Goal: Transaction & Acquisition: Purchase product/service

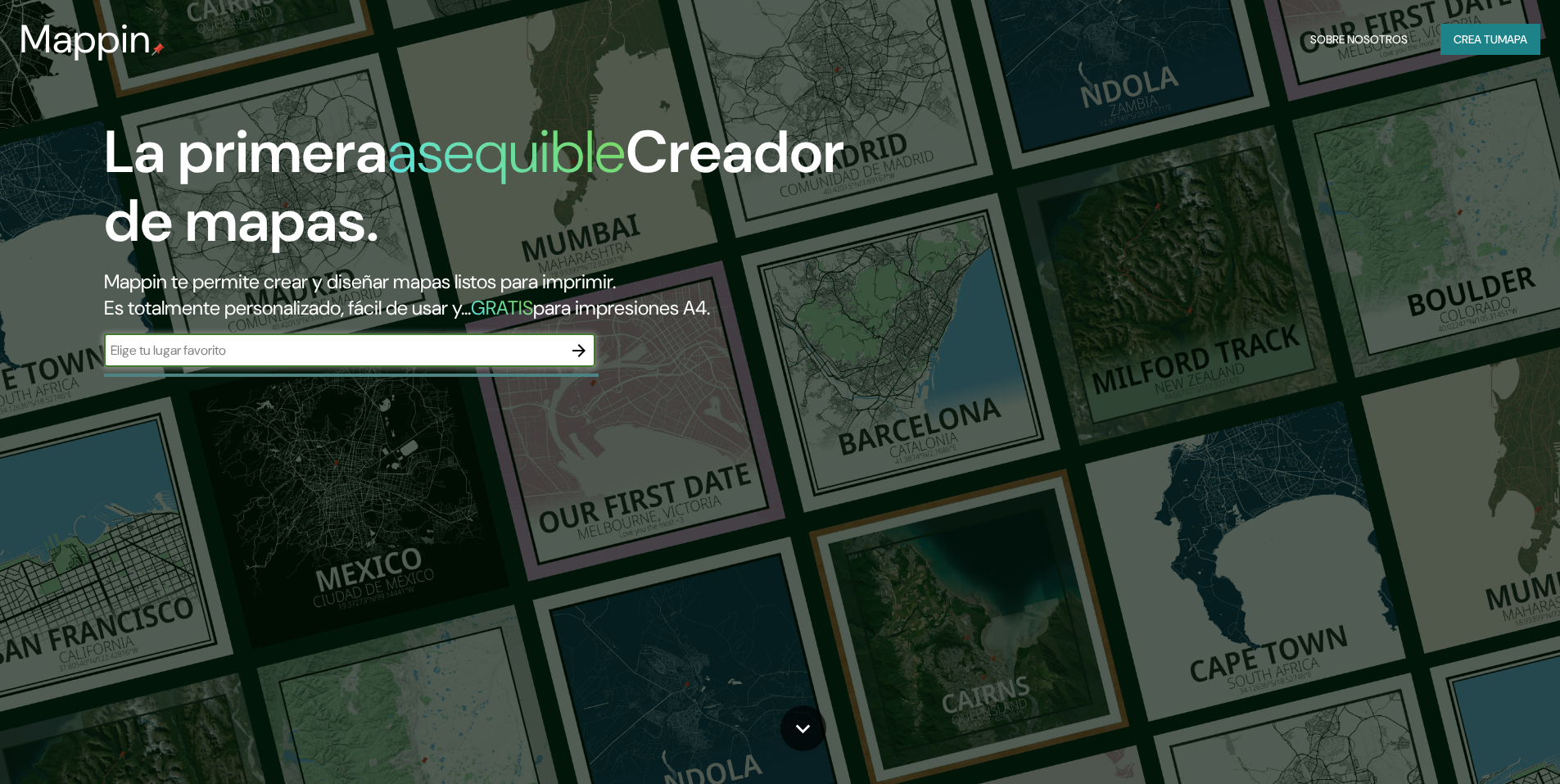
click at [357, 358] on input "text" at bounding box center [333, 350] width 459 height 19
click at [492, 338] on div "​" at bounding box center [350, 350] width 492 height 33
type input "museo alessia"
click at [581, 354] on icon "button" at bounding box center [579, 350] width 20 height 20
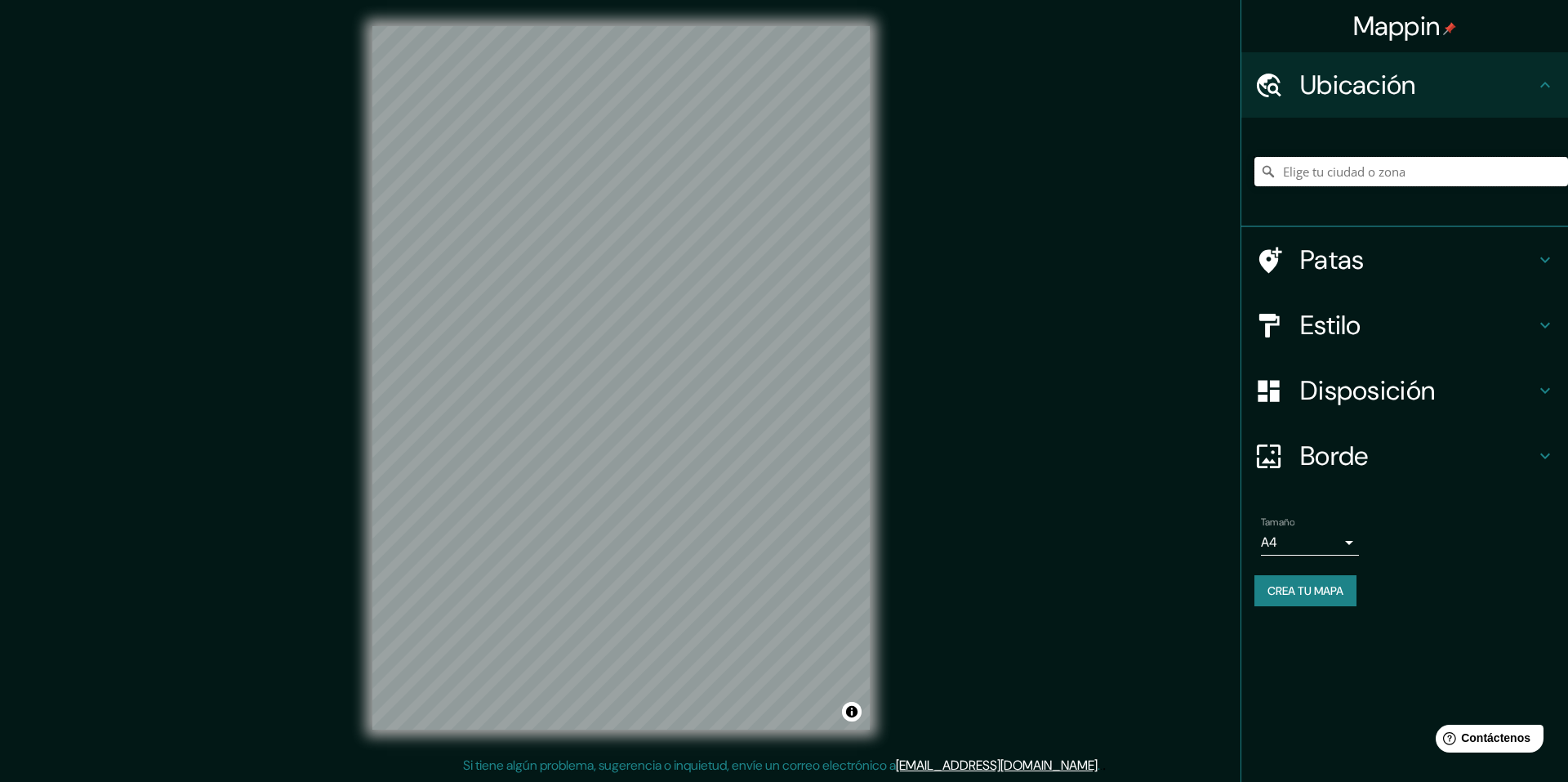
click at [1347, 183] on input "Elige tu ciudad o zona" at bounding box center [1411, 171] width 313 height 29
type input "Q"
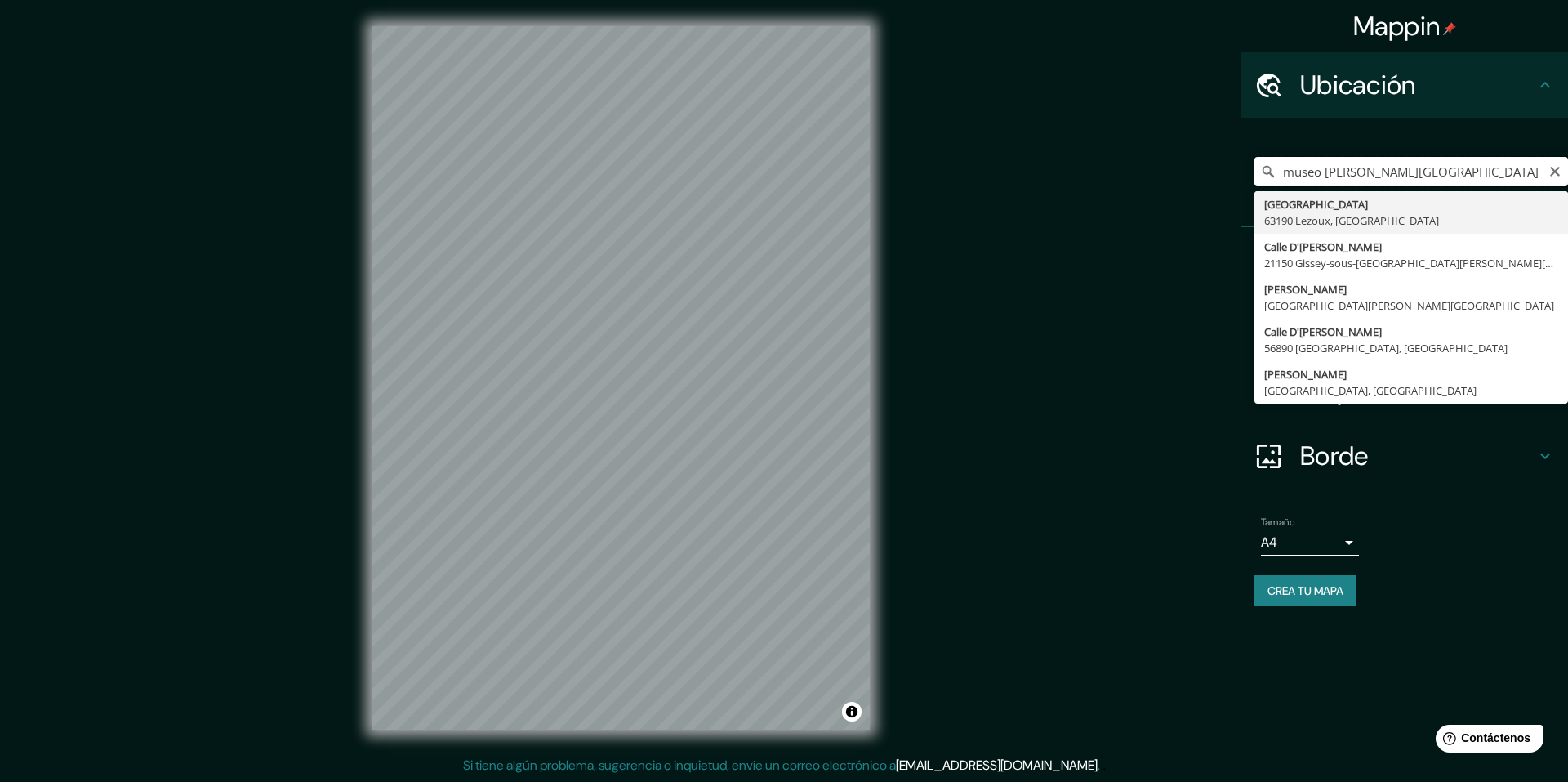
click at [816, 206] on div "Mappin Ubicación museo [PERSON_NAME][GEOGRAPHIC_DATA][PERSON_NAME][PERSON_NAME]…" at bounding box center [784, 391] width 1568 height 782
type input "Museo, [GEOGRAPHIC_DATA], [GEOGRAPHIC_DATA][PERSON_NAME], [GEOGRAPHIC_DATA]"
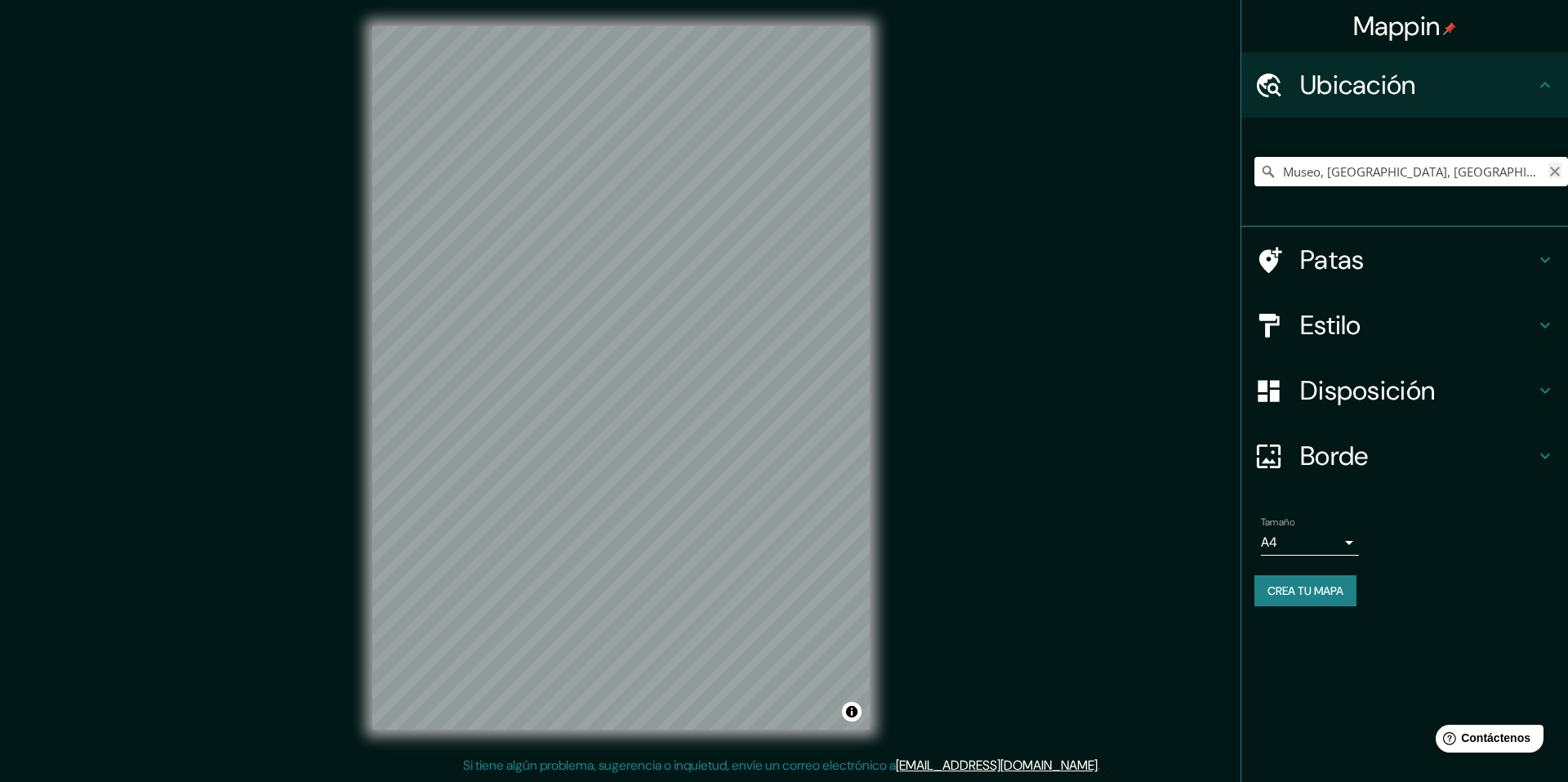
click at [1554, 174] on icon "Claro" at bounding box center [1555, 171] width 9 height 9
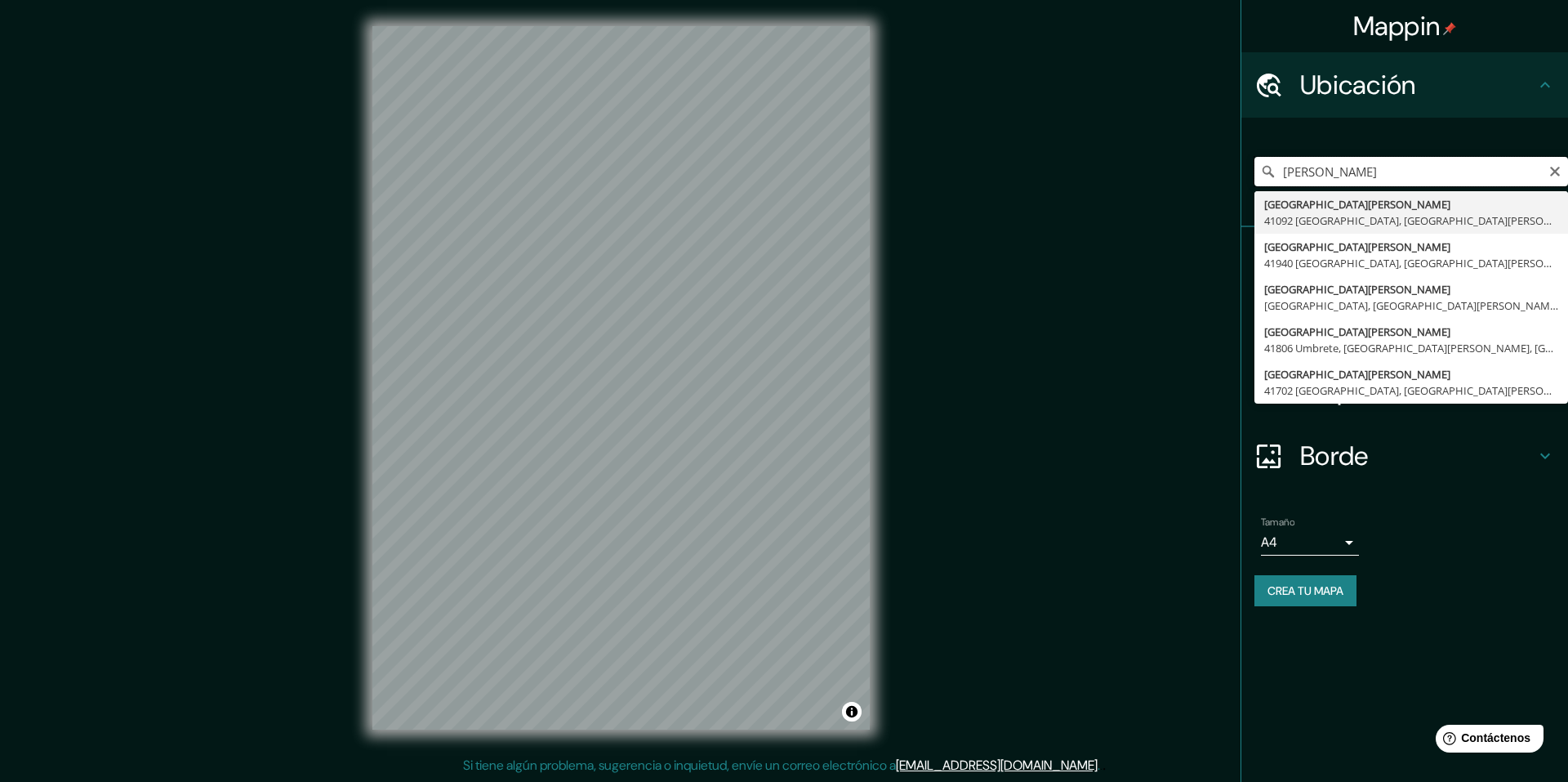
click at [1299, 173] on input "[PERSON_NAME]" at bounding box center [1411, 171] width 313 height 29
click at [1334, 173] on input "mairie" at bounding box center [1411, 171] width 313 height 29
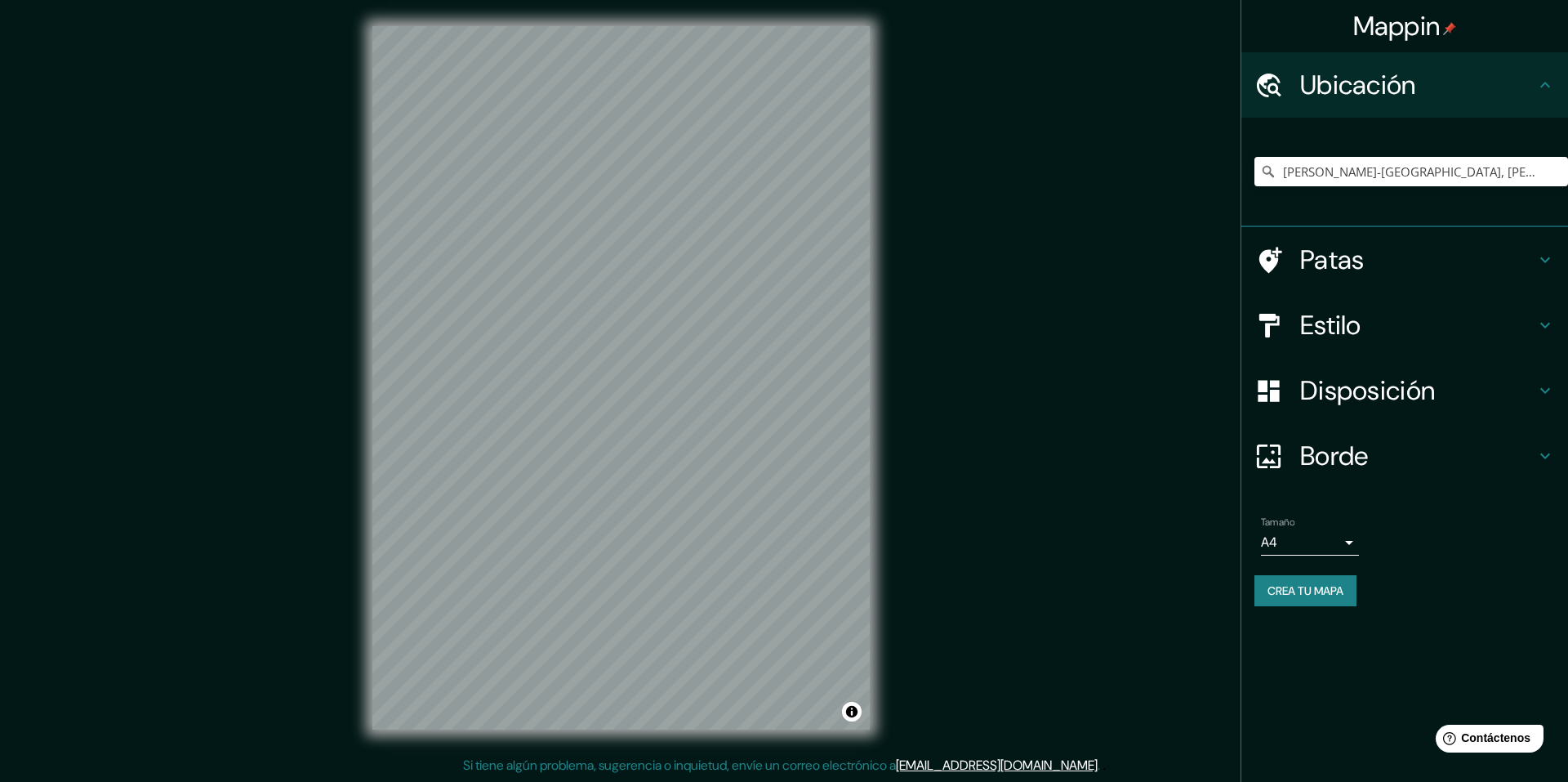
click at [1329, 267] on font "Patas" at bounding box center [1332, 259] width 65 height 35
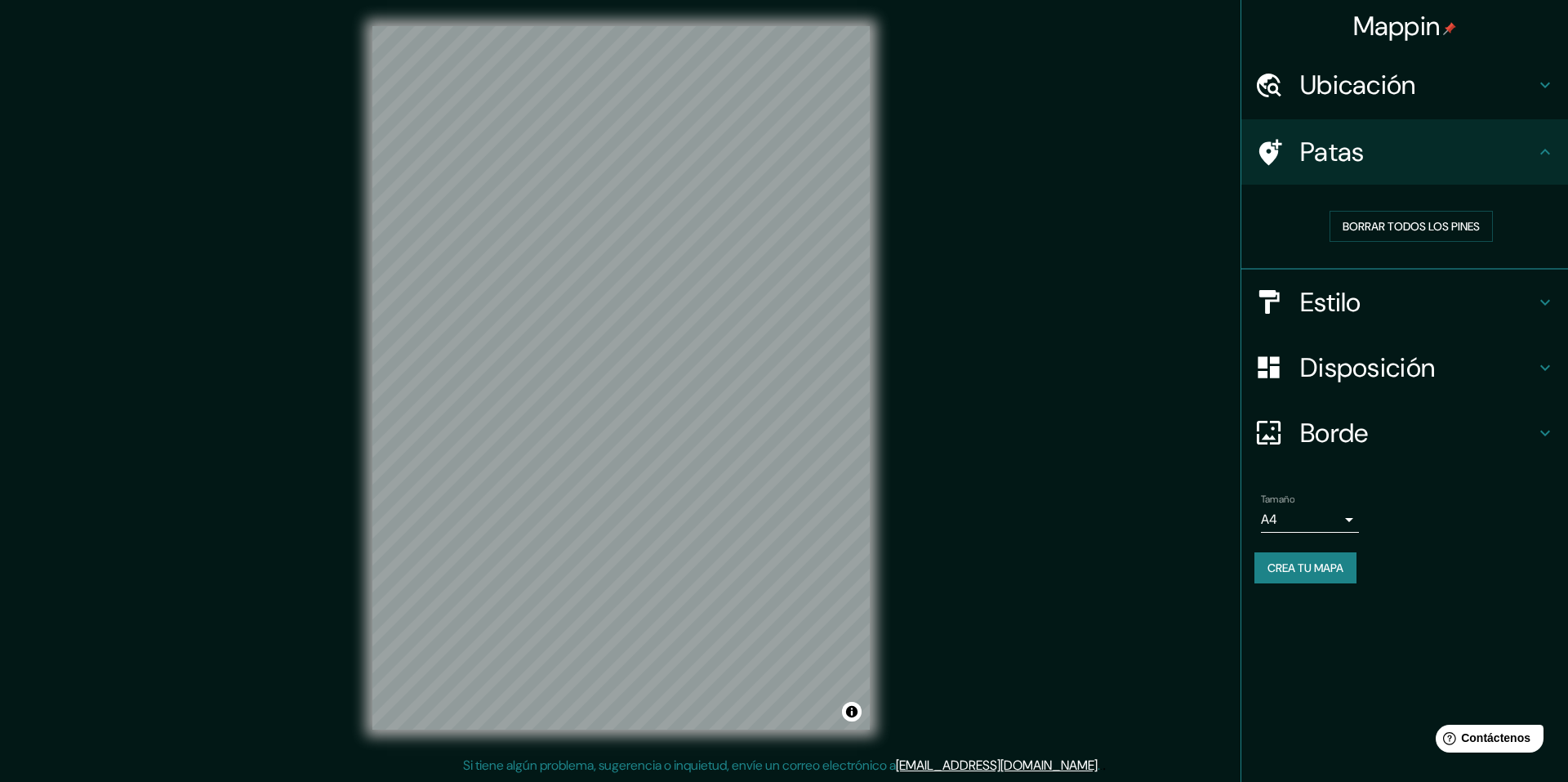
click at [1336, 175] on div "Patas" at bounding box center [1404, 152] width 327 height 65
click at [1437, 224] on font "Borrar todos los pines" at bounding box center [1411, 226] width 138 height 15
click at [1502, 184] on div "Borrar todos los pines" at bounding box center [1404, 226] width 327 height 85
click at [1374, 158] on h4 "Patas" at bounding box center [1417, 152] width 235 height 33
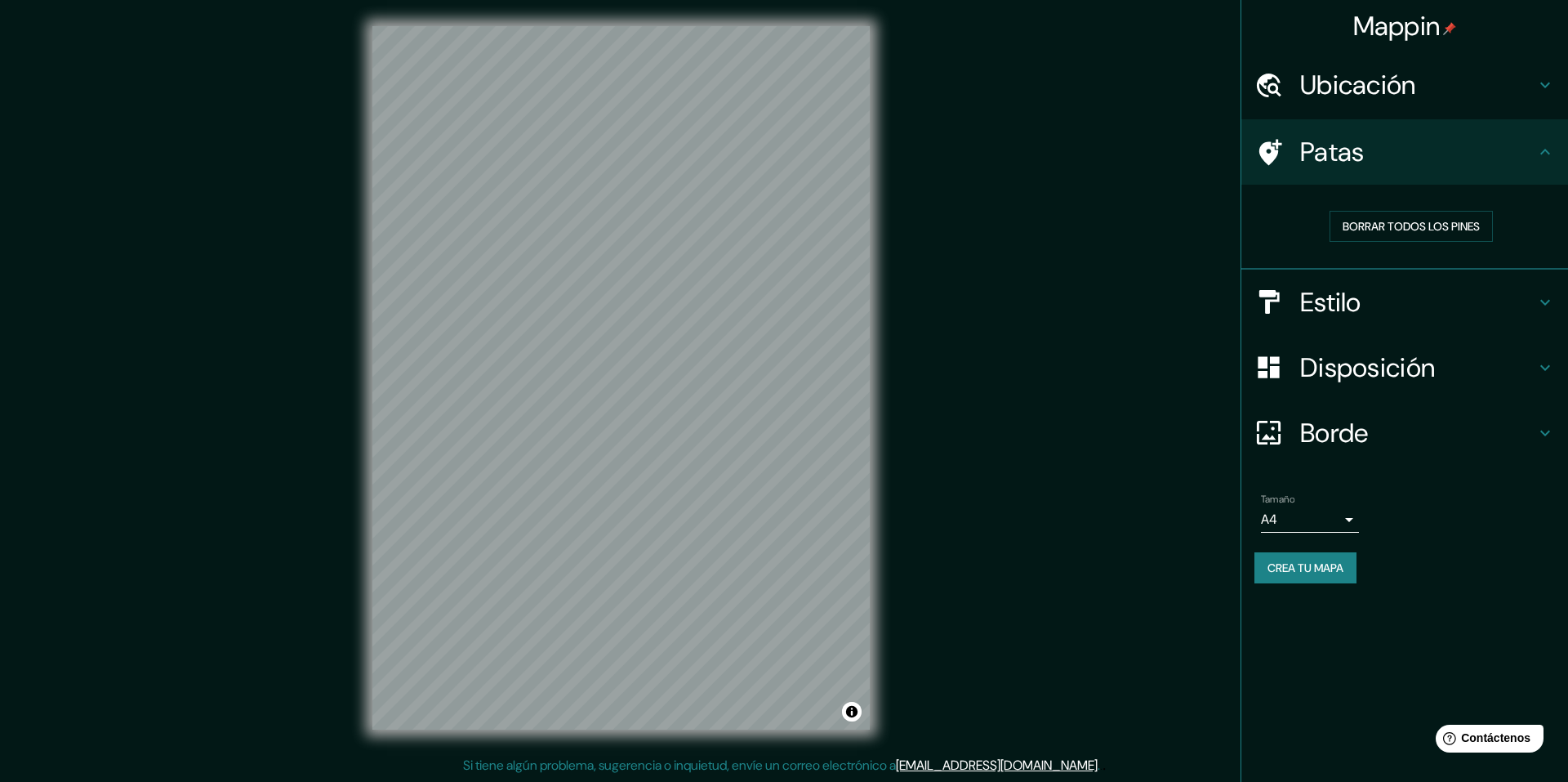
click at [1273, 158] on icon at bounding box center [1270, 152] width 22 height 26
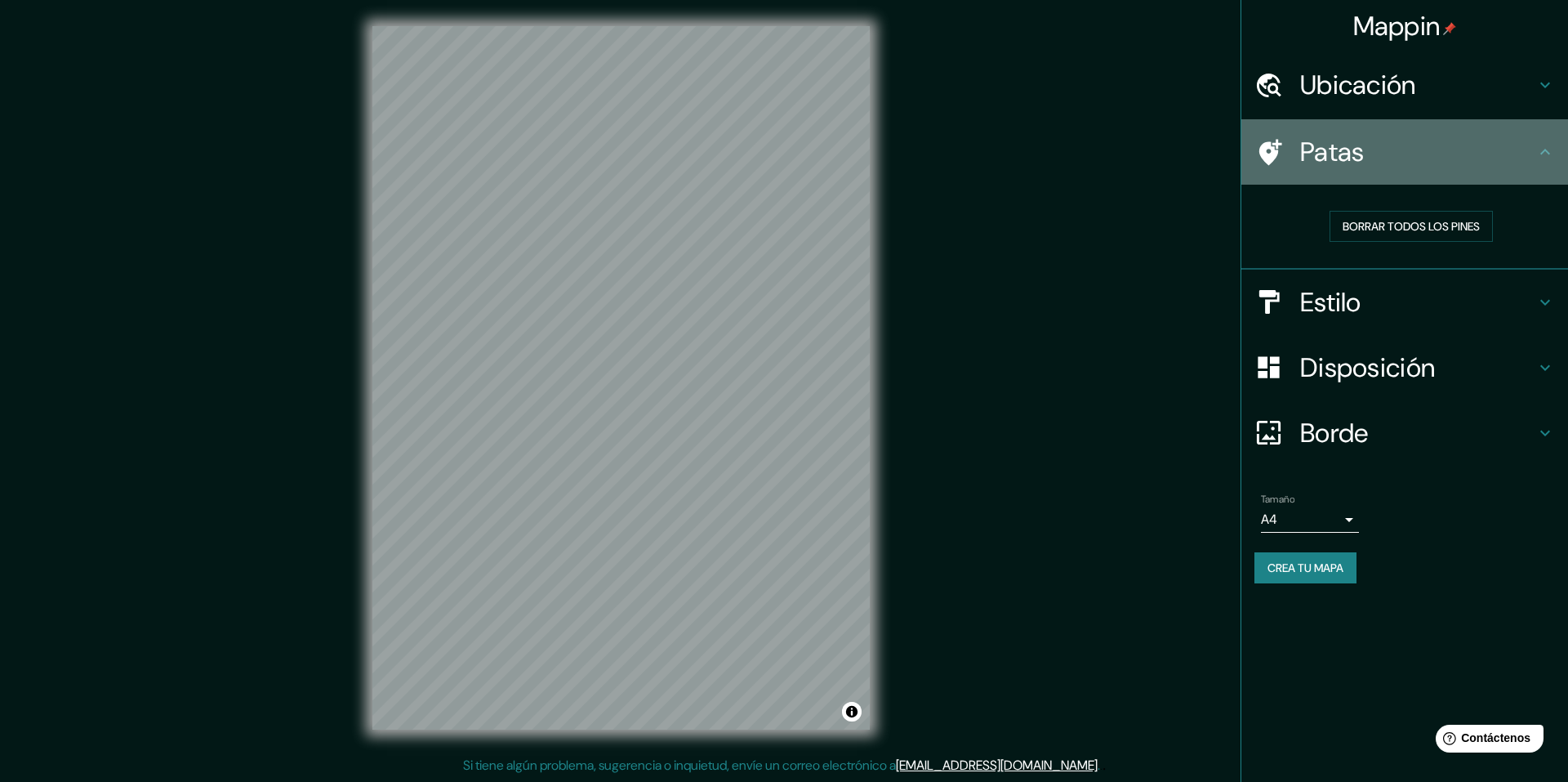
click at [1273, 158] on icon at bounding box center [1270, 152] width 22 height 26
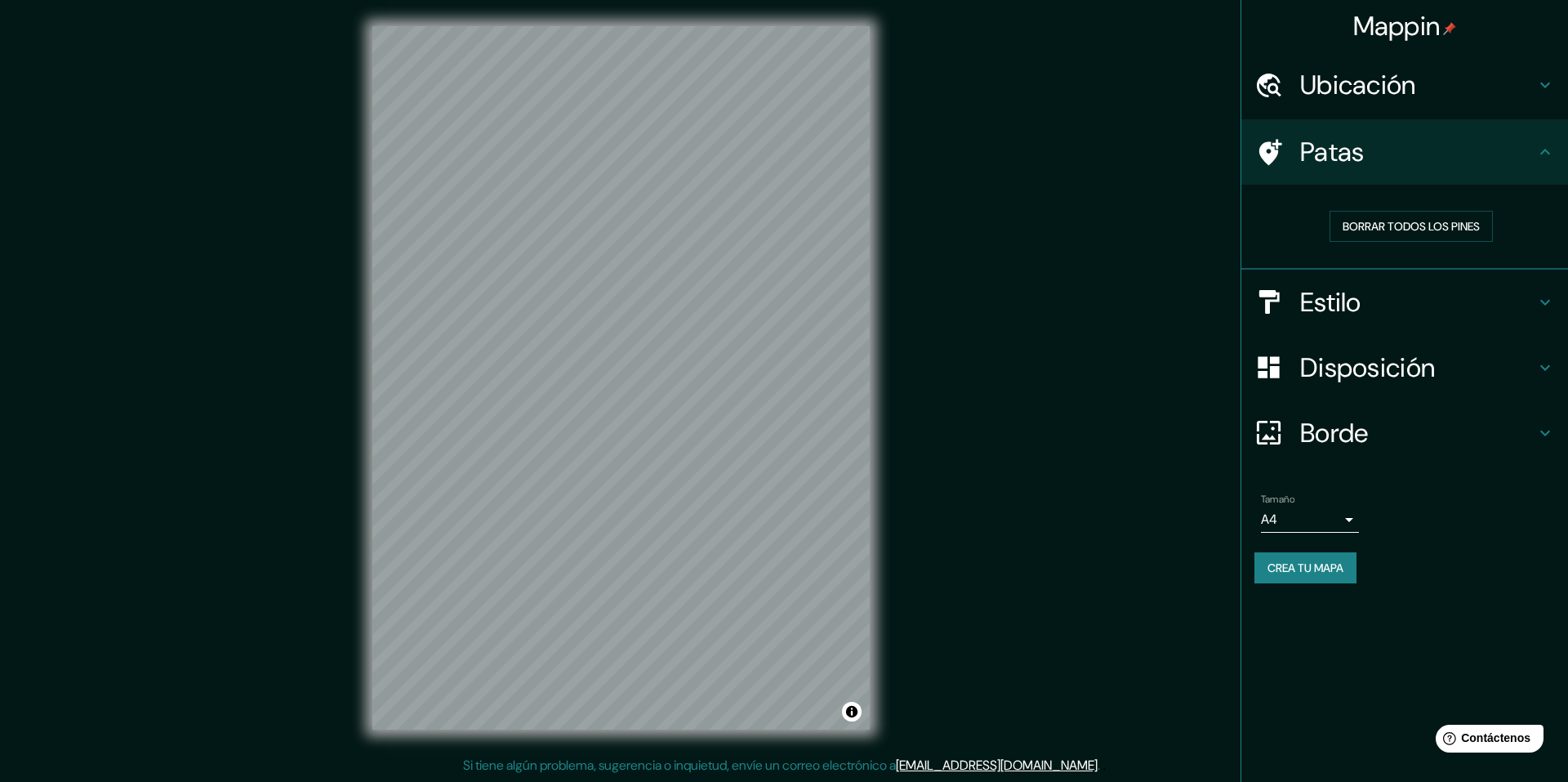
click at [1314, 308] on font "Estilo" at bounding box center [1330, 302] width 61 height 35
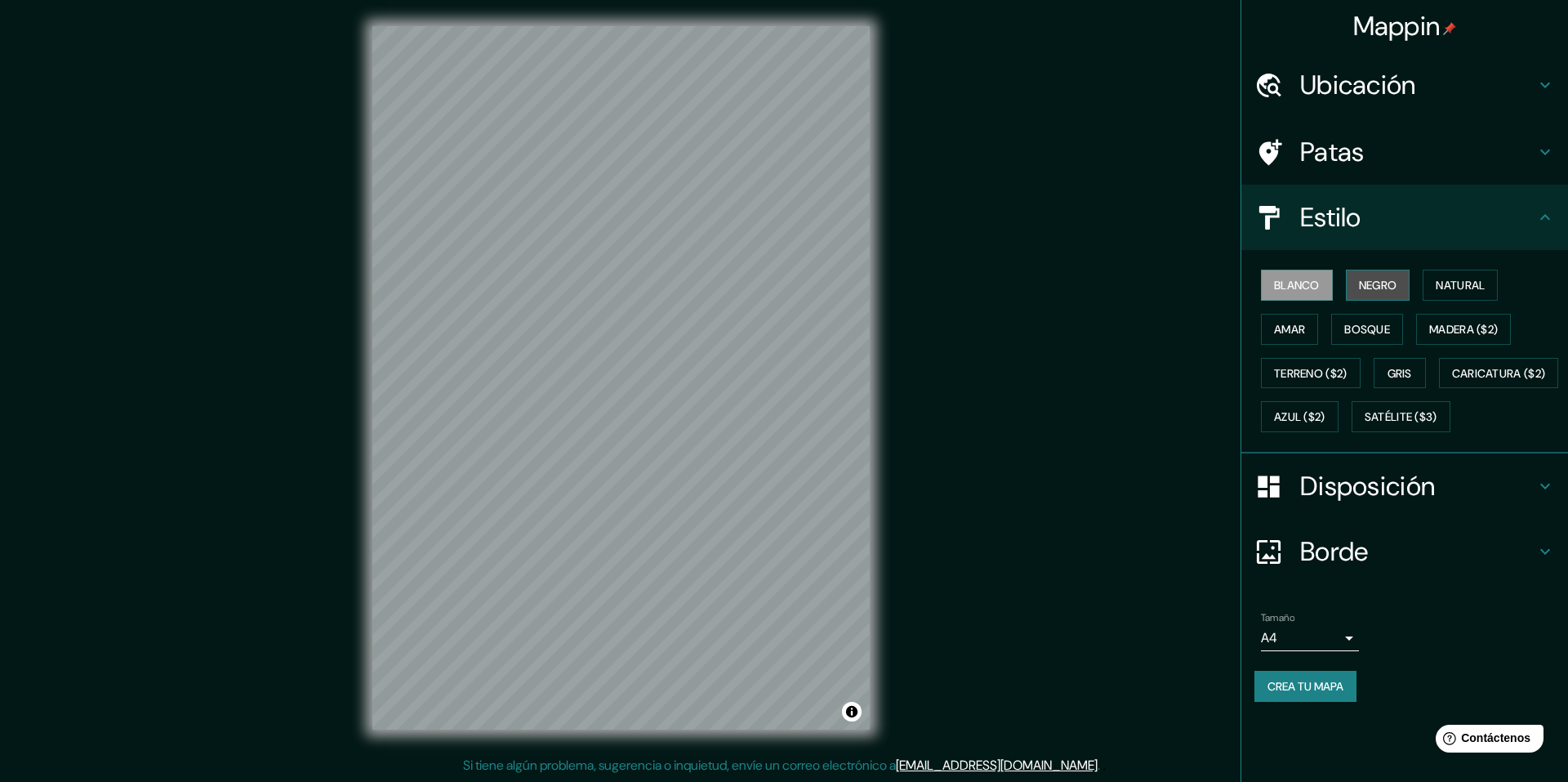
click at [1381, 288] on font "Negro" at bounding box center [1378, 285] width 38 height 15
click at [1492, 293] on button "Natural" at bounding box center [1460, 284] width 75 height 31
click at [1283, 331] on font "Amar" at bounding box center [1289, 329] width 31 height 15
click at [1372, 339] on font "Bosque" at bounding box center [1367, 329] width 46 height 22
click at [1459, 338] on font "Madera ($2)" at bounding box center [1463, 329] width 68 height 22
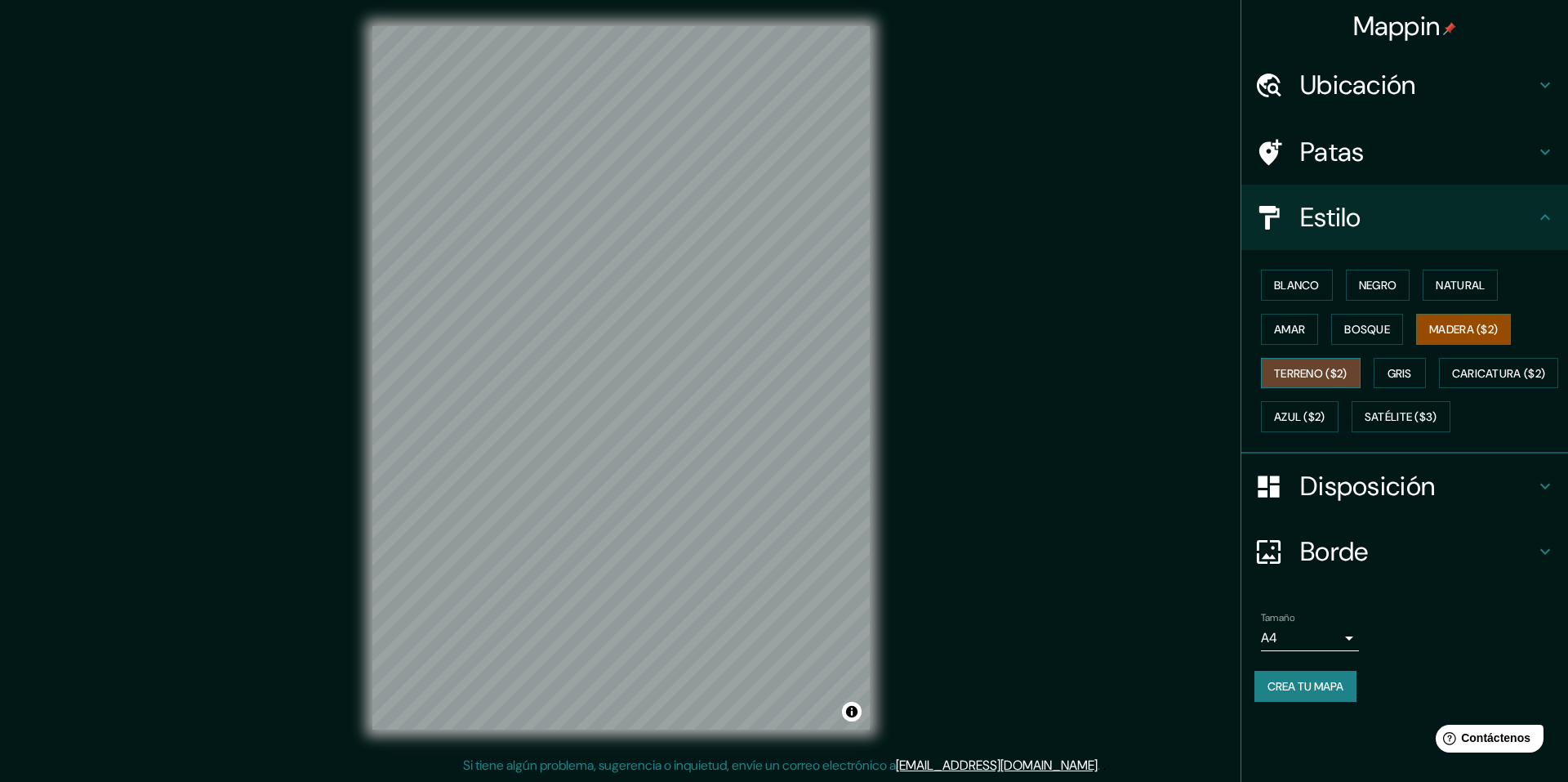
click at [1341, 377] on font "Terreno ($2)" at bounding box center [1311, 373] width 74 height 15
click at [1427, 366] on button "Gris" at bounding box center [1401, 372] width 52 height 31
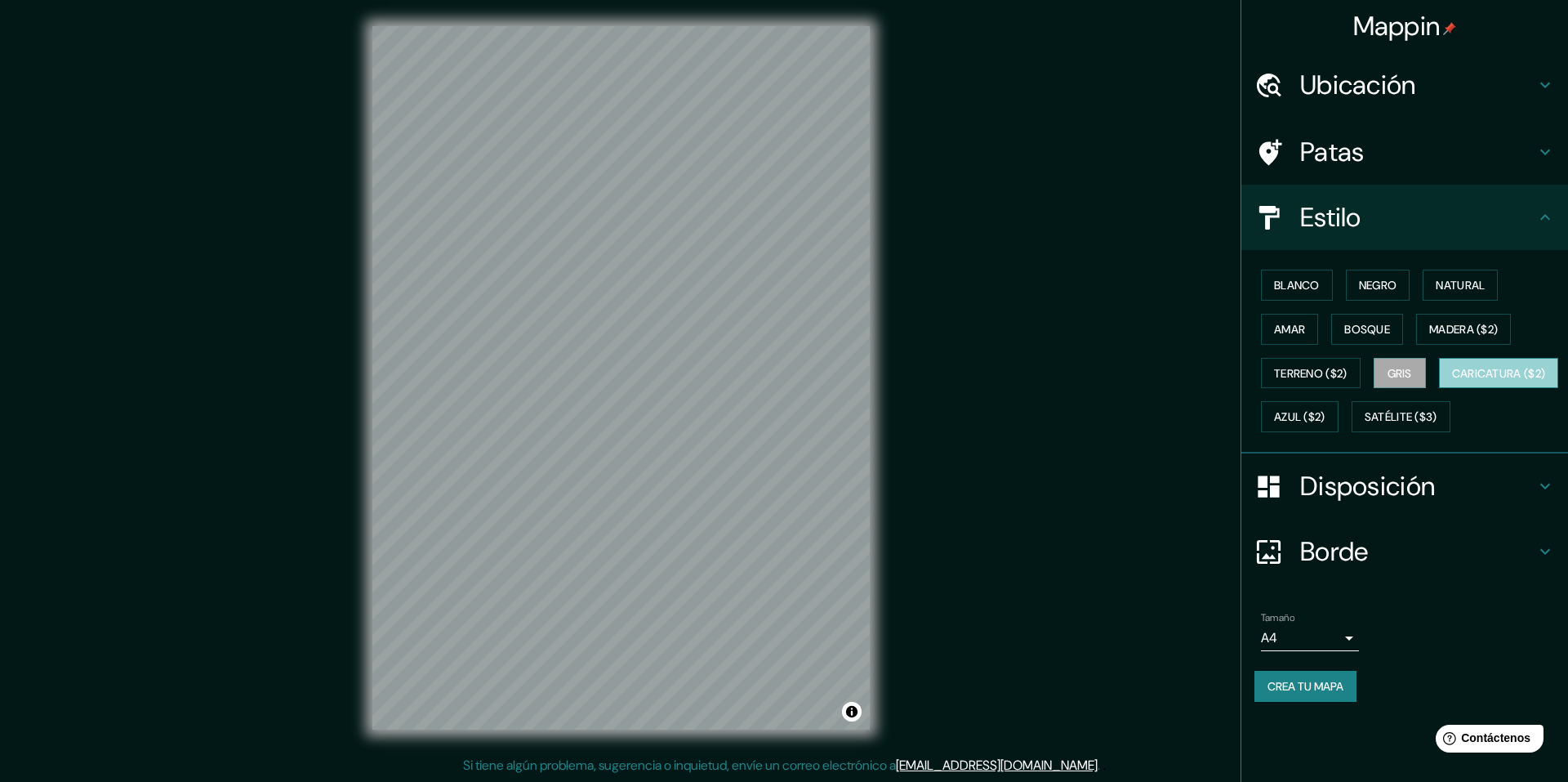
click at [1452, 381] on font "Caricatura ($2)" at bounding box center [1499, 373] width 94 height 15
click at [1326, 419] on font "Azul ($2)" at bounding box center [1299, 417] width 51 height 15
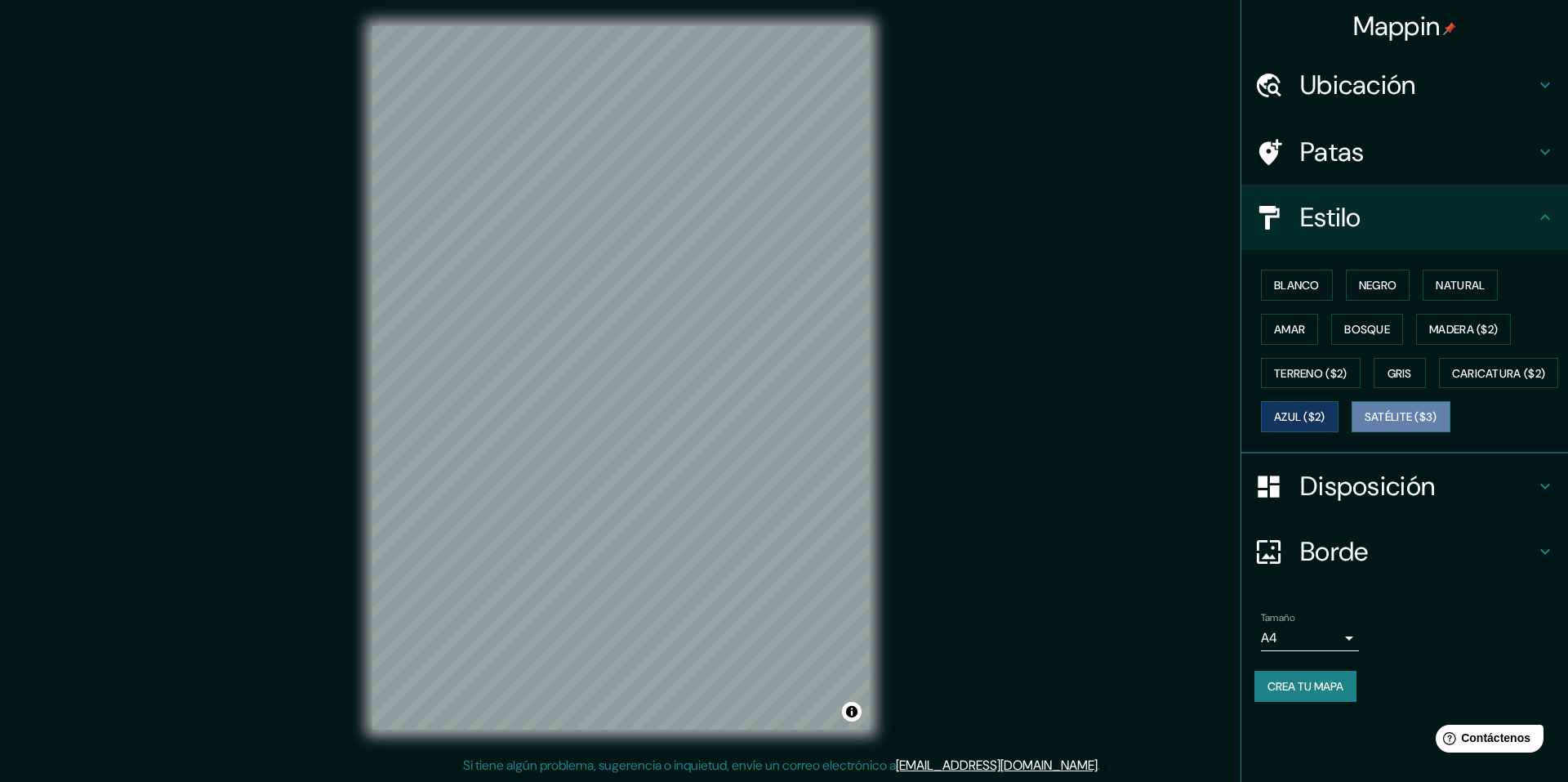
click at [1365, 425] on font "Satélite ($3)" at bounding box center [1401, 417] width 73 height 15
click at [1385, 74] on font "Ubicación" at bounding box center [1358, 84] width 116 height 35
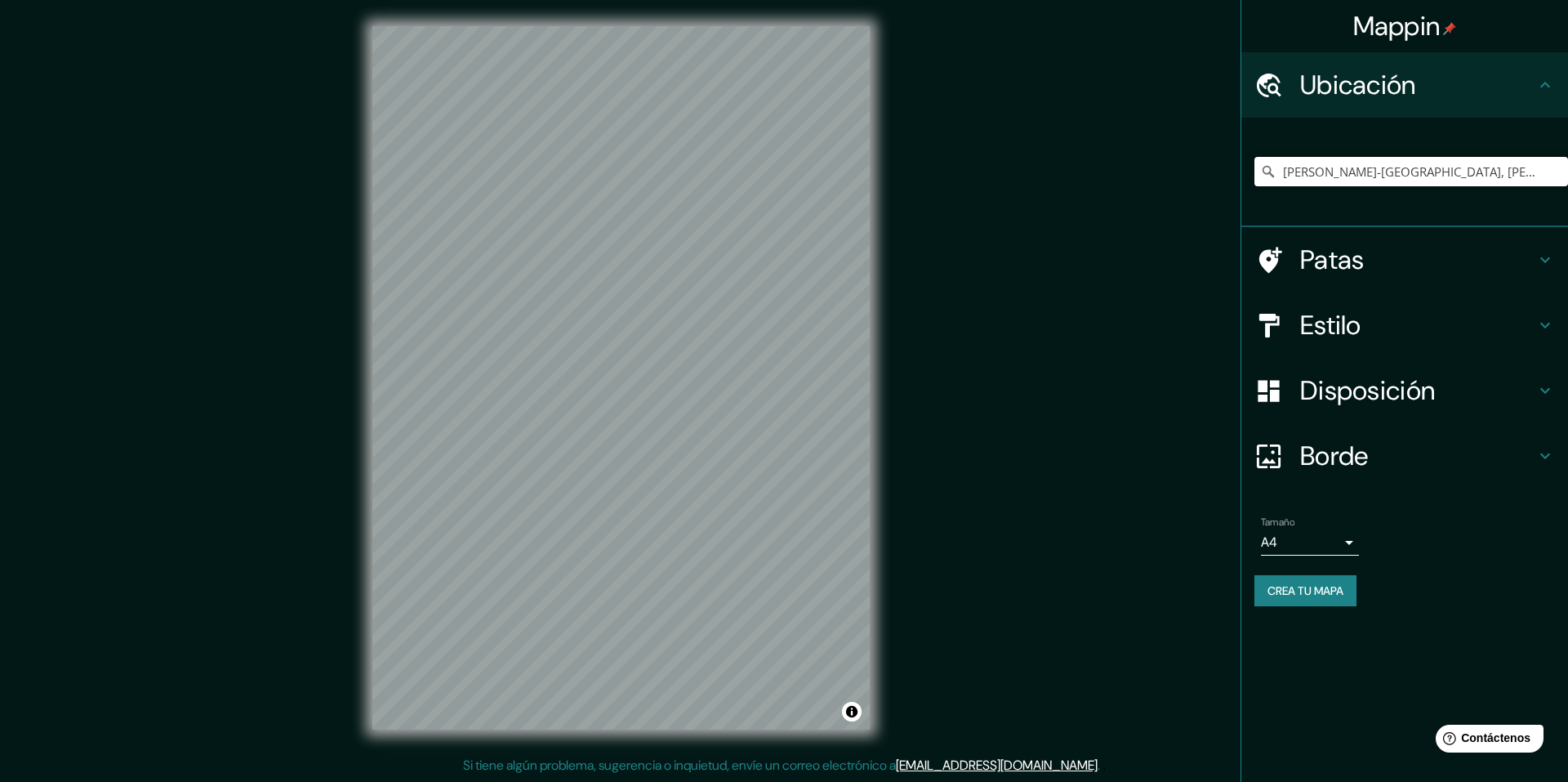
drag, startPoint x: 1515, startPoint y: 177, endPoint x: 1246, endPoint y: 158, distance: 269.7
click at [1246, 158] on div "[PERSON_NAME]-[GEOGRAPHIC_DATA], [PERSON_NAME][GEOGRAPHIC_DATA], [GEOGRAPHIC_DA…" at bounding box center [1404, 172] width 327 height 109
paste input "marine,village,21150,[PERSON_NAME][GEOGRAPHIC_DATA]france"
click at [1464, 177] on input "21150, [GEOGRAPHIC_DATA], [PERSON_NAME][GEOGRAPHIC_DATA], [GEOGRAPHIC_DATA]" at bounding box center [1411, 171] width 313 height 29
click at [1501, 172] on input "21150, [GEOGRAPHIC_DATA], [PERSON_NAME][GEOGRAPHIC_DATA], [GEOGRAPHIC_DATA]" at bounding box center [1411, 171] width 313 height 29
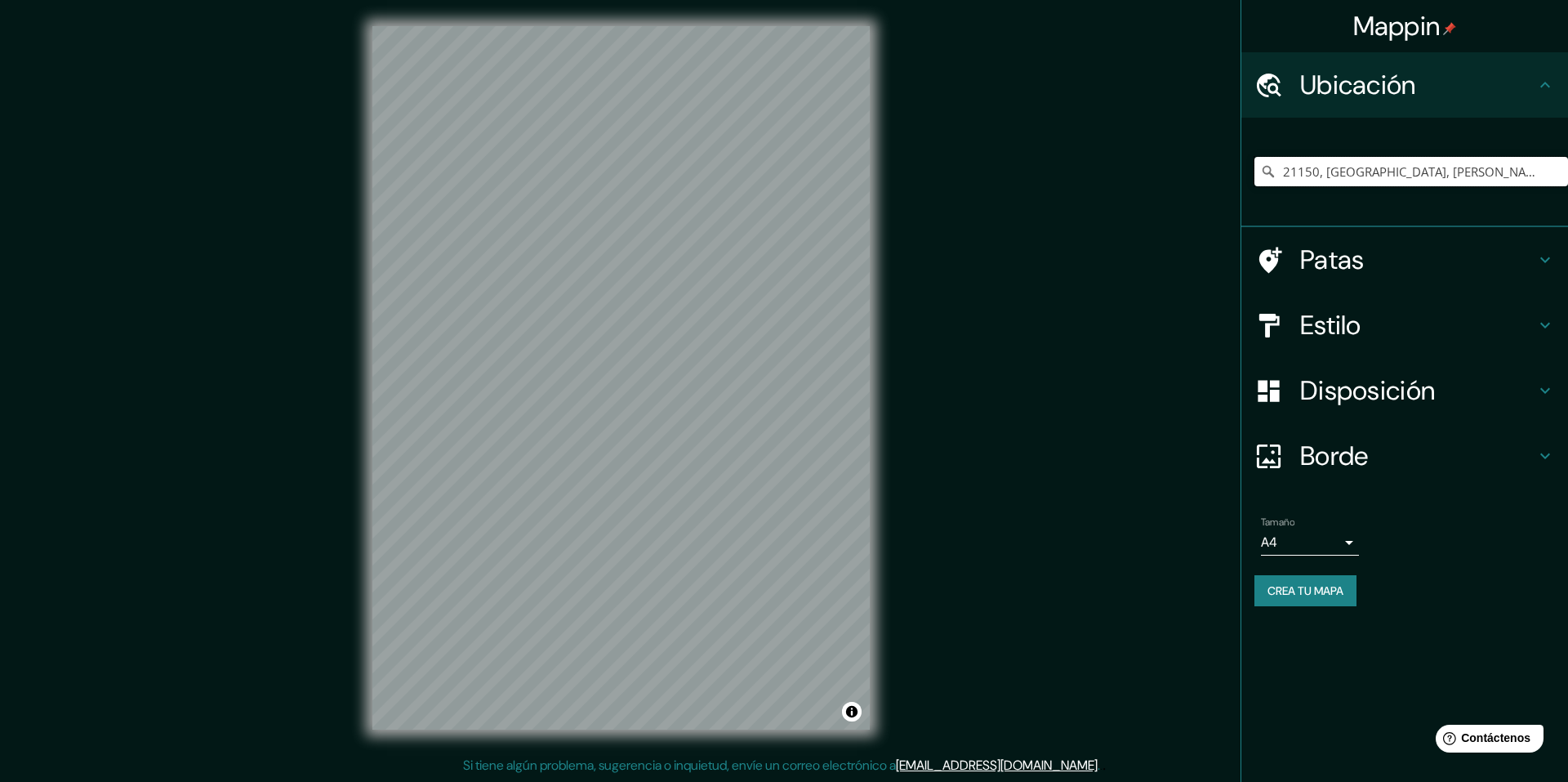
drag, startPoint x: 1517, startPoint y: 170, endPoint x: 1246, endPoint y: 183, distance: 271.3
click at [1246, 183] on div "21150, [GEOGRAPHIC_DATA], [PERSON_NAME][GEOGRAPHIC_DATA], [GEOGRAPHIC_DATA] 211…" at bounding box center [1404, 172] width 327 height 109
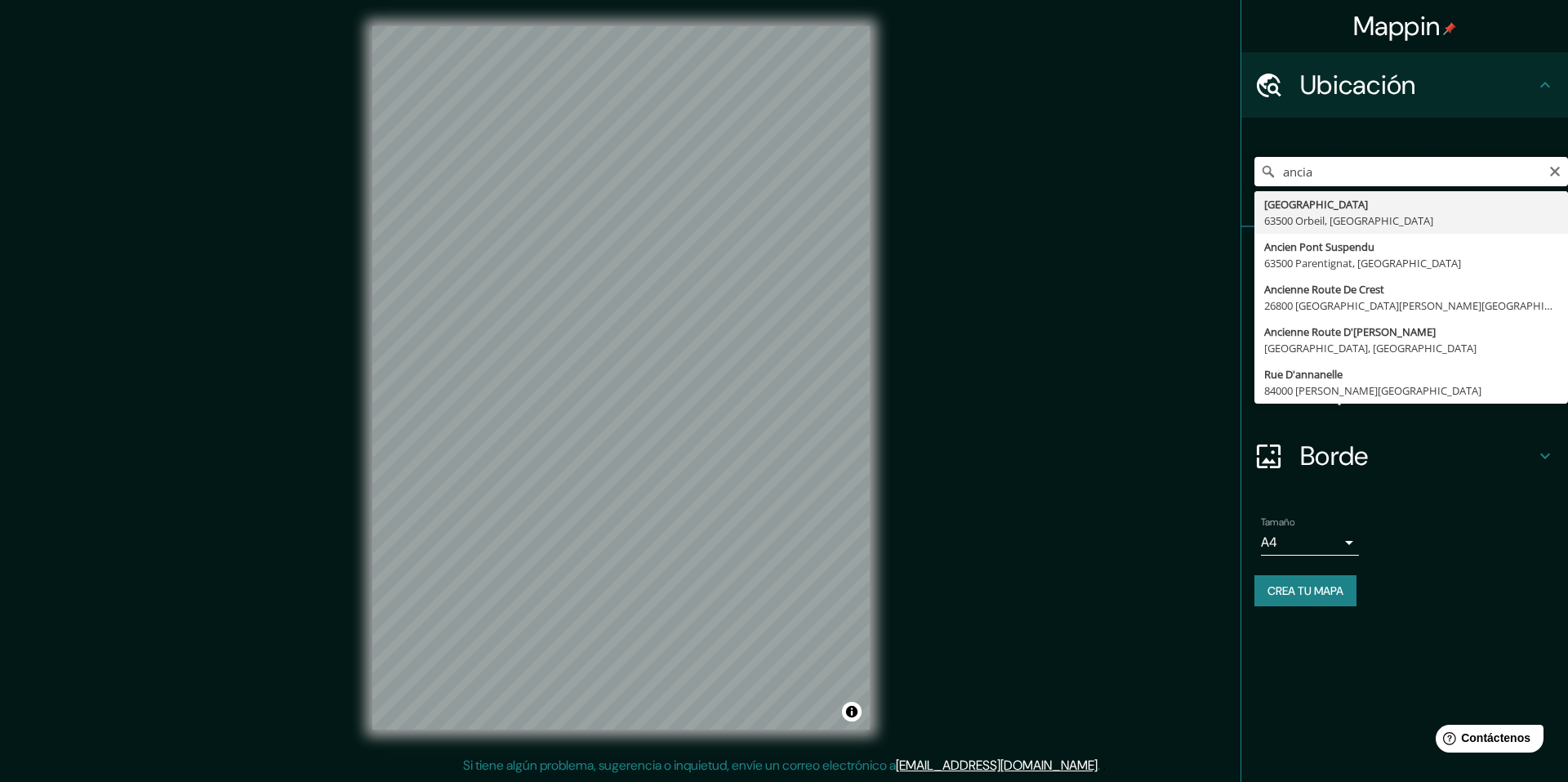
drag, startPoint x: 1430, startPoint y: 175, endPoint x: 1105, endPoint y: 170, distance: 325.0
click at [1108, 170] on div "Mappin Ubicación ancia [GEOGRAPHIC_DATA] [GEOGRAPHIC_DATA], [GEOGRAPHIC_DATA] […" at bounding box center [784, 391] width 1568 height 782
paste input "marine,village,21150,[PERSON_NAME][GEOGRAPHIC_DATA]france"
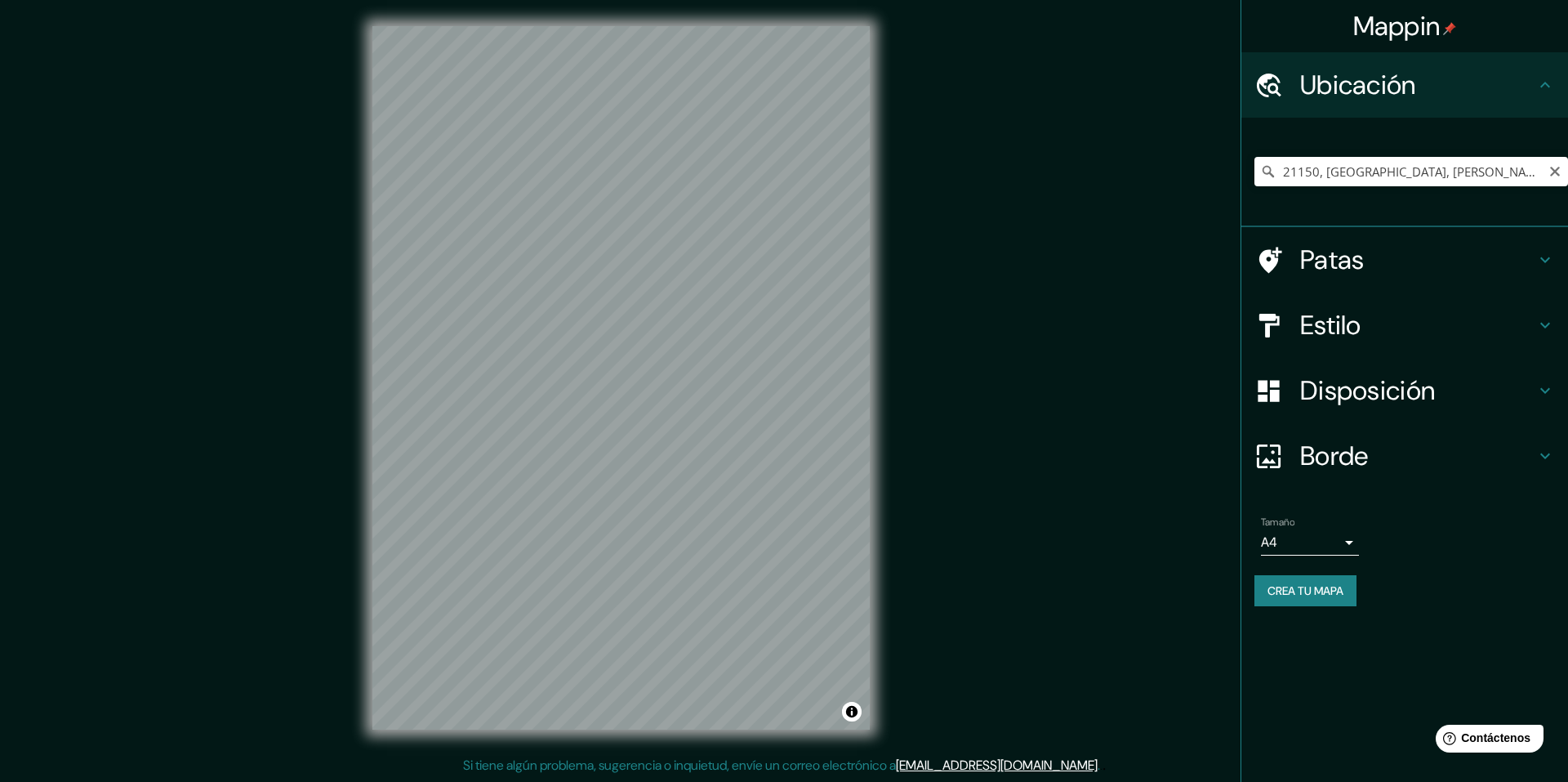
click at [1343, 190] on div "21150, [GEOGRAPHIC_DATA], [PERSON_NAME][GEOGRAPHIC_DATA], [GEOGRAPHIC_DATA]" at bounding box center [1411, 171] width 313 height 81
click at [1344, 179] on input "21150, [GEOGRAPHIC_DATA], [PERSON_NAME][GEOGRAPHIC_DATA], [GEOGRAPHIC_DATA]" at bounding box center [1411, 171] width 313 height 29
click at [1266, 172] on icon at bounding box center [1268, 171] width 16 height 16
click at [1446, 181] on input "21150, [GEOGRAPHIC_DATA], [PERSON_NAME][GEOGRAPHIC_DATA], [GEOGRAPHIC_DATA]" at bounding box center [1411, 171] width 313 height 29
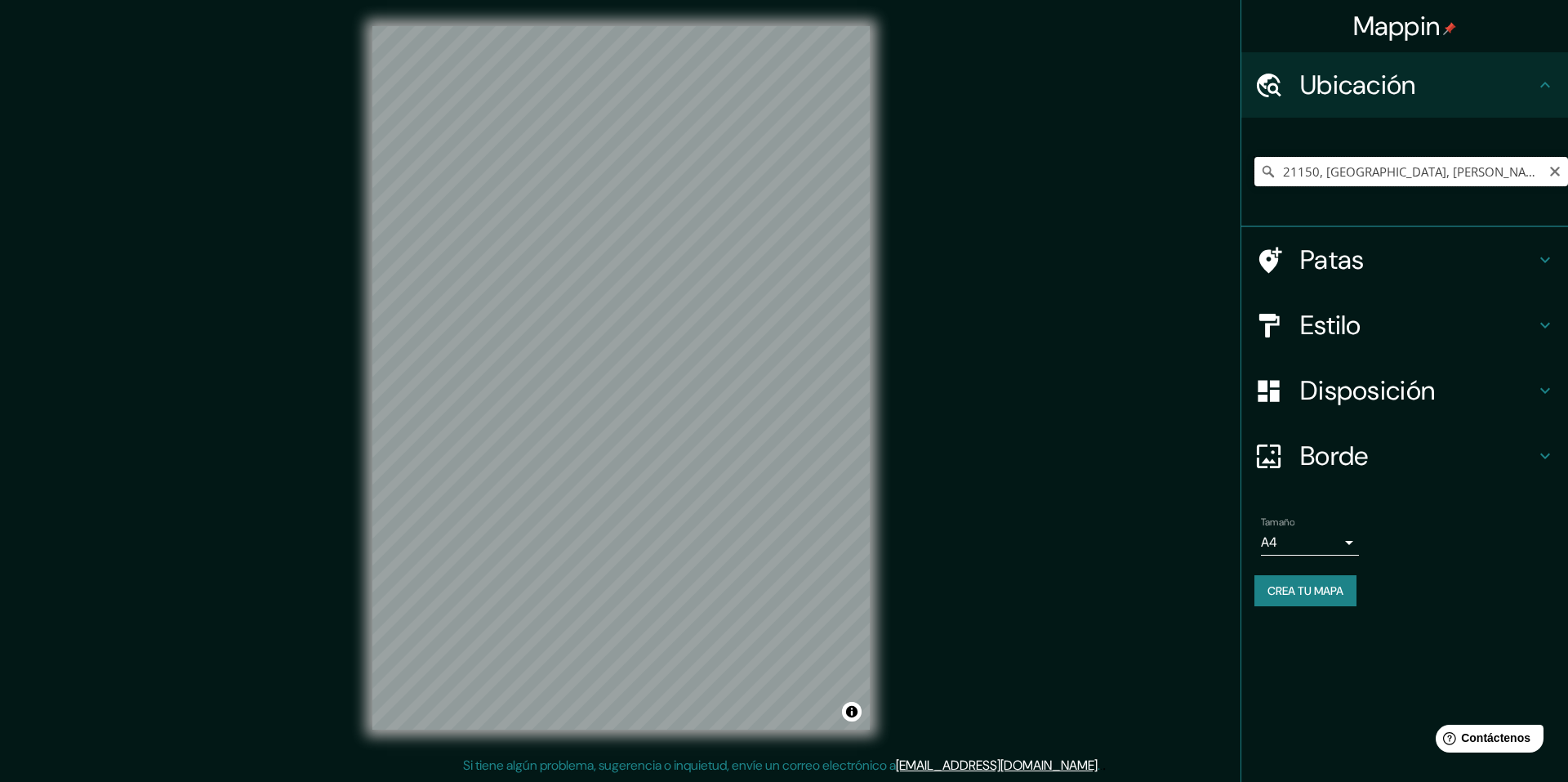
drag, startPoint x: 1512, startPoint y: 174, endPoint x: 1066, endPoint y: 179, distance: 446.0
click at [1066, 179] on div "Mappin Ubicación 21150, [GEOGRAPHIC_DATA], [PERSON_NAME][GEOGRAPHIC_DATA], [GEO…" at bounding box center [784, 391] width 1568 height 782
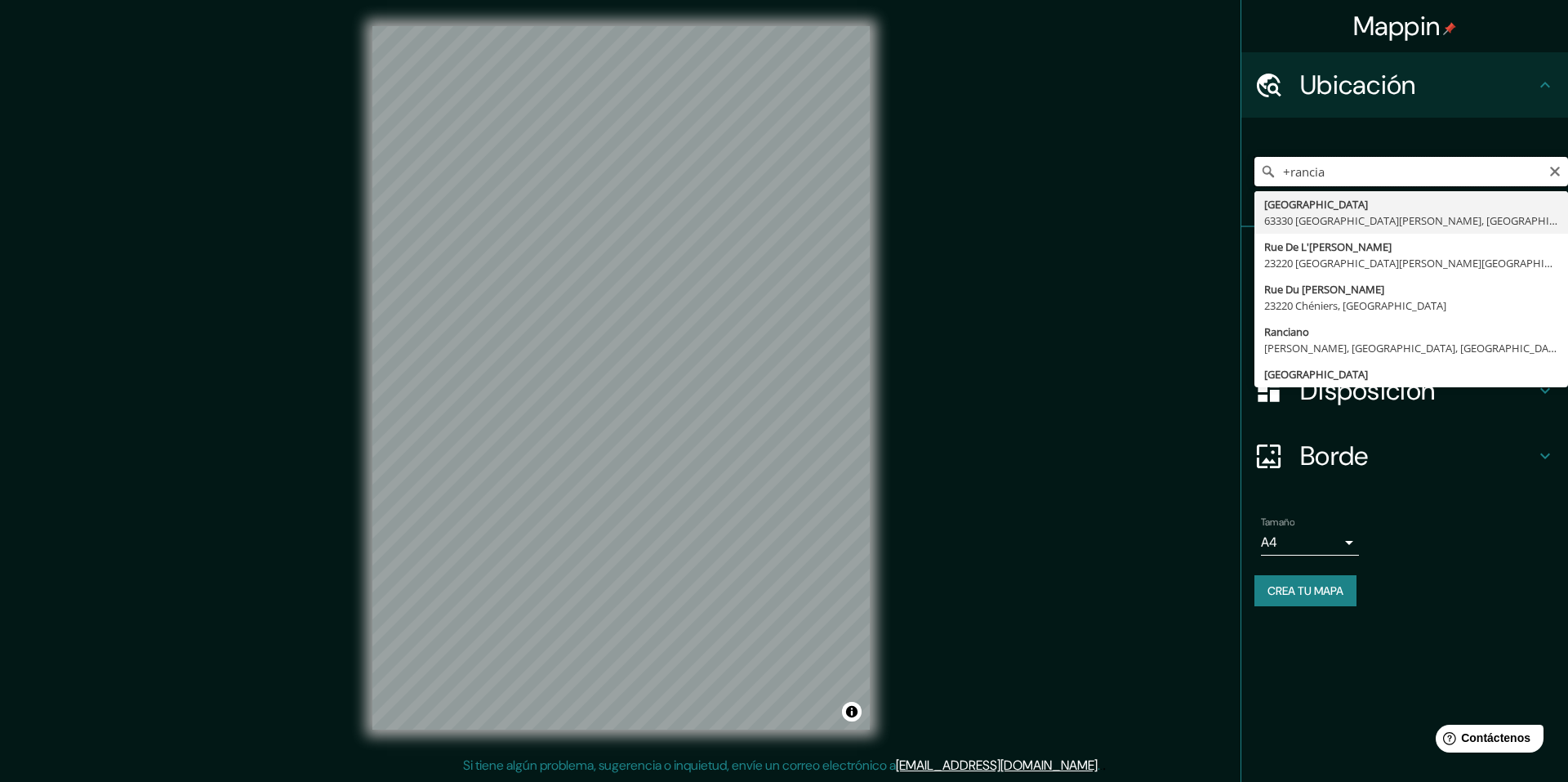
drag, startPoint x: 1372, startPoint y: 178, endPoint x: 995, endPoint y: 190, distance: 377.2
click at [995, 190] on div "Mappin Ubicación +rancia [GEOGRAPHIC_DATA] [GEOGRAPHIC_DATA][PERSON_NAME], [PER…" at bounding box center [784, 391] width 1568 height 782
paste input "marine,village,21150,[PERSON_NAME][GEOGRAPHIC_DATA]france"
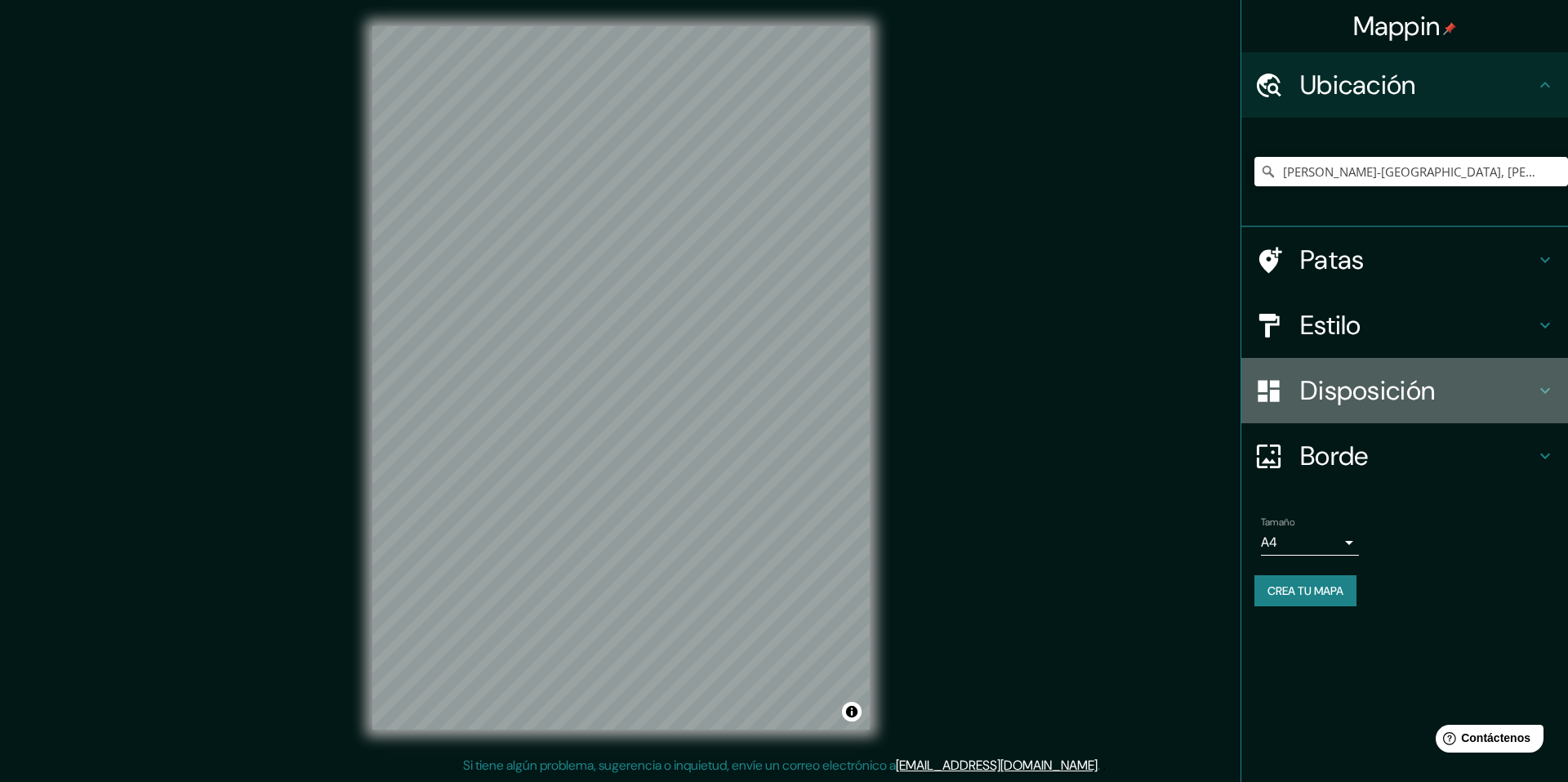
click at [1328, 389] on font "Disposición" at bounding box center [1368, 390] width 135 height 35
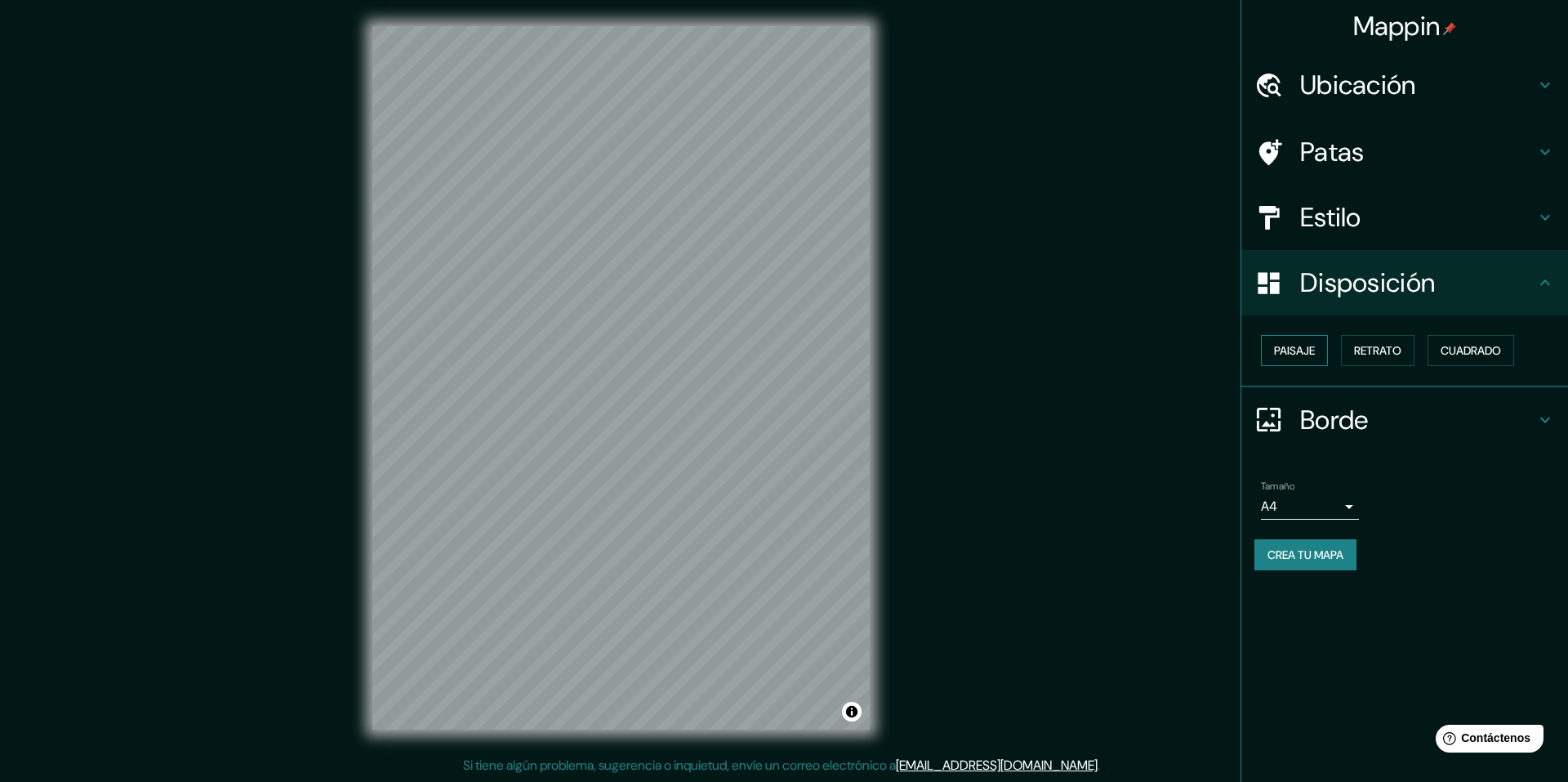
click at [1309, 356] on font "Paisaje" at bounding box center [1295, 351] width 41 height 15
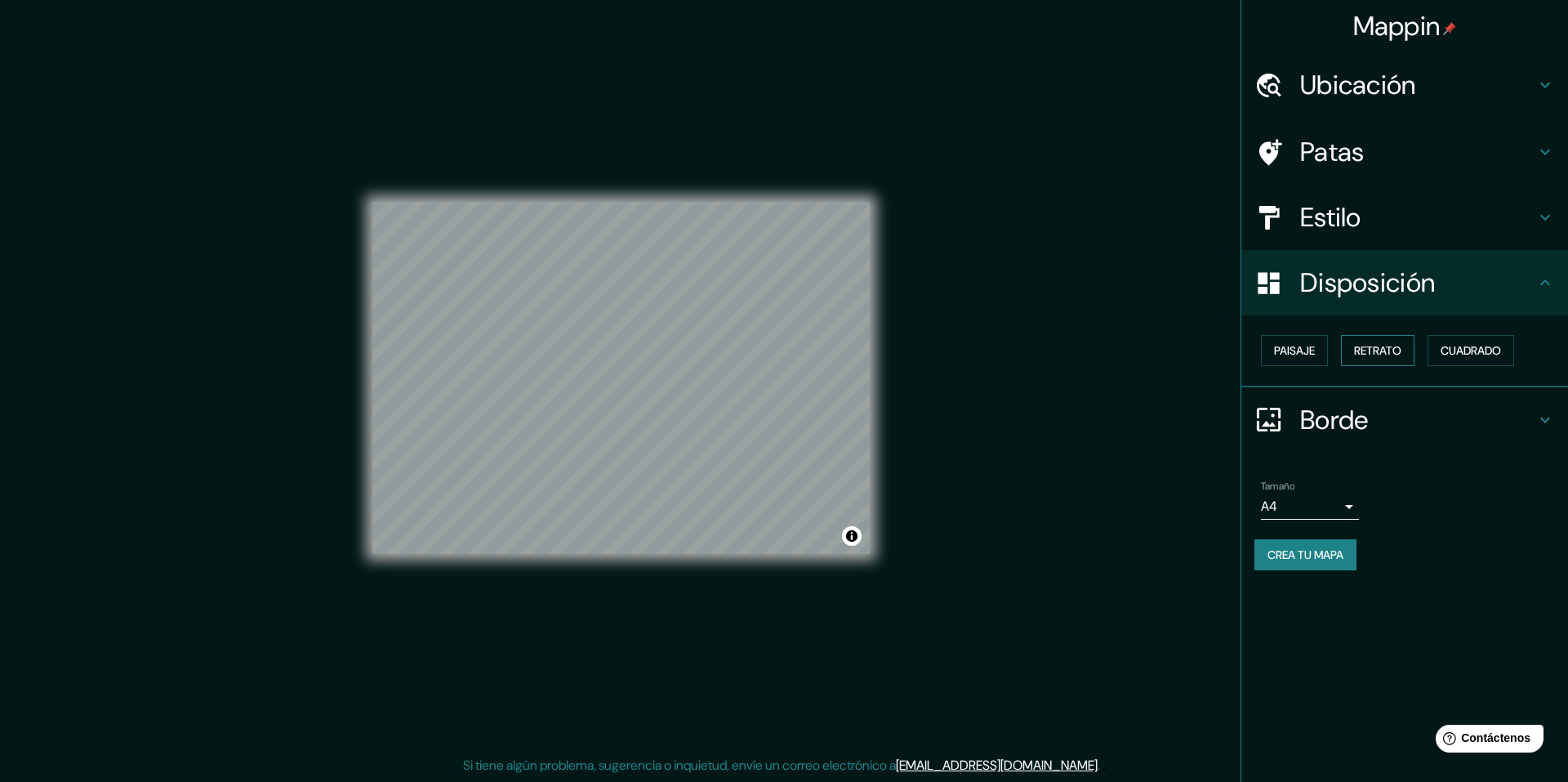
click at [1381, 356] on font "Retrato" at bounding box center [1378, 351] width 48 height 15
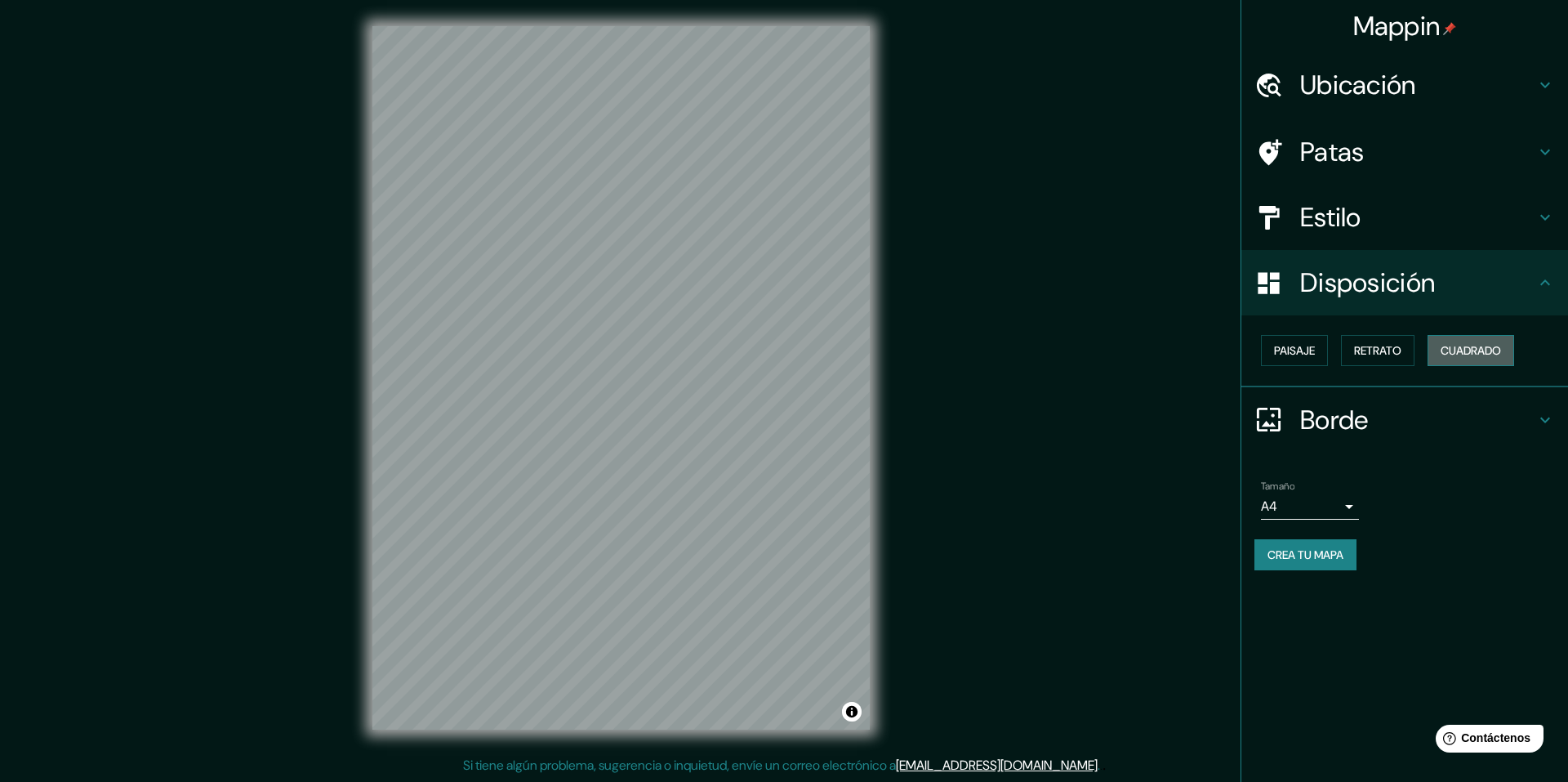
click at [1457, 361] on button "Cuadrado" at bounding box center [1471, 350] width 87 height 31
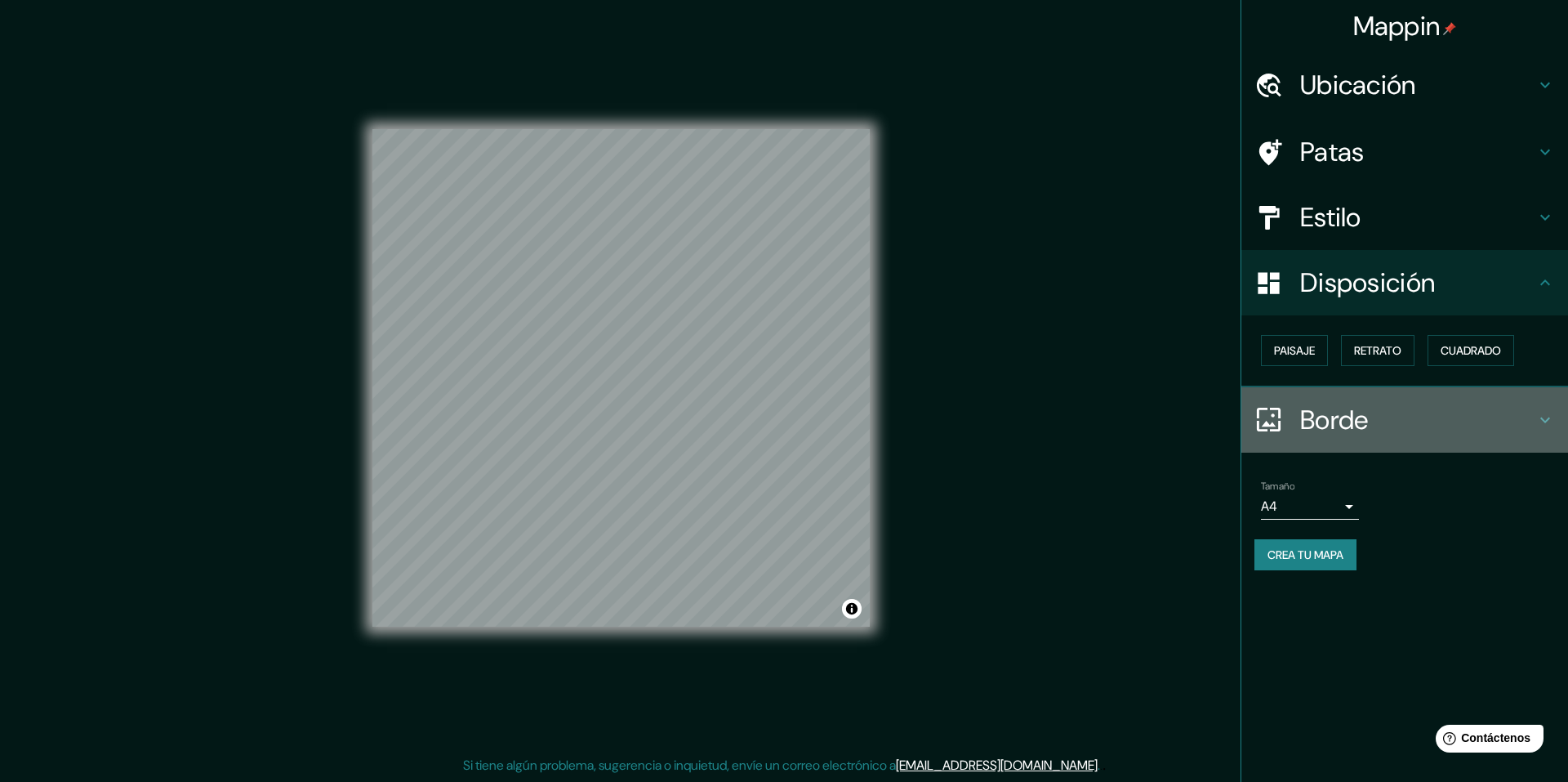
click at [1416, 406] on h4 "Borde" at bounding box center [1417, 419] width 235 height 33
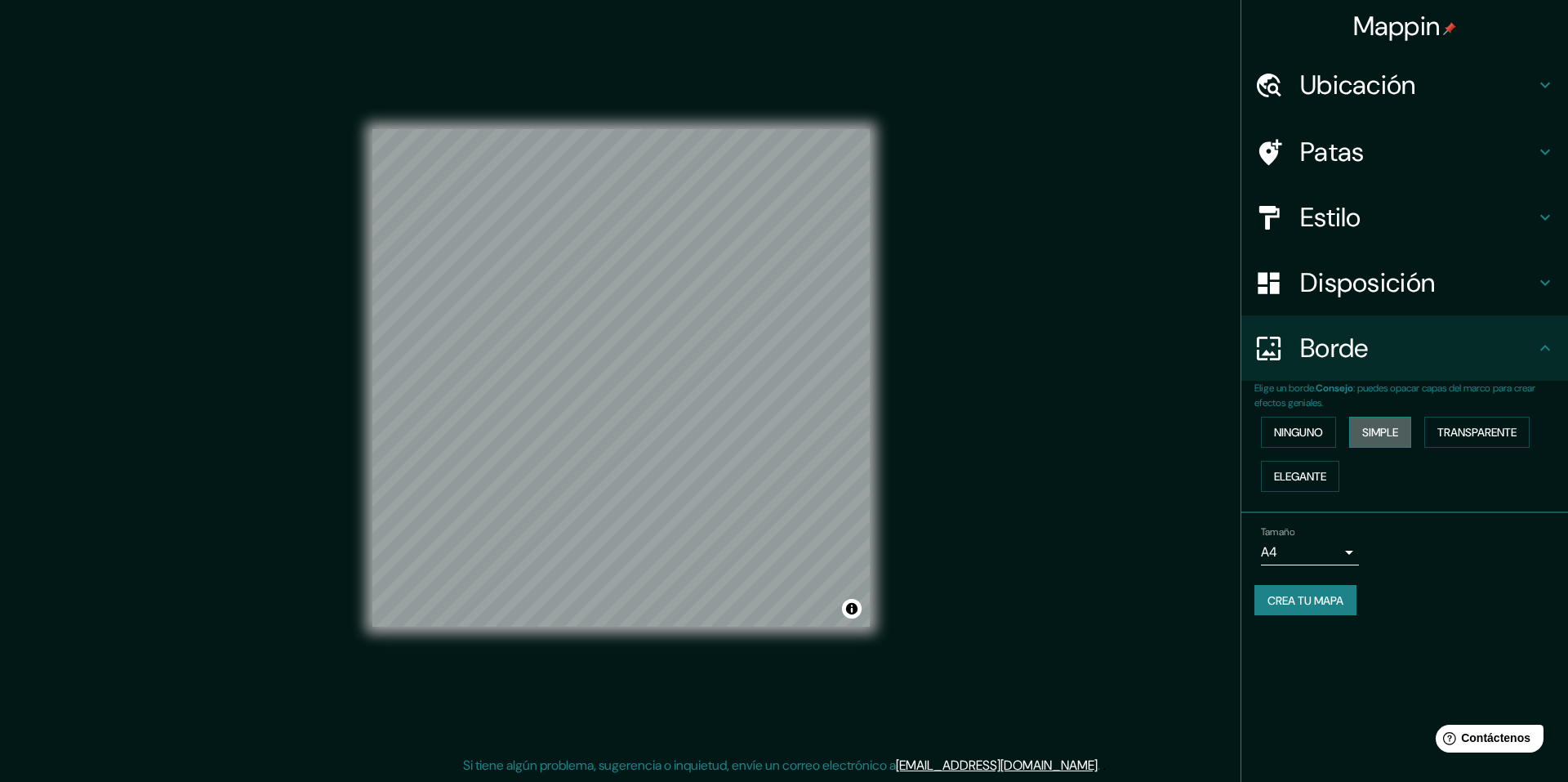
click at [1384, 436] on font "Simple" at bounding box center [1380, 432] width 36 height 15
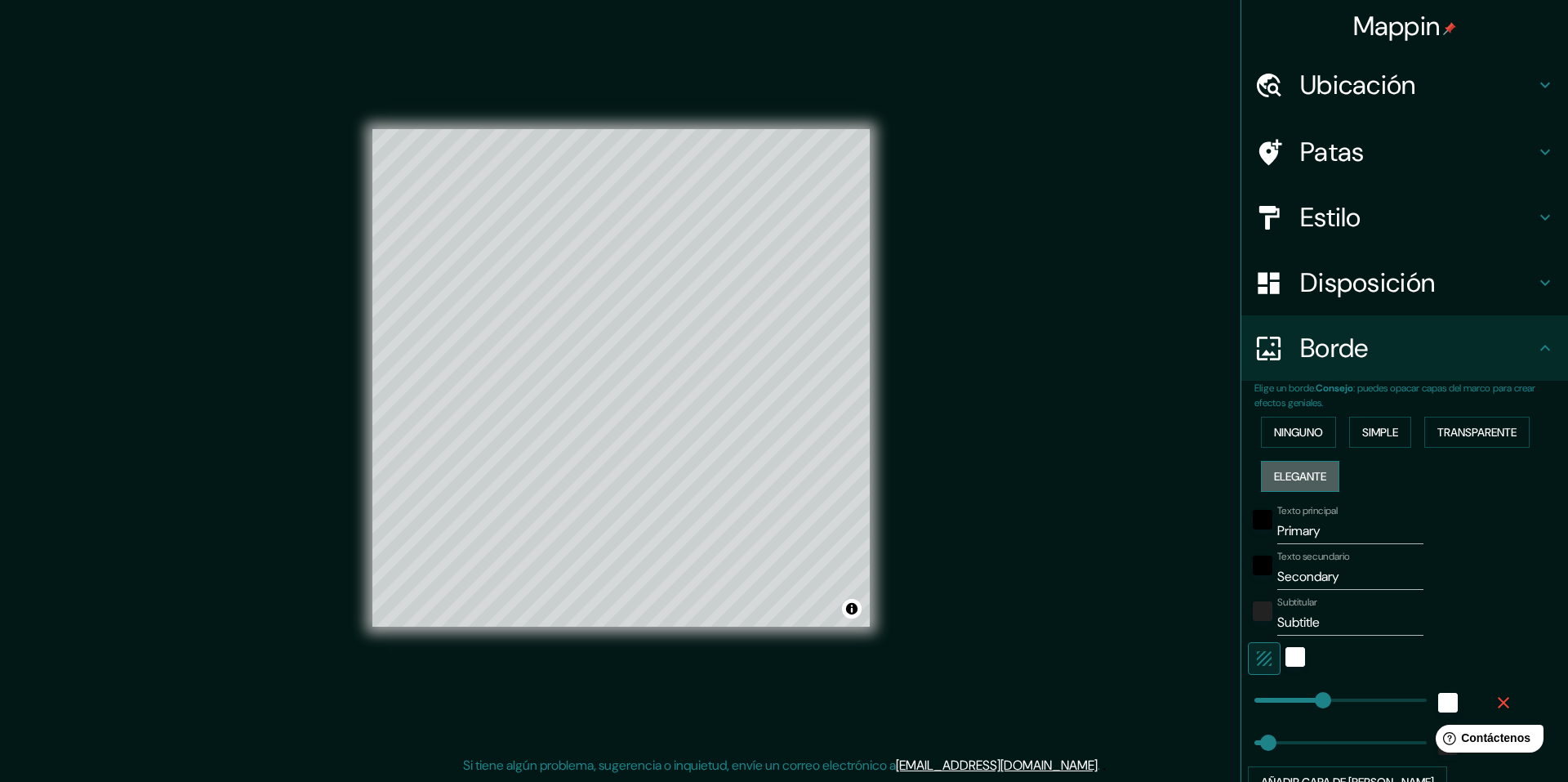
click at [1322, 467] on button "Elegante" at bounding box center [1300, 475] width 79 height 31
click at [1474, 433] on font "Transparente" at bounding box center [1477, 432] width 80 height 15
click at [1305, 425] on font "Ninguno" at bounding box center [1299, 432] width 49 height 15
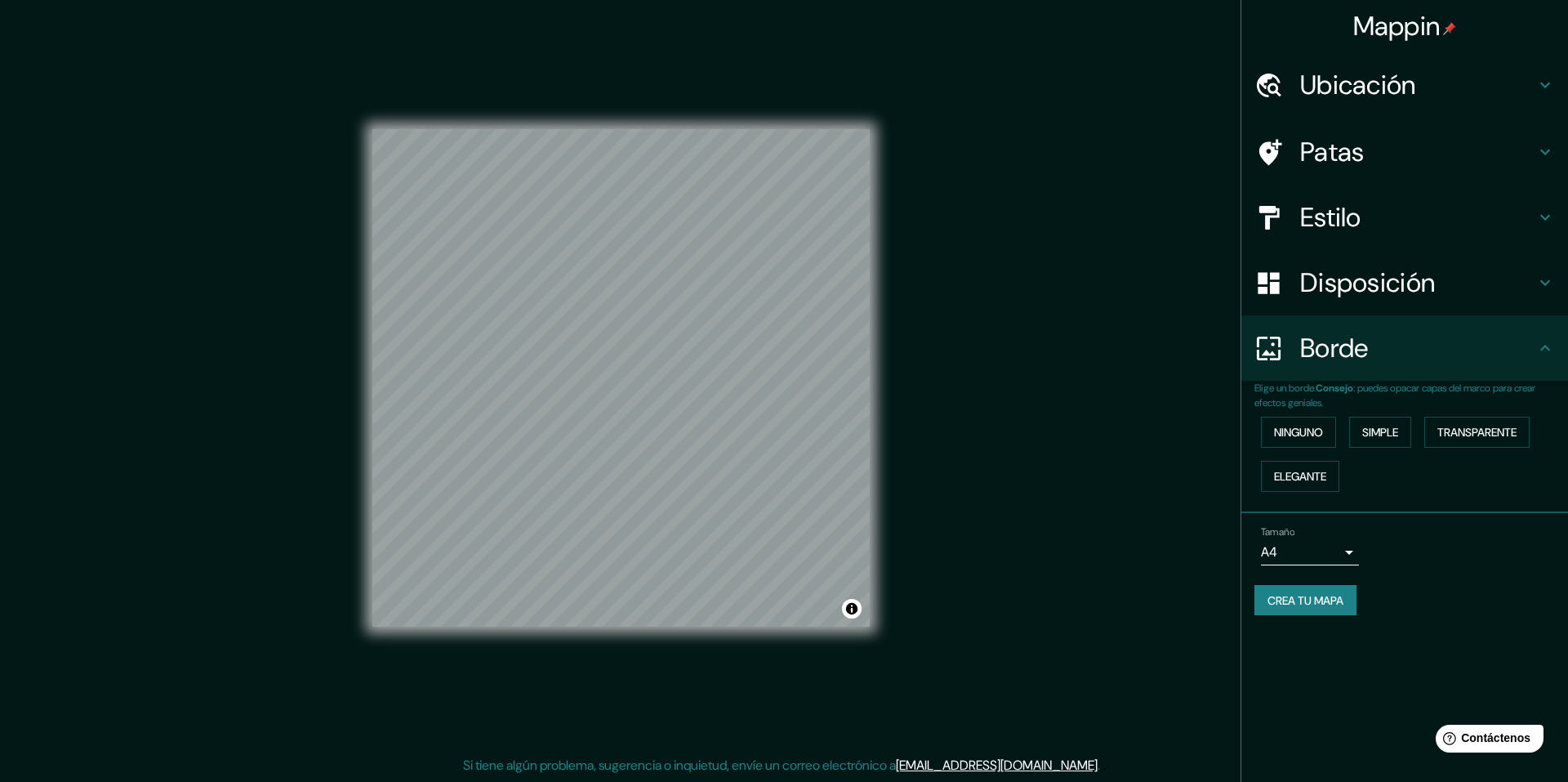
click at [1381, 306] on div "Disposición" at bounding box center [1404, 282] width 327 height 65
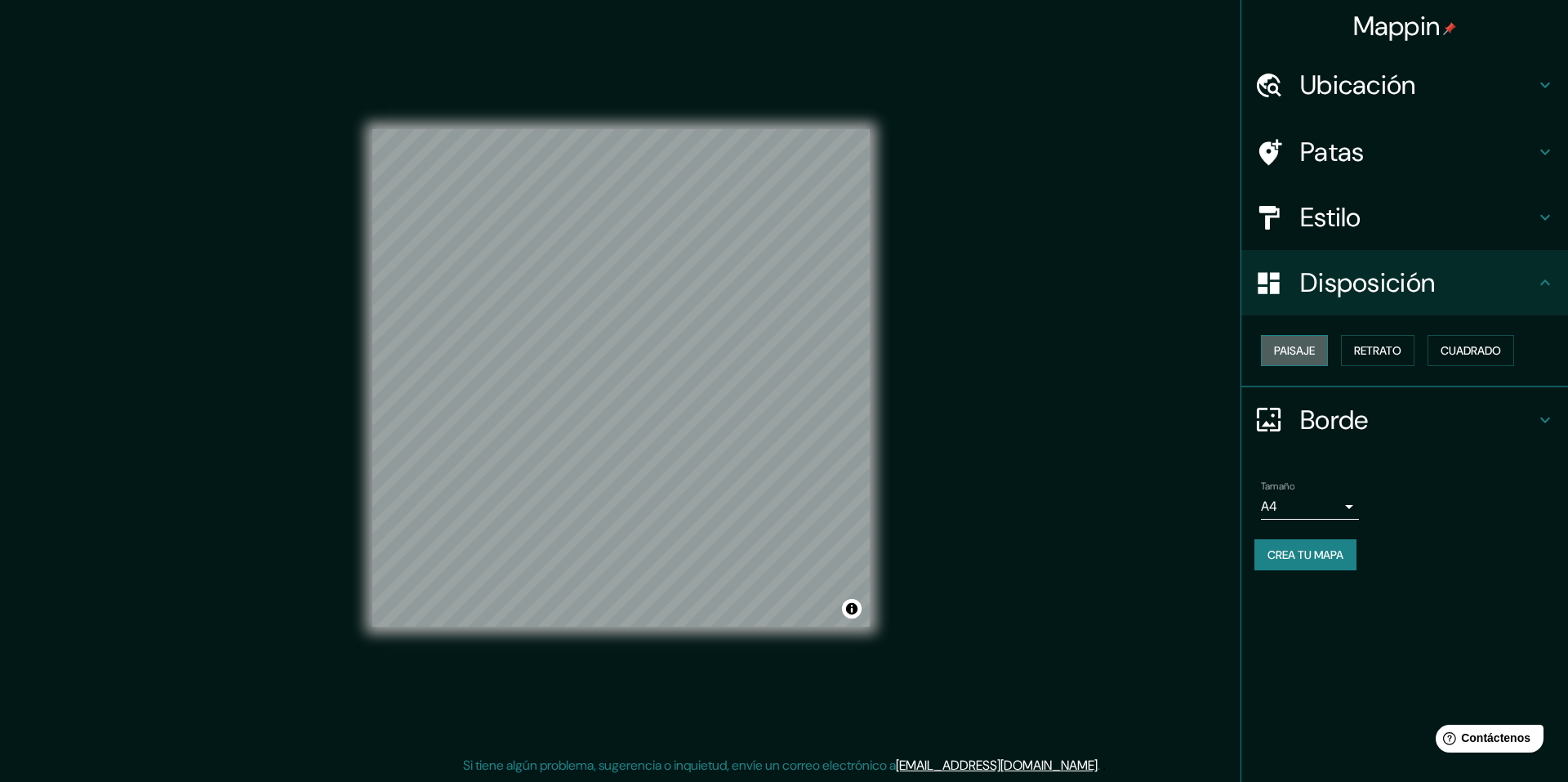
click at [1311, 357] on font "Paisaje" at bounding box center [1295, 351] width 41 height 15
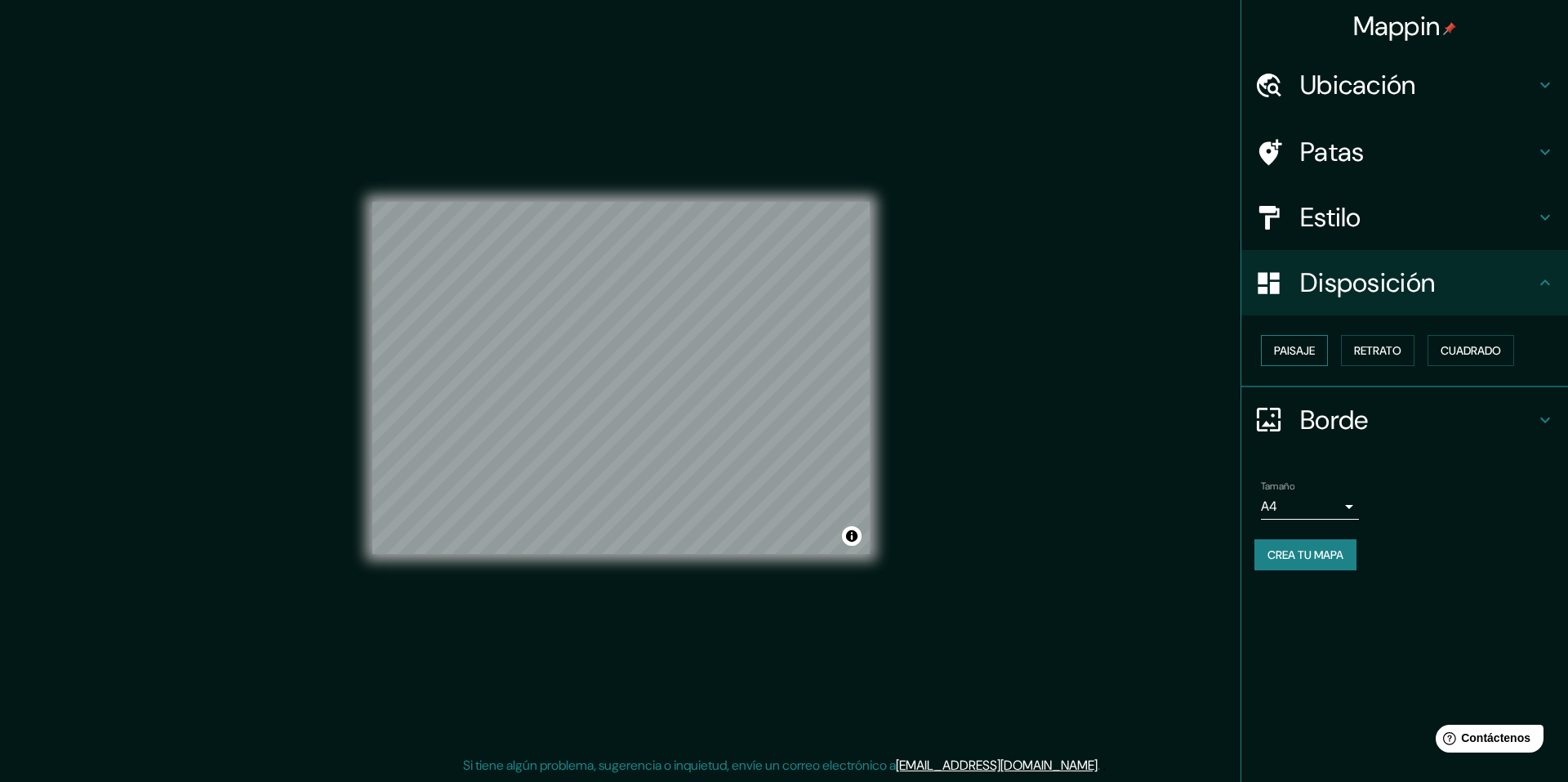
click at [1324, 354] on button "Paisaje" at bounding box center [1295, 350] width 67 height 31
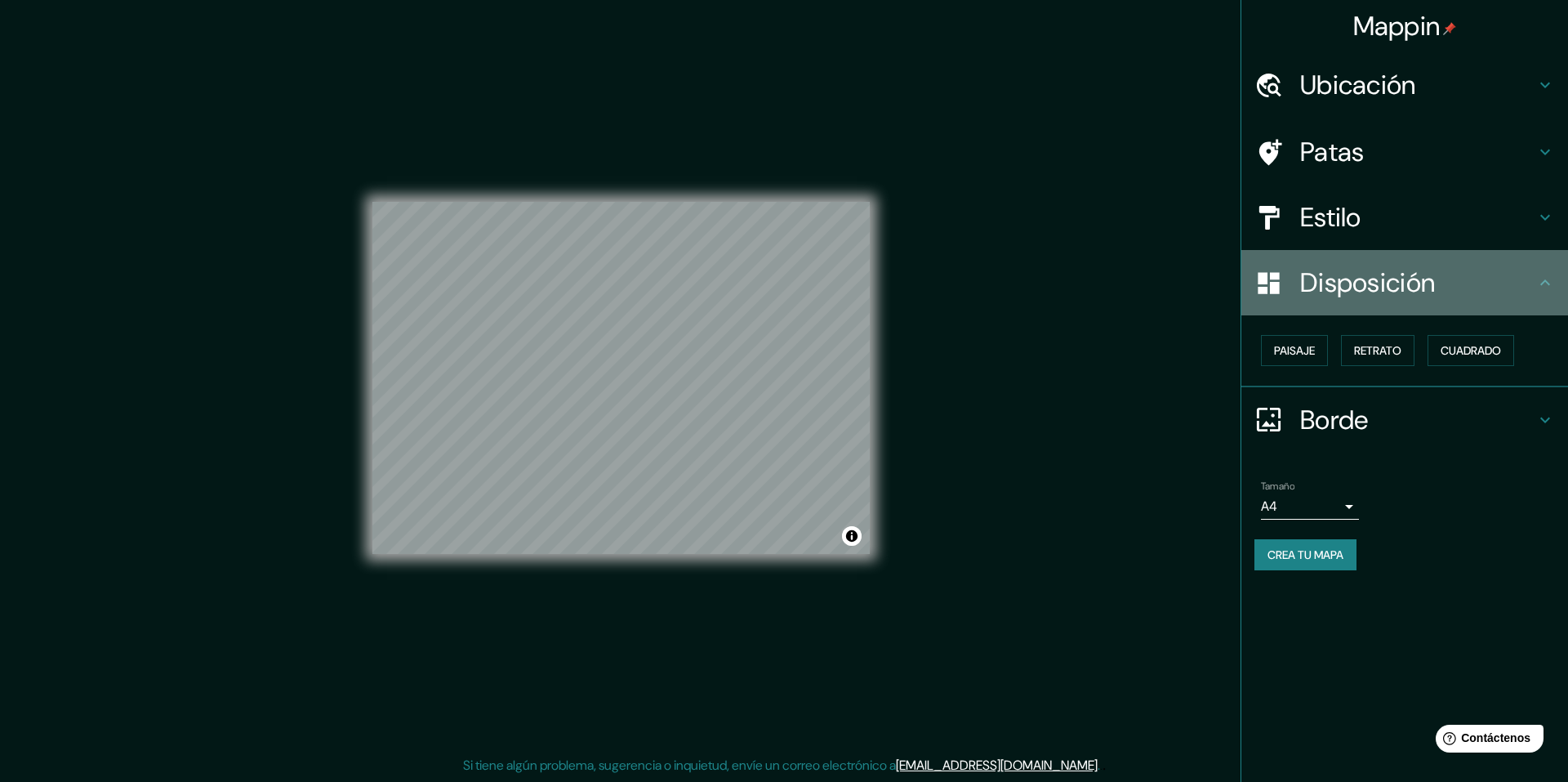
click at [1381, 287] on font "Disposición" at bounding box center [1368, 282] width 135 height 35
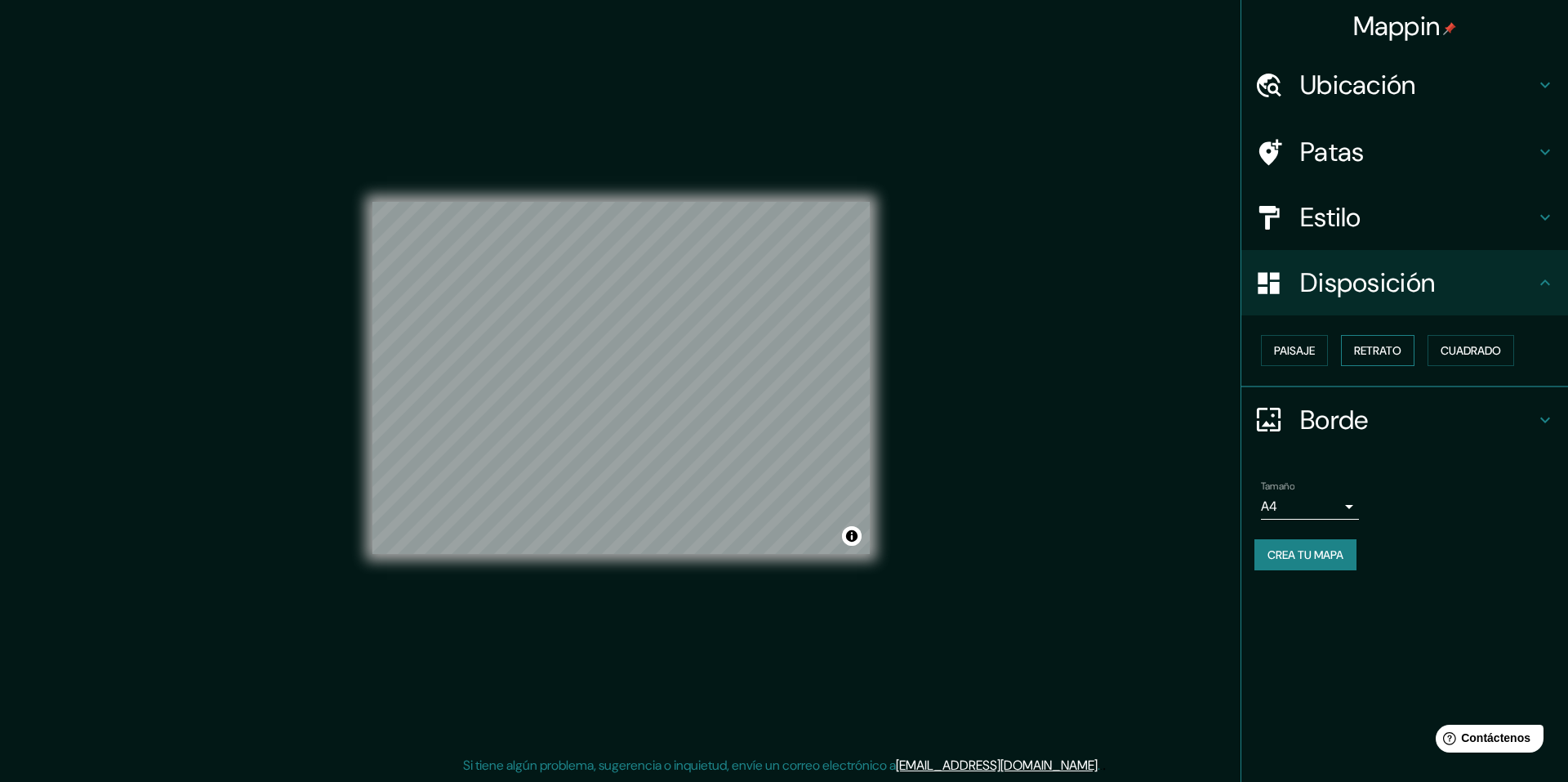
click at [1371, 358] on font "Retrato" at bounding box center [1378, 350] width 48 height 22
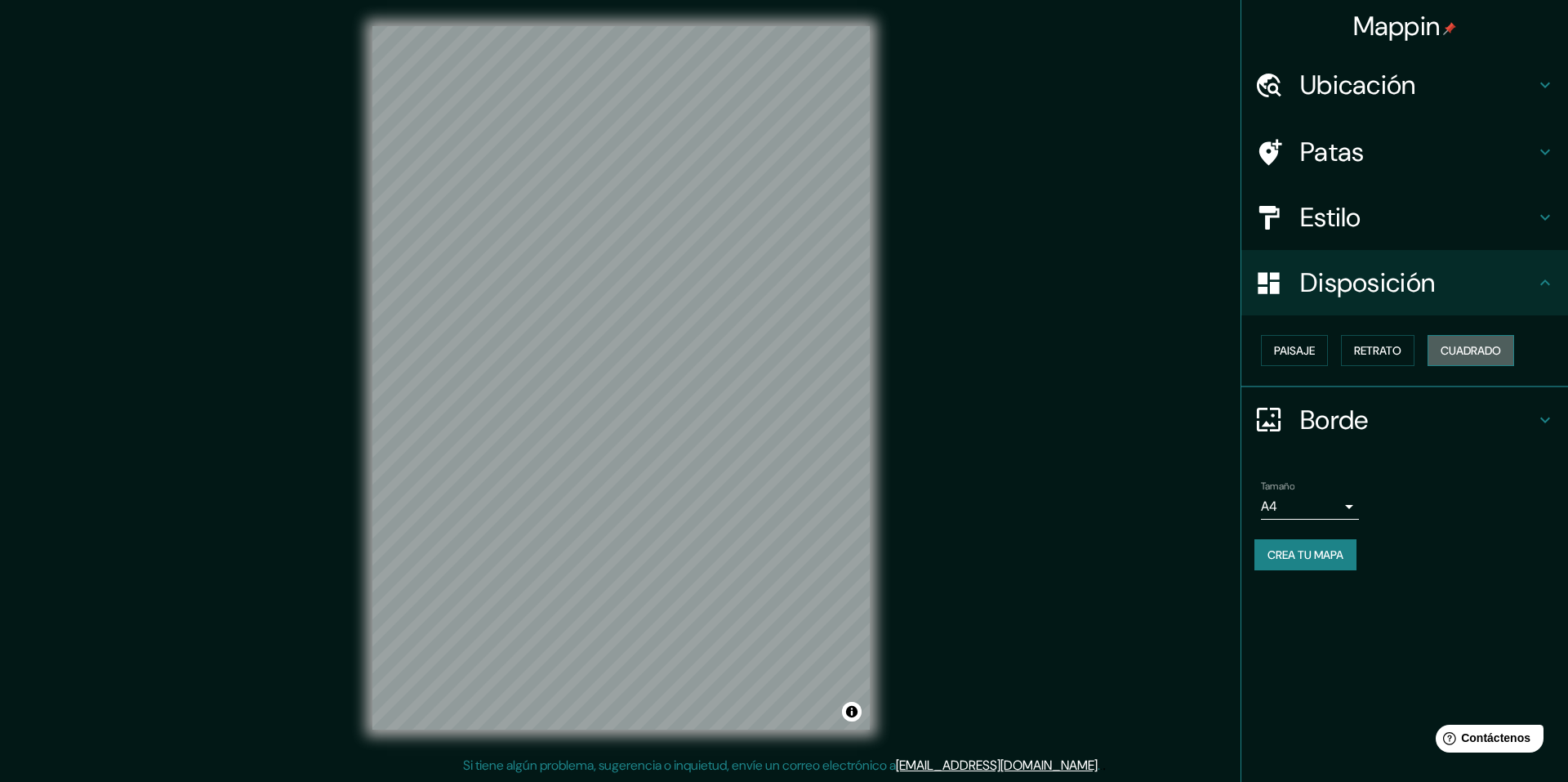
click at [1465, 357] on font "Cuadrado" at bounding box center [1471, 351] width 61 height 15
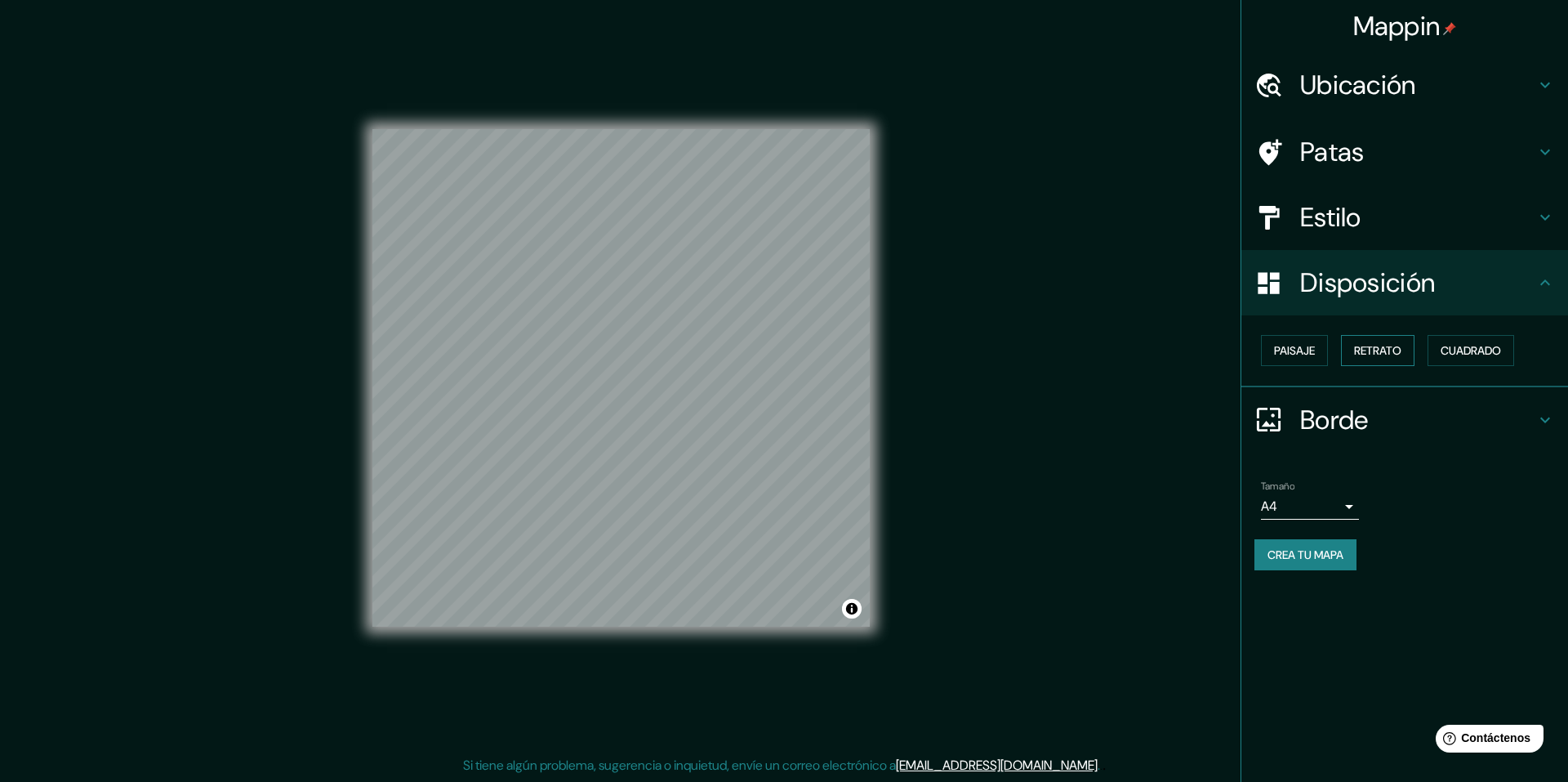
click at [1397, 357] on font "Retrato" at bounding box center [1378, 351] width 48 height 15
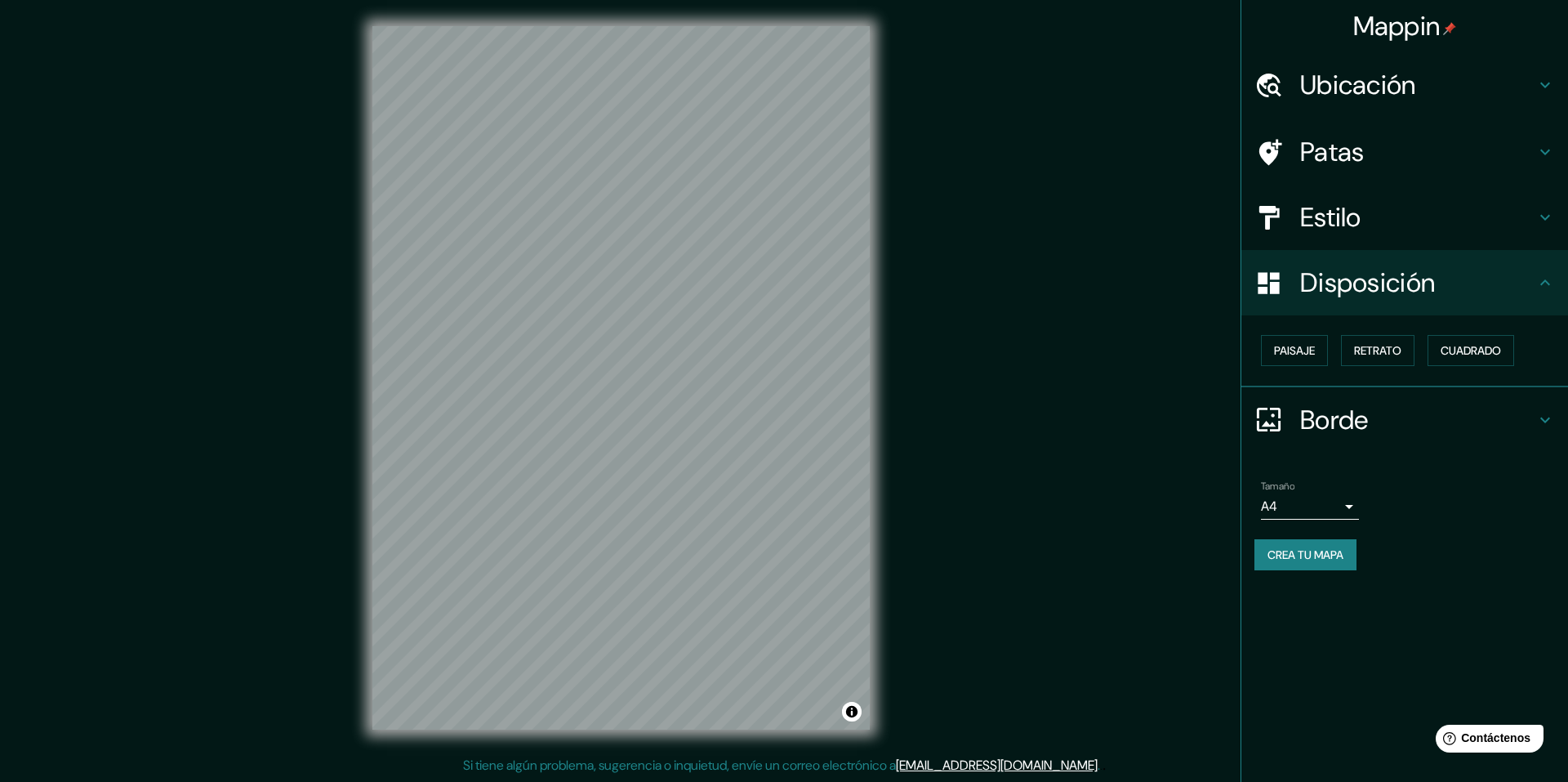
click at [1401, 286] on font "Disposición" at bounding box center [1368, 282] width 135 height 35
click at [1391, 237] on div "Estilo" at bounding box center [1404, 217] width 327 height 65
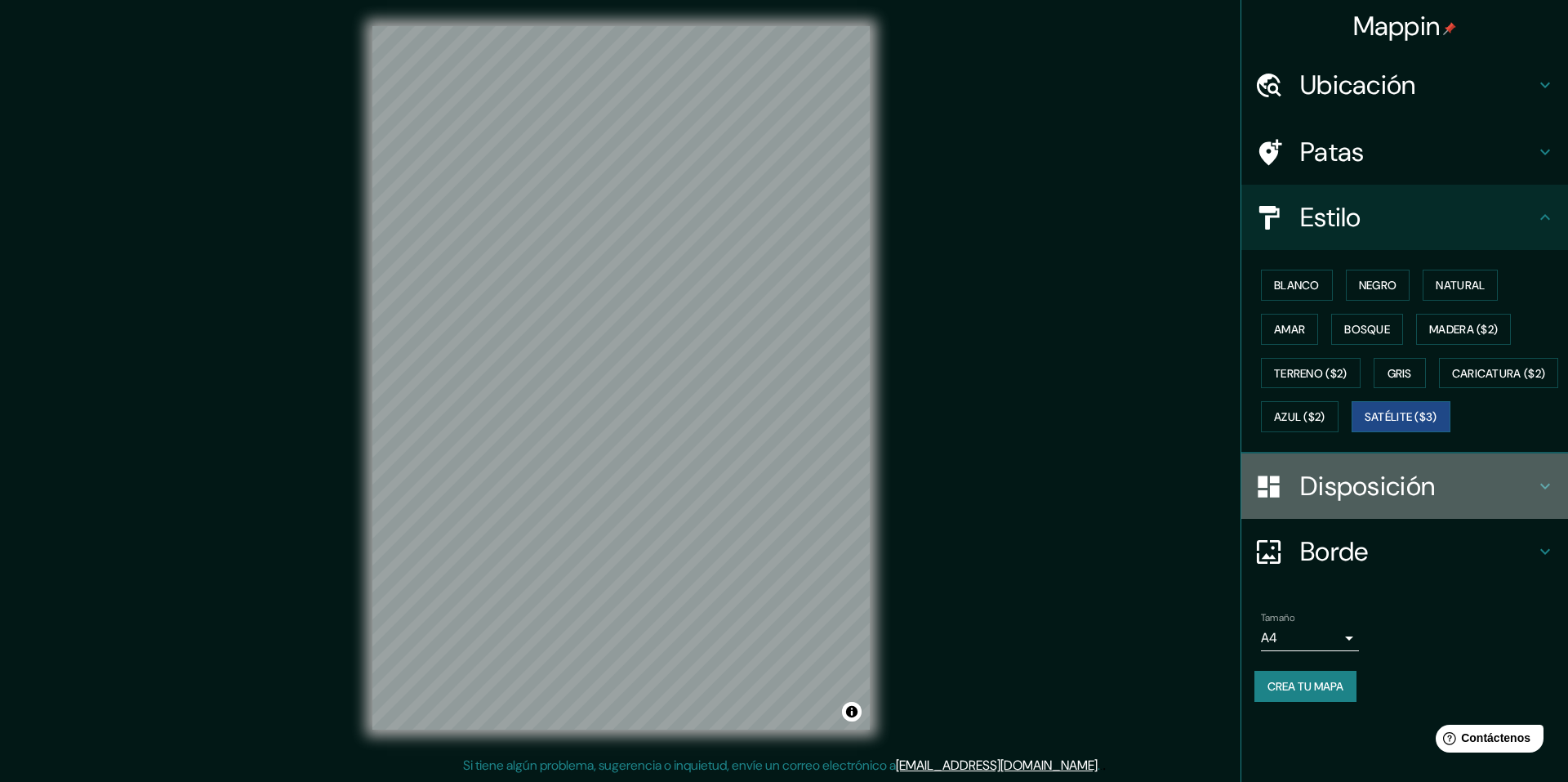
click at [1375, 503] on font "Disposición" at bounding box center [1368, 485] width 135 height 35
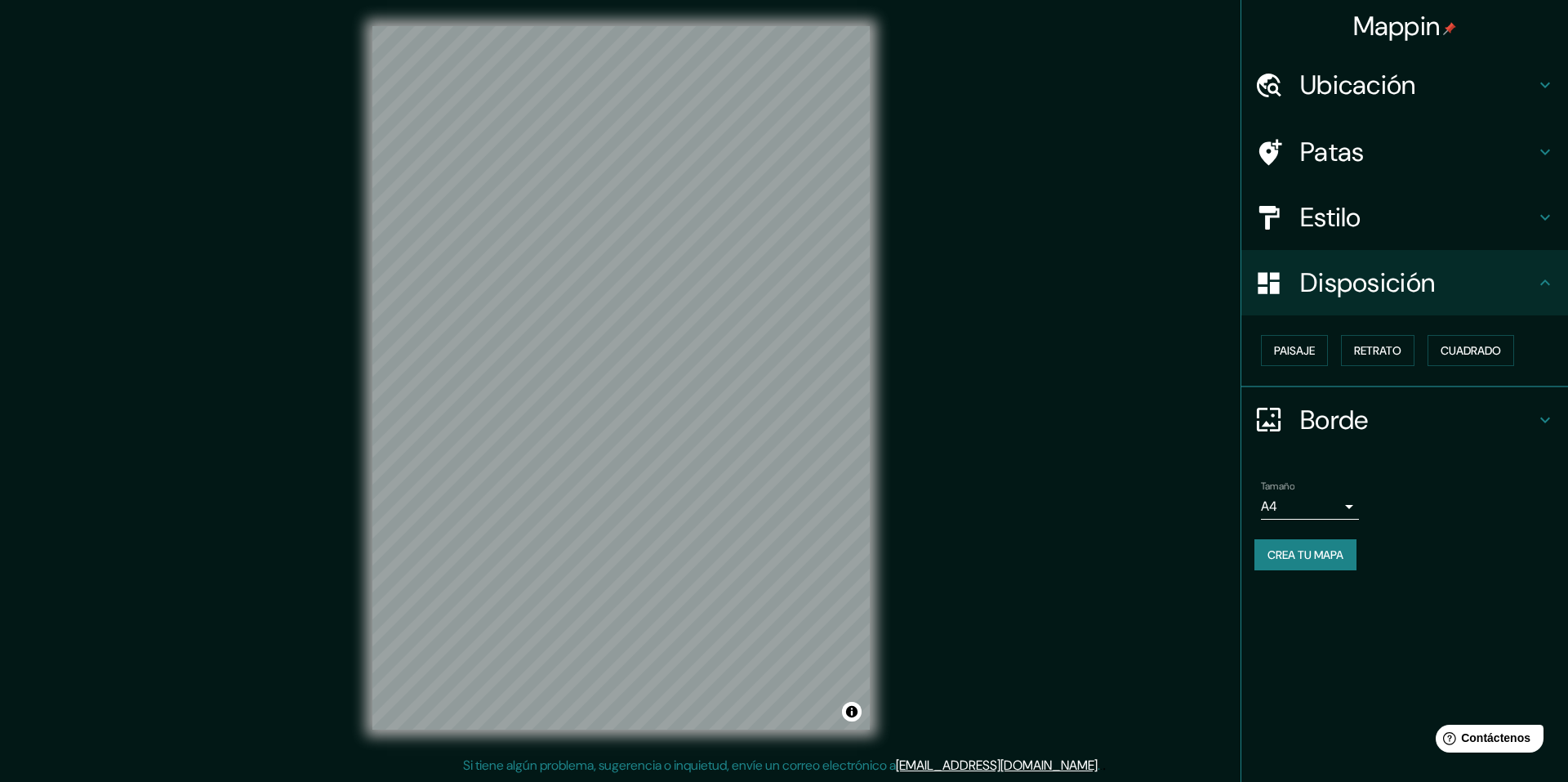
click at [1475, 409] on h4 "Borde" at bounding box center [1417, 419] width 235 height 33
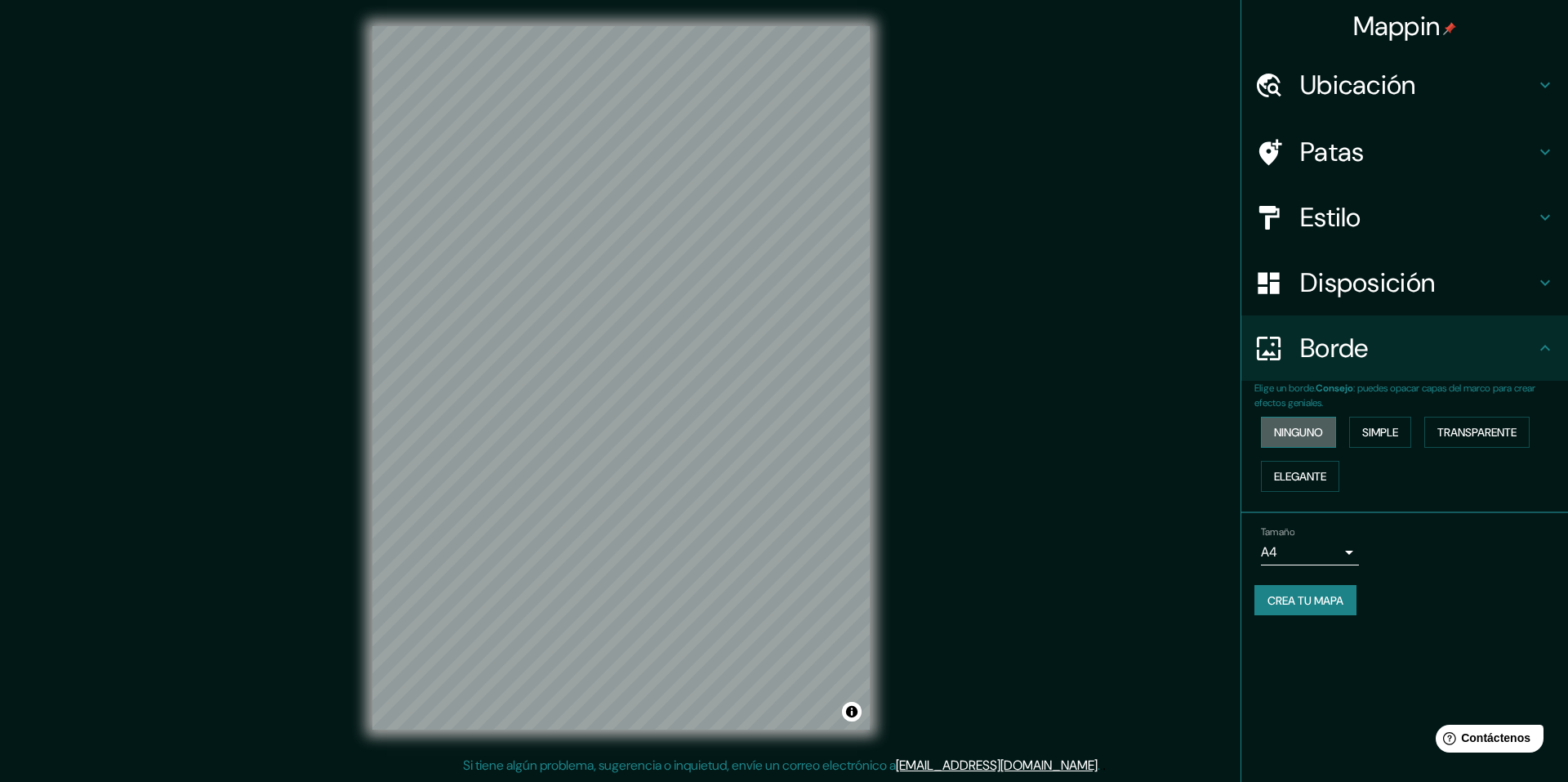
click at [1309, 441] on font "Ninguno" at bounding box center [1299, 432] width 49 height 22
click at [1398, 315] on div "Borde" at bounding box center [1404, 348] width 327 height 65
click at [1376, 295] on font "Disposición" at bounding box center [1368, 282] width 135 height 35
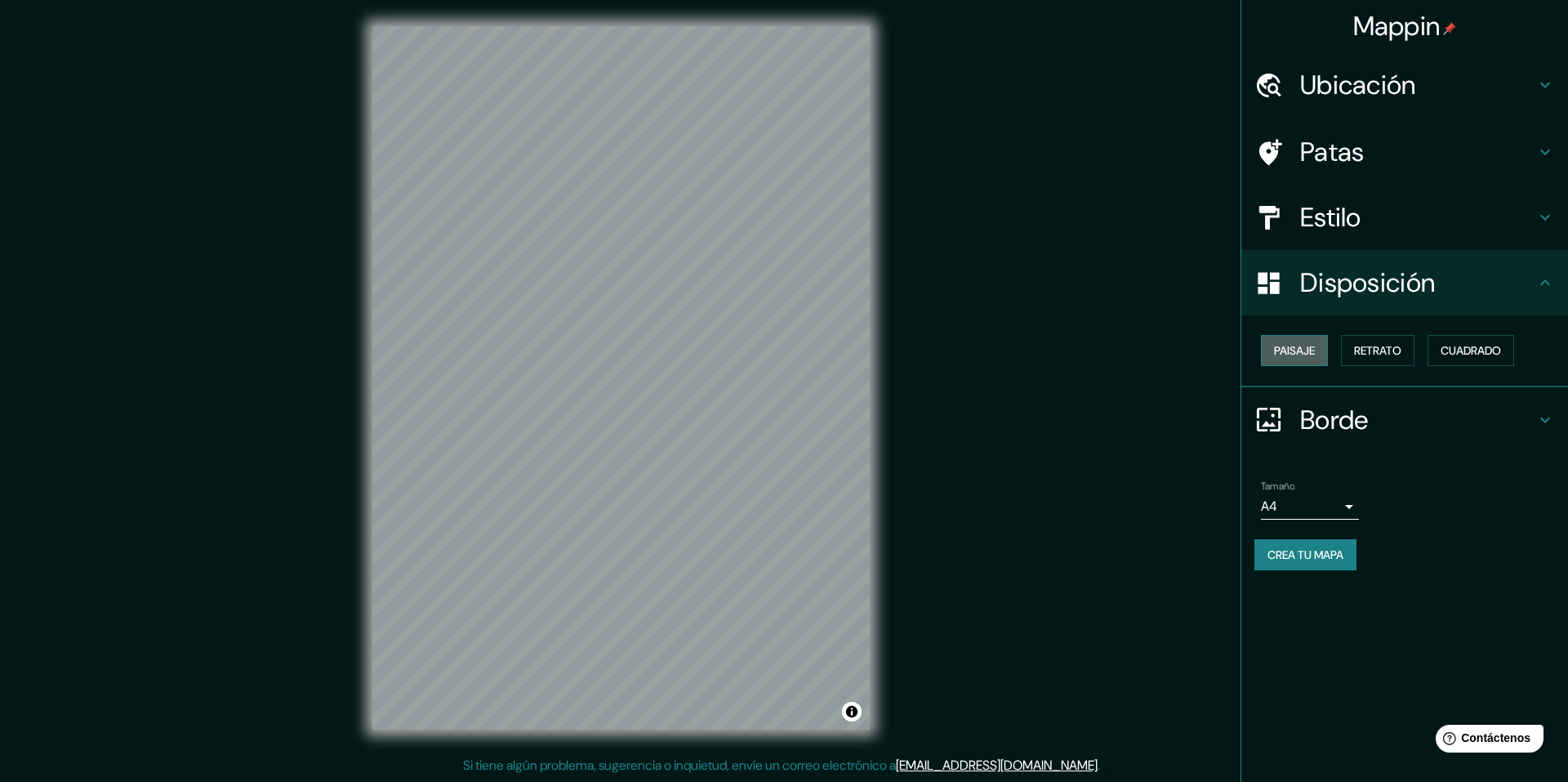
click at [1313, 359] on font "Paisaje" at bounding box center [1295, 350] width 41 height 22
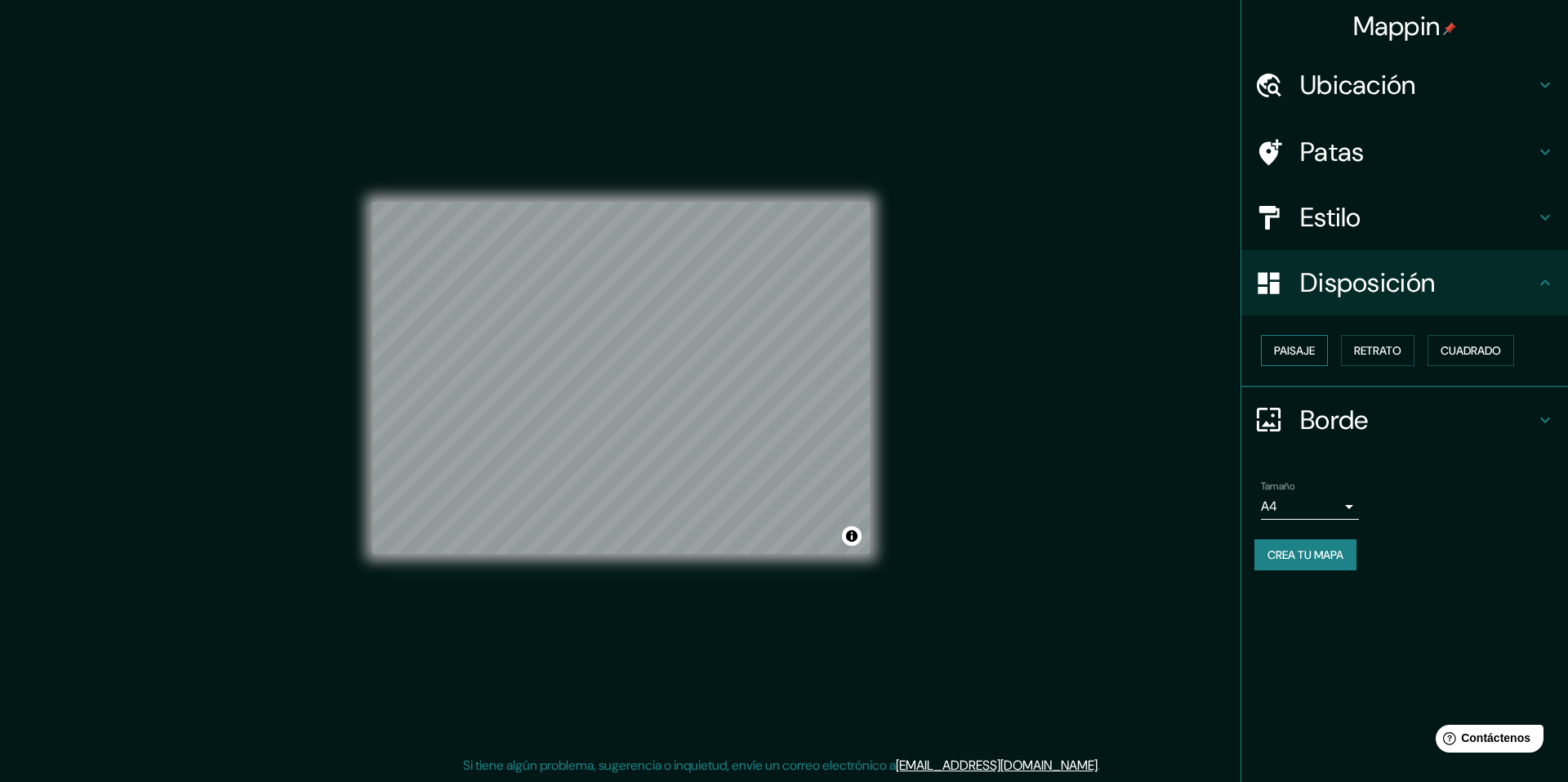
click at [1313, 359] on font "Paisaje" at bounding box center [1295, 350] width 41 height 22
click at [1364, 358] on font "Retrato" at bounding box center [1378, 350] width 48 height 22
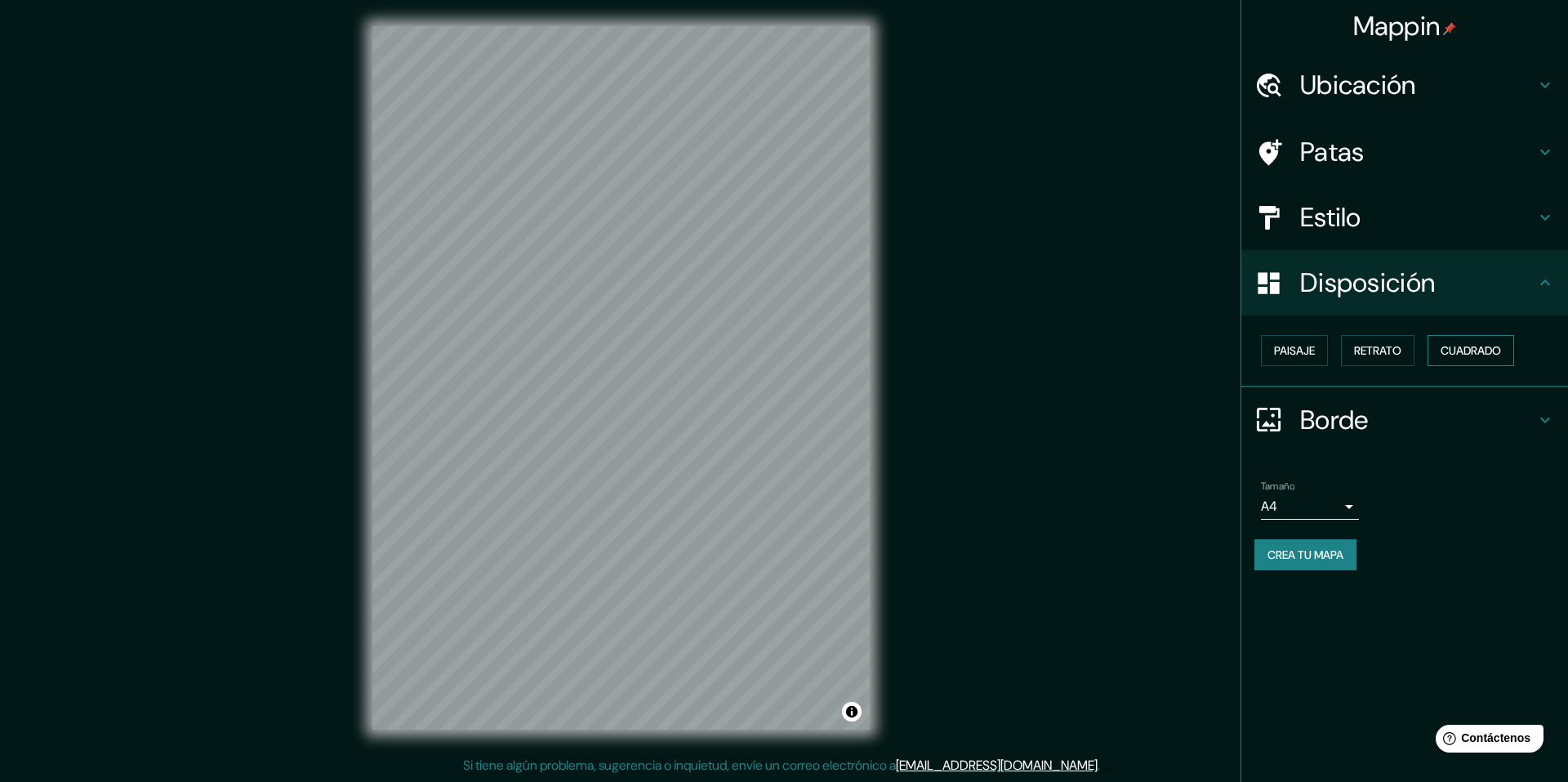
click at [1487, 365] on button "Cuadrado" at bounding box center [1471, 350] width 87 height 31
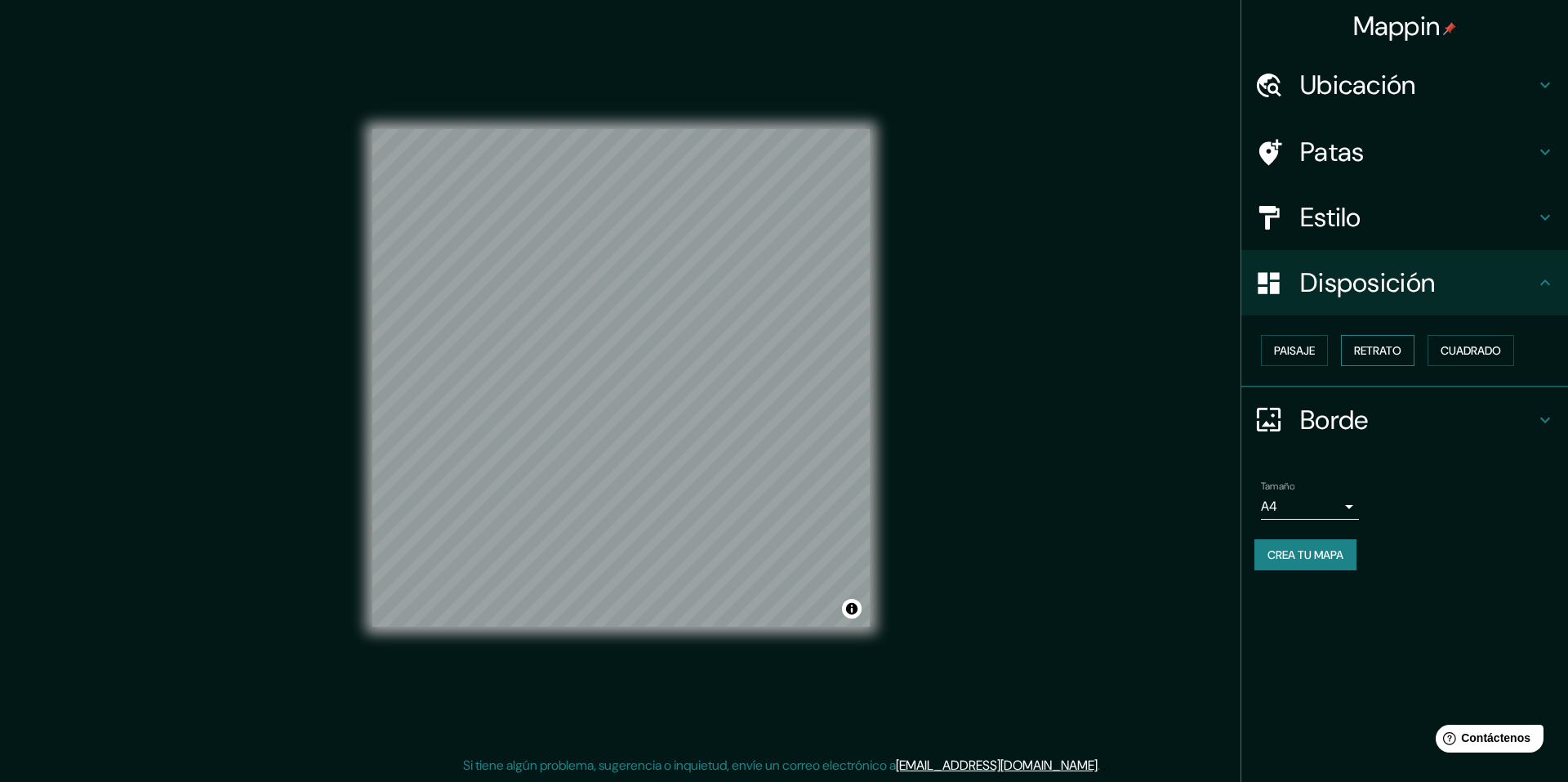
click at [1414, 359] on button "Retrato" at bounding box center [1378, 350] width 74 height 31
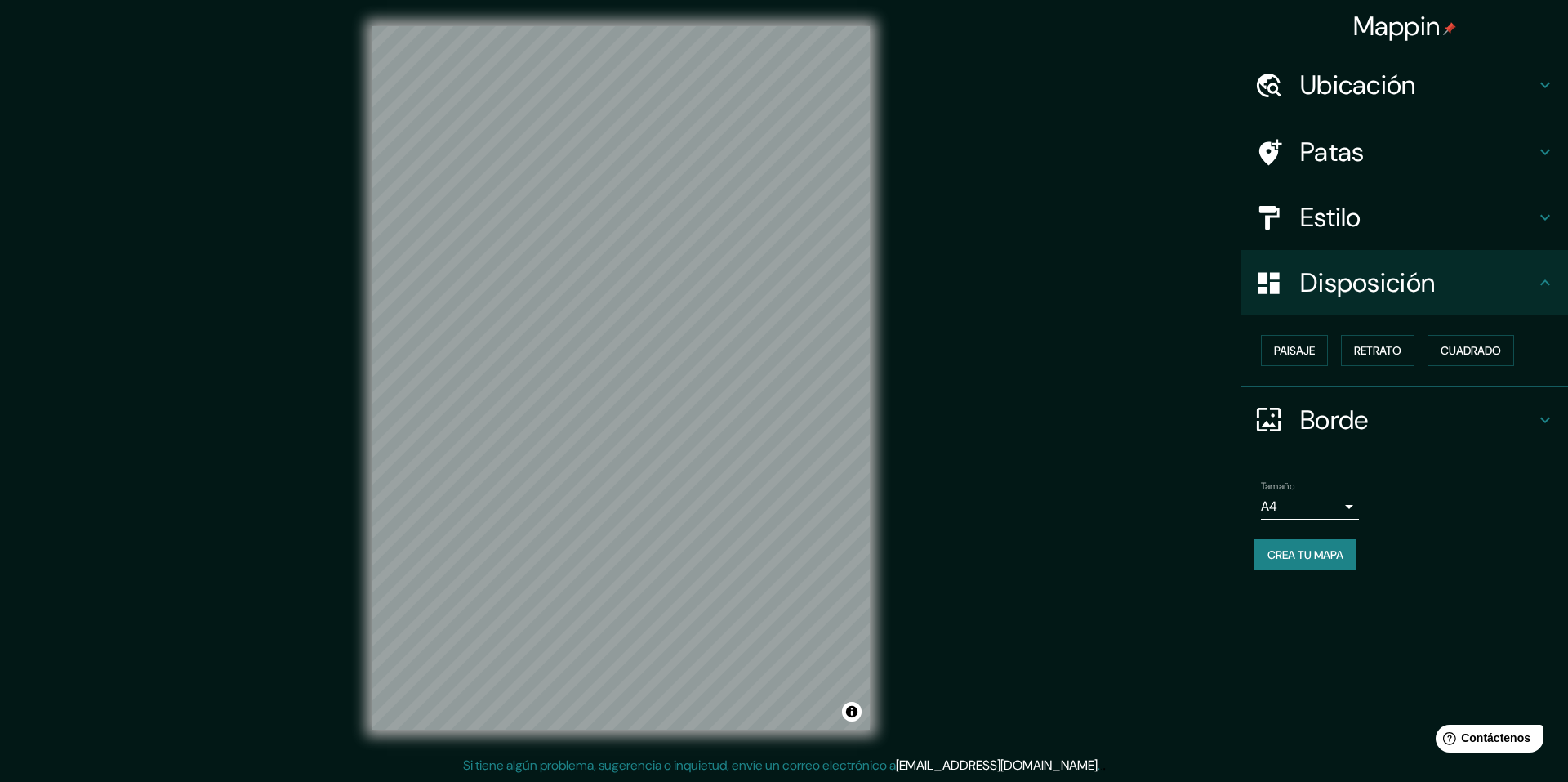
click at [1420, 212] on h4 "Estilo" at bounding box center [1417, 217] width 235 height 33
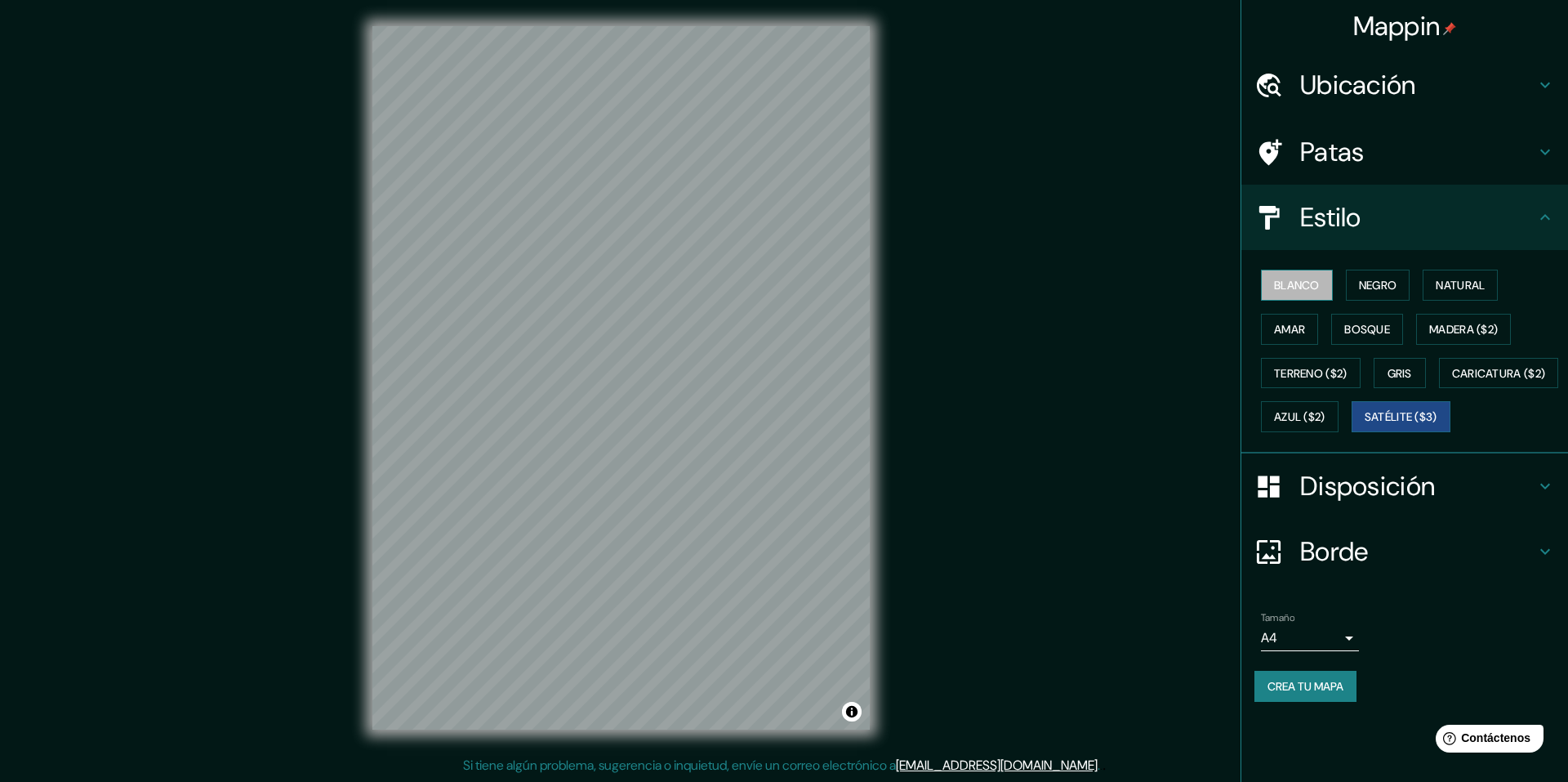
click at [1326, 290] on button "Blanco" at bounding box center [1297, 284] width 72 height 31
click at [1384, 292] on font "Negro" at bounding box center [1378, 285] width 38 height 15
click at [1365, 425] on font "Satélite ($3)" at bounding box center [1401, 417] width 73 height 15
click at [1388, 145] on h4 "Patas" at bounding box center [1417, 152] width 235 height 33
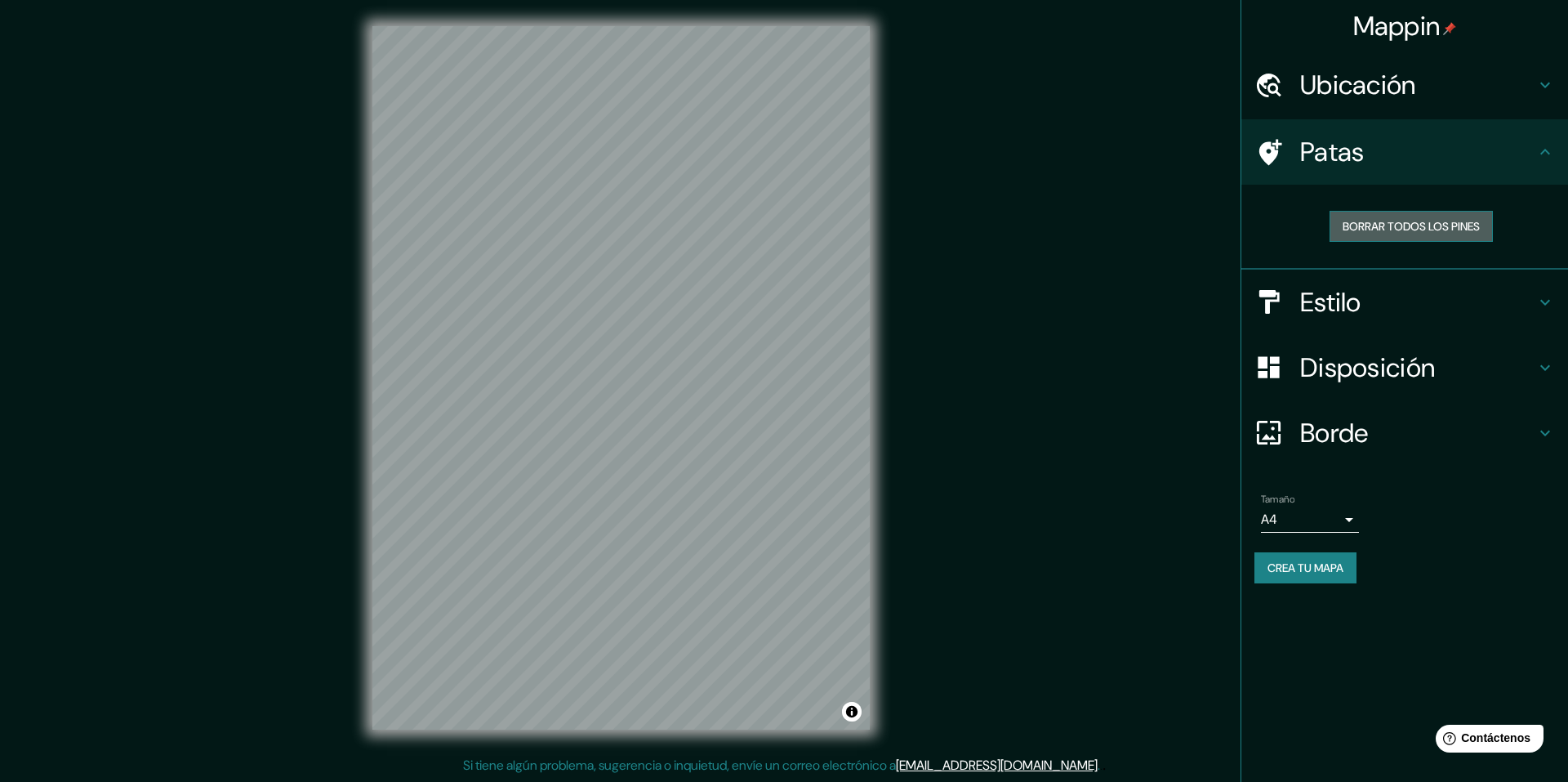
click at [1407, 227] on font "Borrar todos los pines" at bounding box center [1411, 226] width 138 height 15
click at [1327, 86] on font "Ubicación" at bounding box center [1358, 84] width 116 height 35
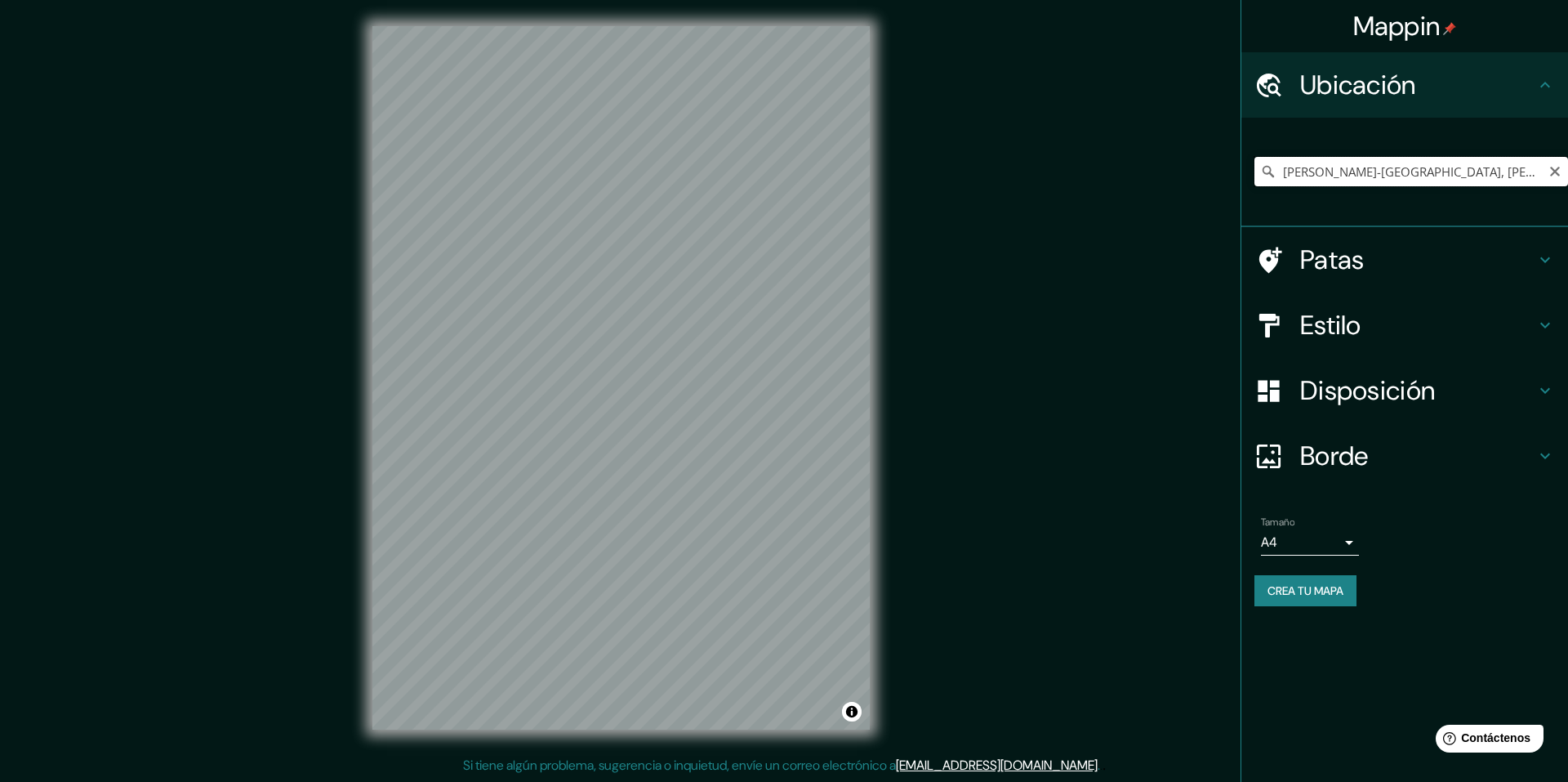
click at [1503, 171] on input "[PERSON_NAME]-[GEOGRAPHIC_DATA], [PERSON_NAME][GEOGRAPHIC_DATA], [GEOGRAPHIC_DA…" at bounding box center [1411, 171] width 313 height 29
drag, startPoint x: 1517, startPoint y: 164, endPoint x: 1040, endPoint y: 203, distance: 478.6
click at [1053, 203] on div "Mappin Ubicación [PERSON_NAME]-[GEOGRAPHIC_DATA], [PERSON_NAME][GEOGRAPHIC_DATA…" at bounding box center [784, 391] width 1568 height 782
paste input "[STREET_ADDRESS][PERSON_NAME][PERSON_NAME]."
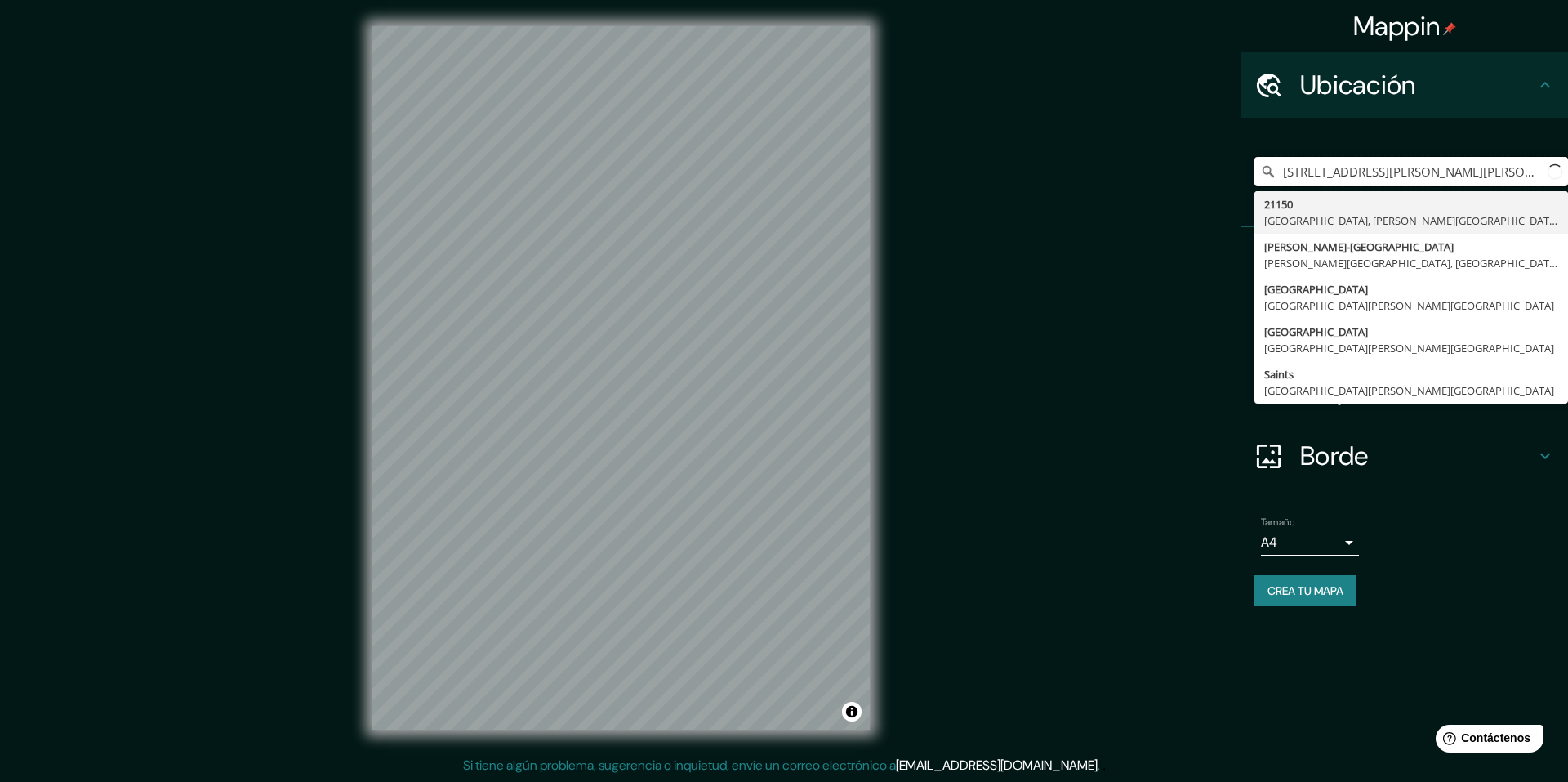
scroll to position [0, 94]
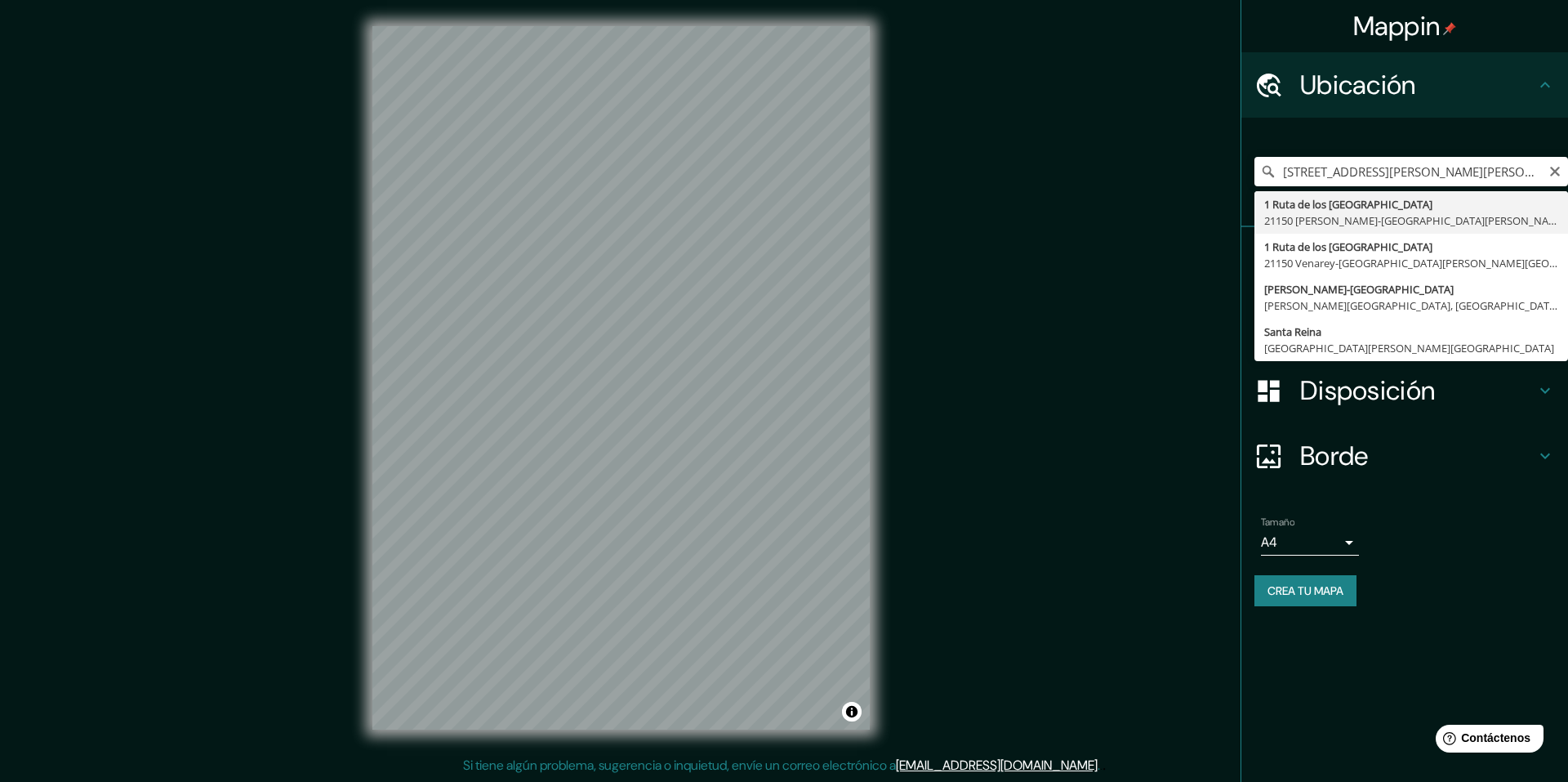
type input "[STREET_ADDRESS][PERSON_NAME][PERSON_NAME]"
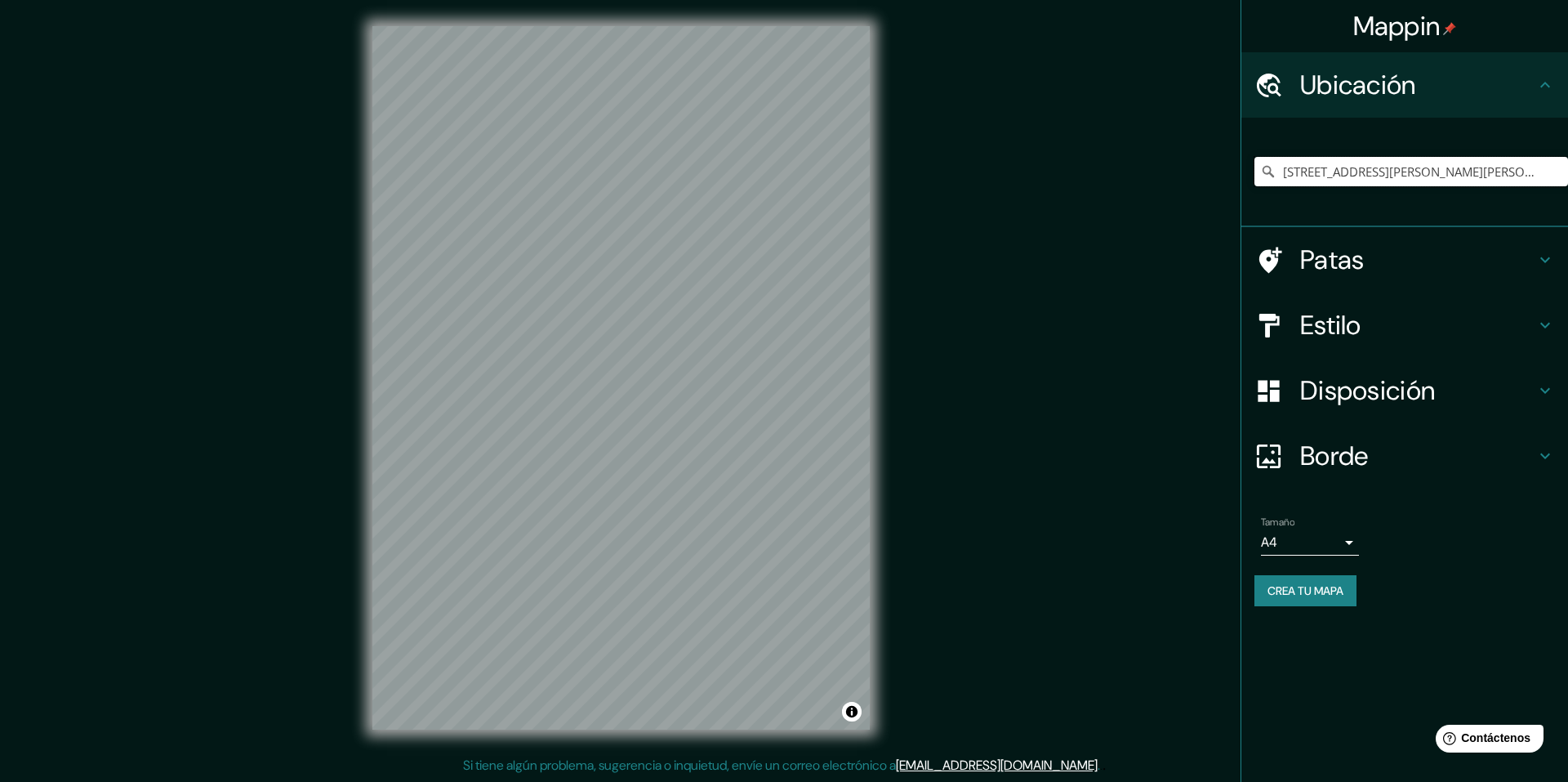
scroll to position [0, 0]
click at [1291, 556] on div "Tamaño A4 single" at bounding box center [1404, 536] width 300 height 52
click at [1313, 547] on body "Mappin Ubicación [STREET_ADDRESS][PERSON_NAME][PERSON_NAME] Patas Estilo Dispos…" at bounding box center [784, 391] width 1568 height 782
click at [1309, 615] on li "A3" at bounding box center [1310, 607] width 98 height 30
type input "a4"
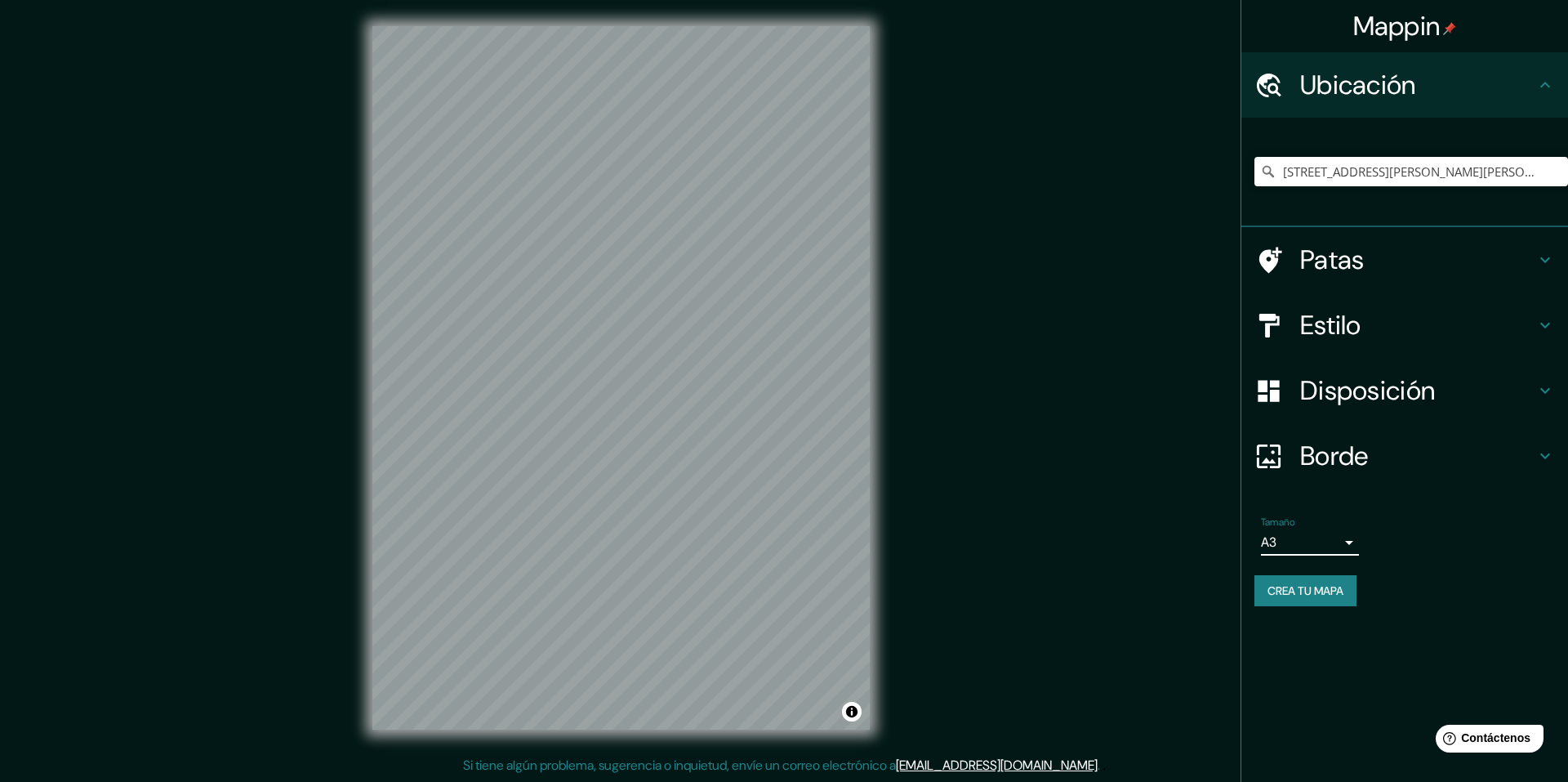
click at [1347, 452] on font "Borde" at bounding box center [1334, 456] width 68 height 35
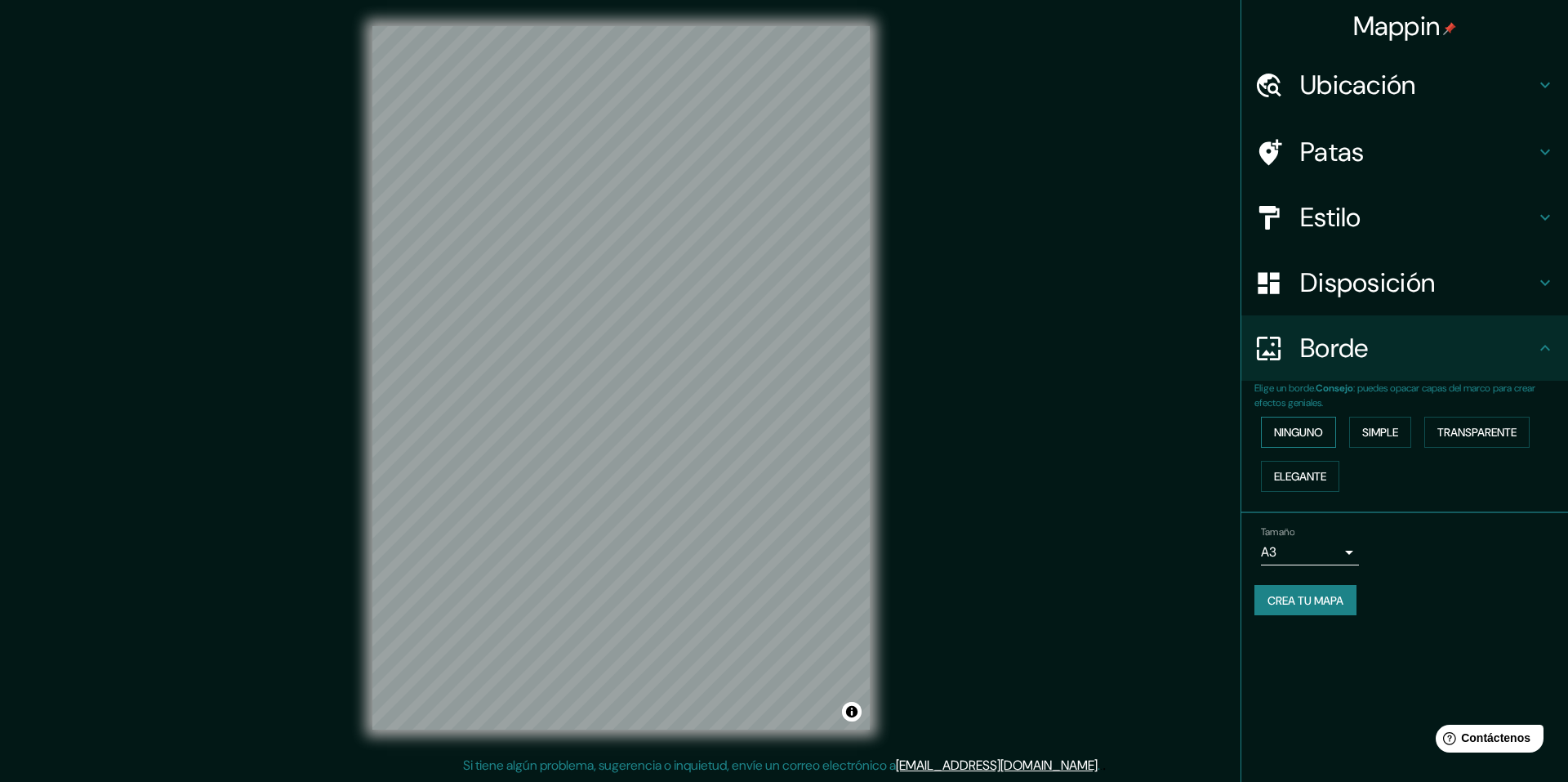
click at [1300, 431] on font "Ninguno" at bounding box center [1299, 432] width 49 height 15
click at [1298, 471] on font "Elegante" at bounding box center [1300, 476] width 52 height 15
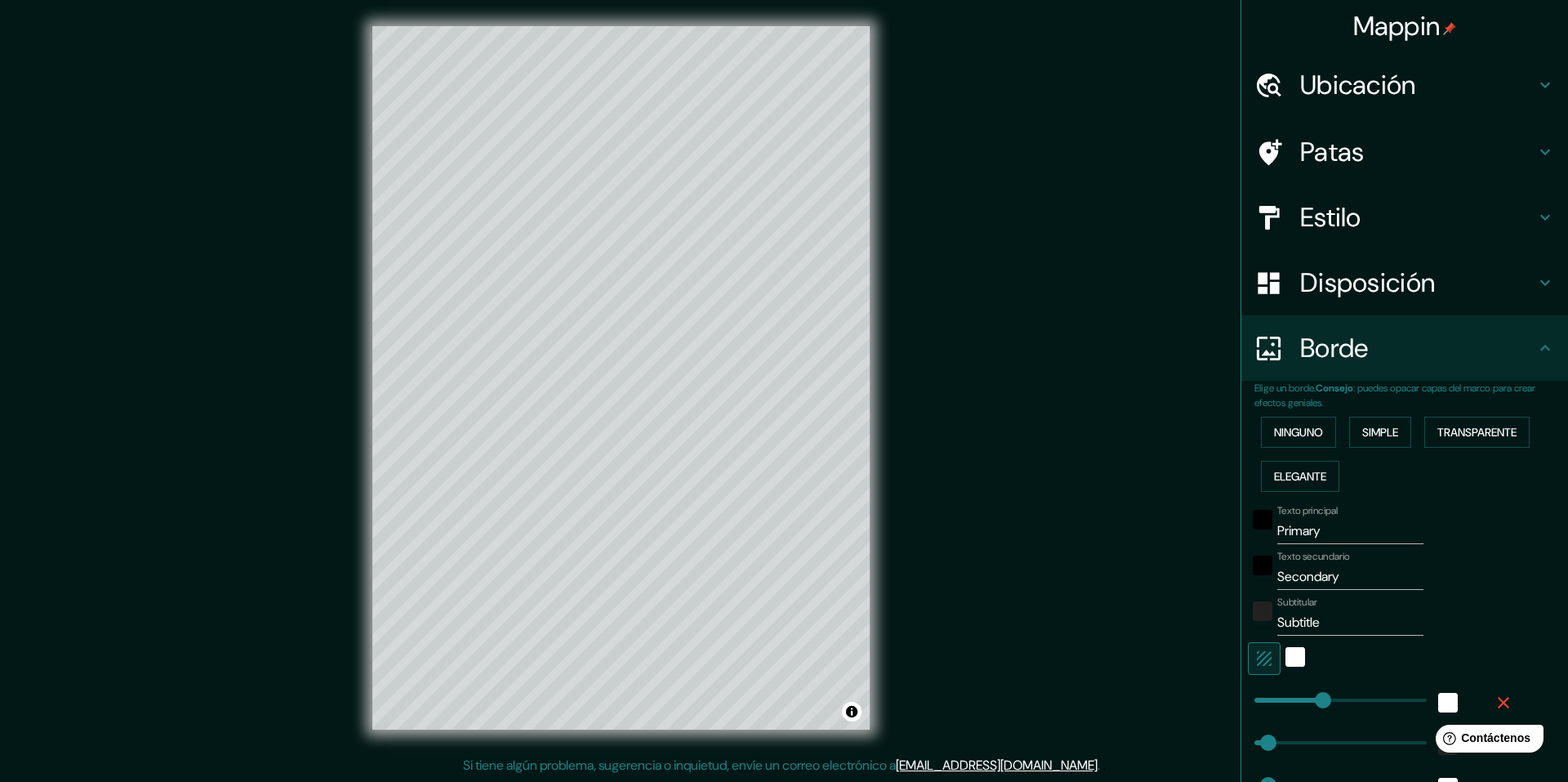
click at [1297, 450] on div "Ninguno Simple Transparente Elegante" at bounding box center [1411, 454] width 313 height 88
click at [1299, 434] on font "Ninguno" at bounding box center [1299, 432] width 49 height 15
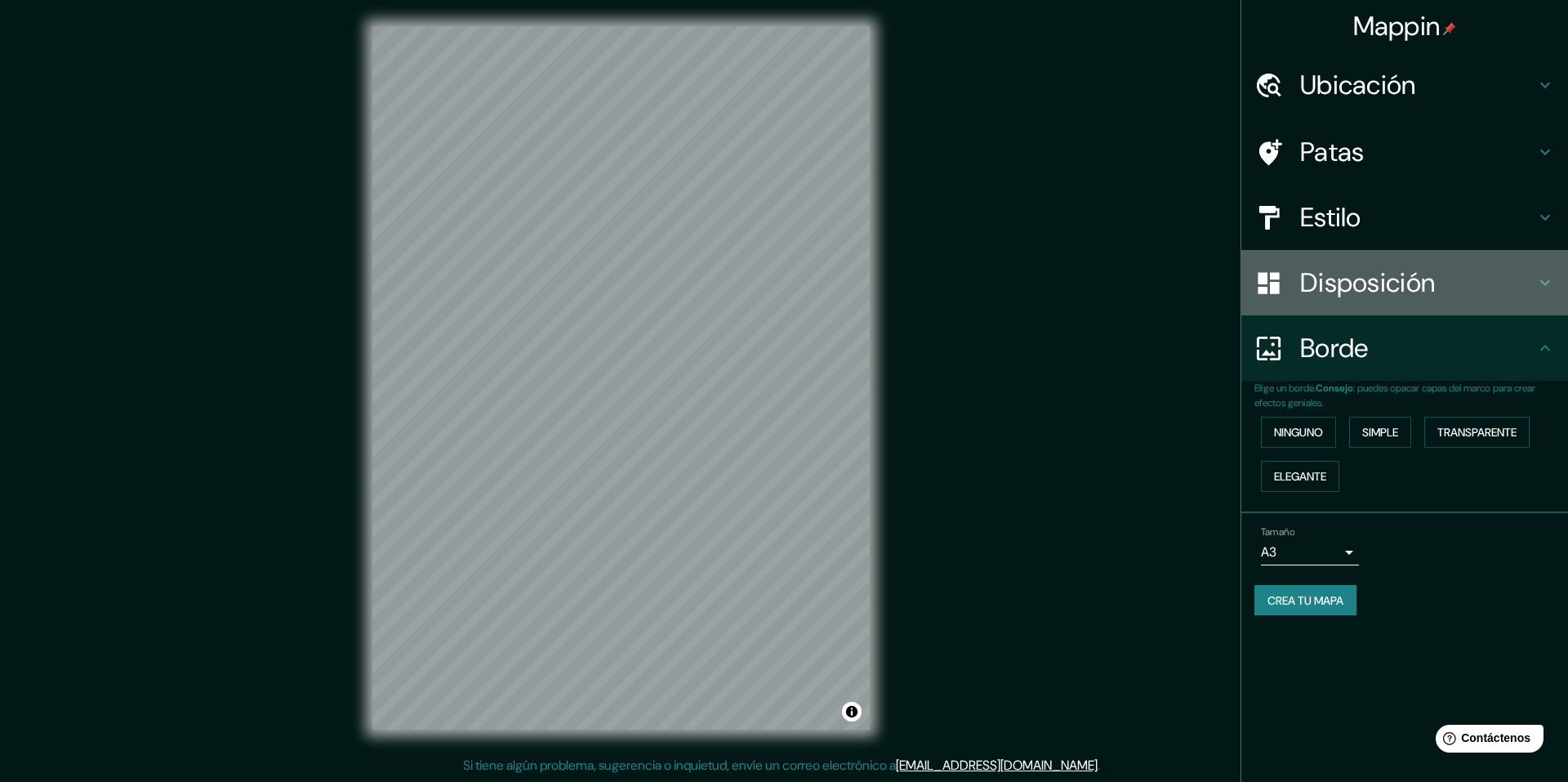
click at [1445, 305] on div "Disposición" at bounding box center [1404, 282] width 327 height 65
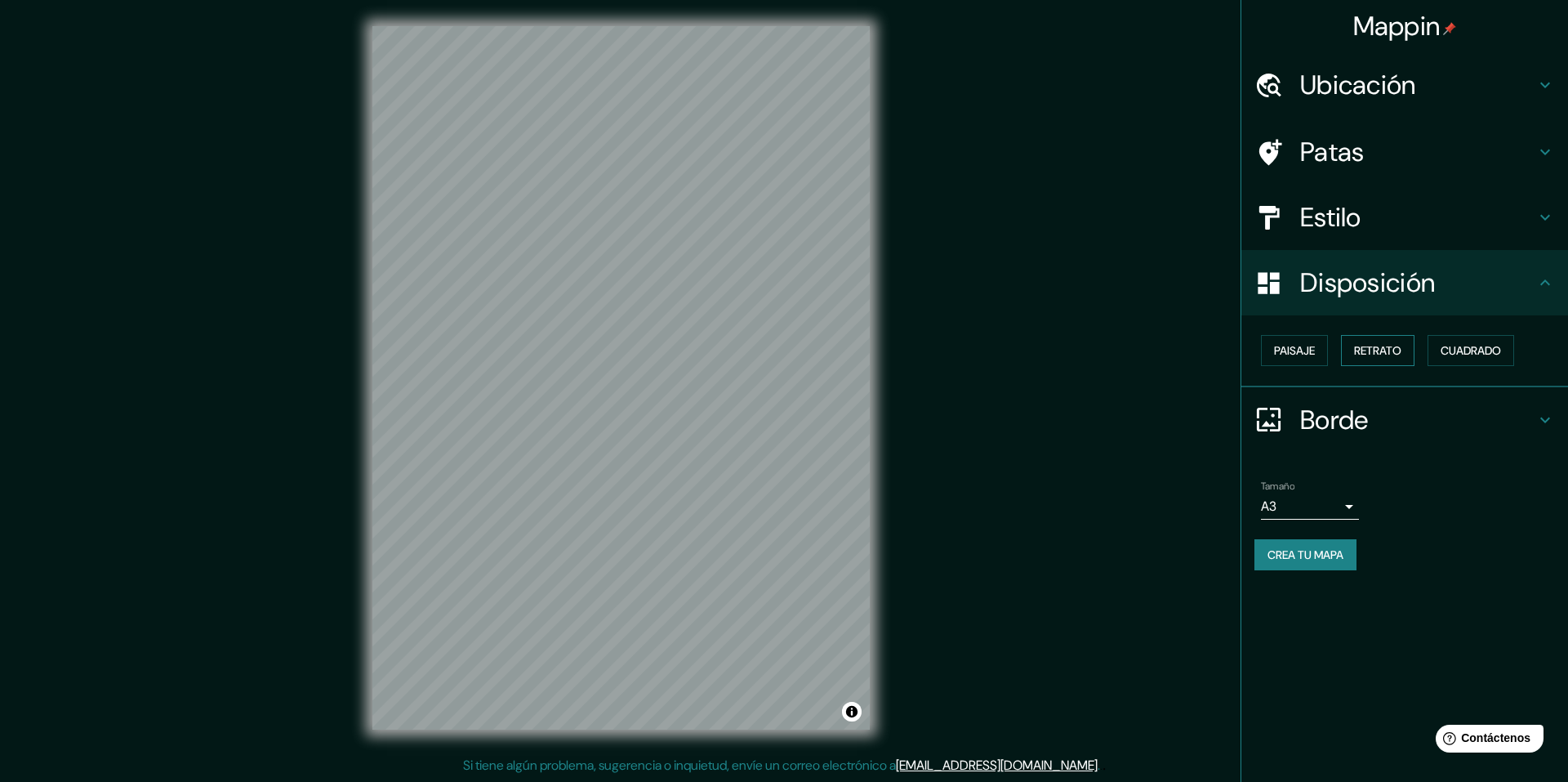
click at [1359, 357] on font "Retrato" at bounding box center [1378, 351] width 48 height 15
click at [1328, 355] on button "Paisaje" at bounding box center [1295, 350] width 67 height 31
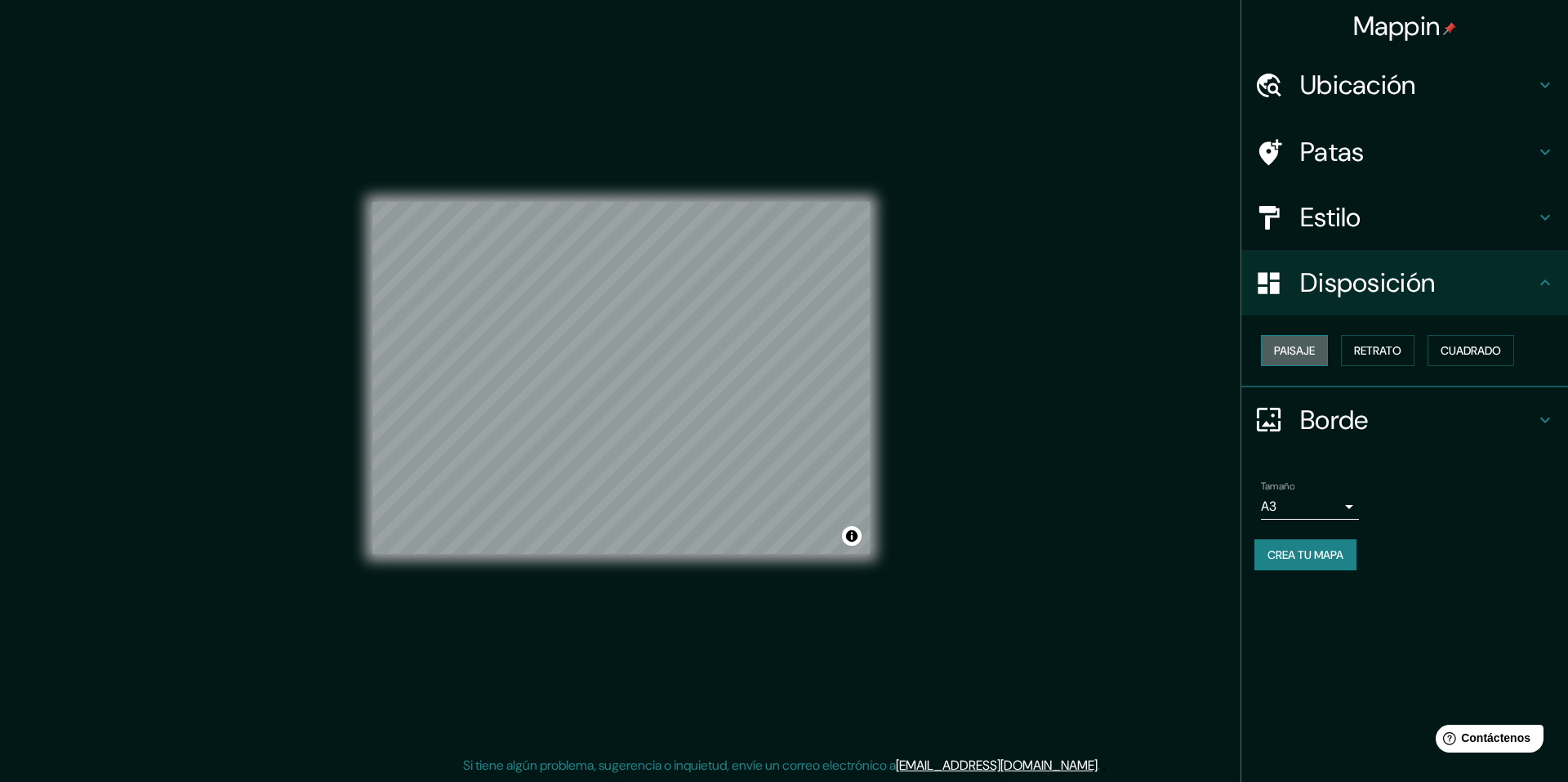
click at [1305, 349] on font "Paisaje" at bounding box center [1295, 351] width 41 height 15
click at [1375, 350] on font "Retrato" at bounding box center [1378, 351] width 48 height 15
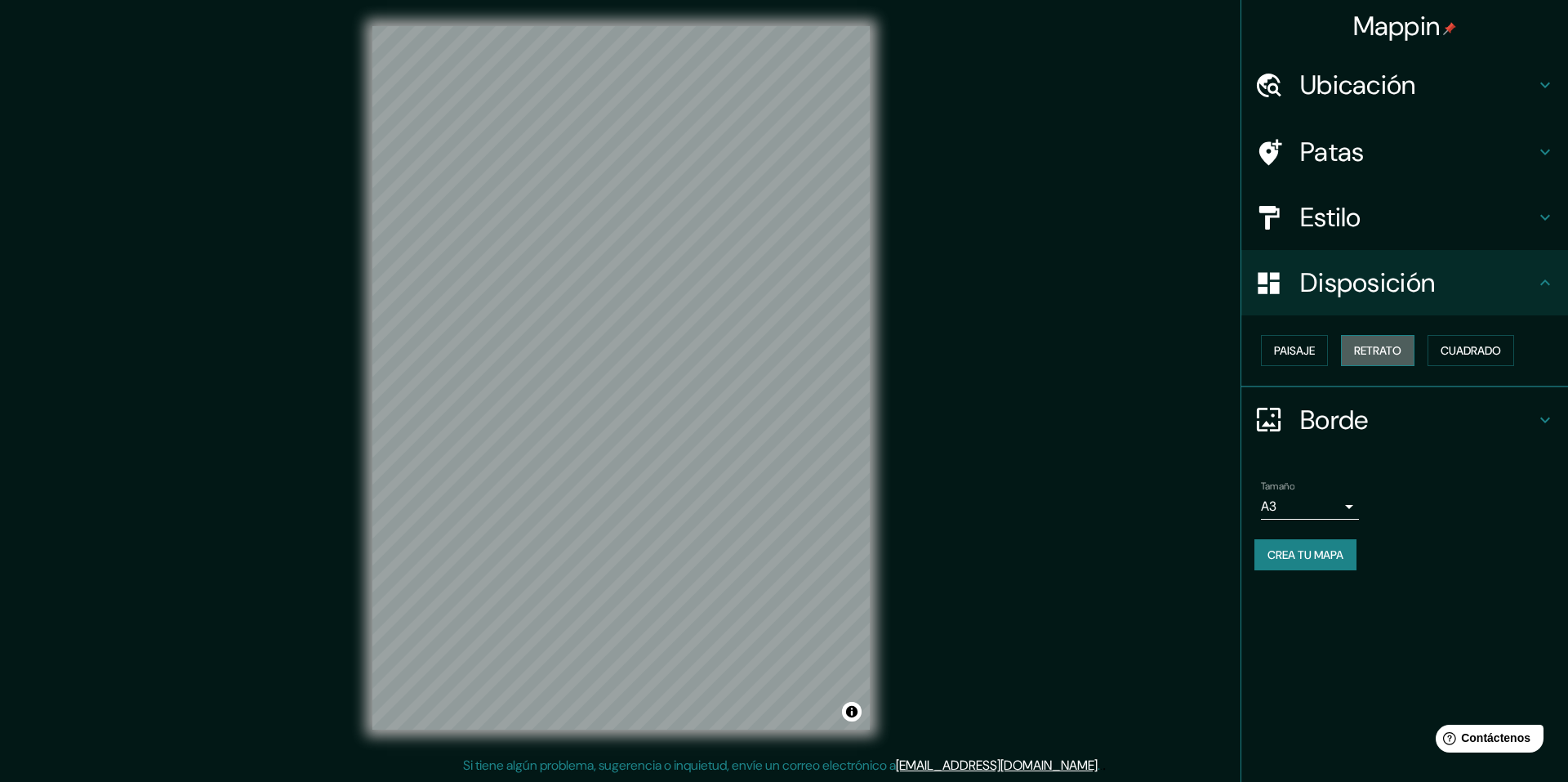
click at [1375, 350] on font "Retrato" at bounding box center [1378, 351] width 48 height 15
click at [1434, 355] on button "Cuadrado" at bounding box center [1471, 350] width 87 height 31
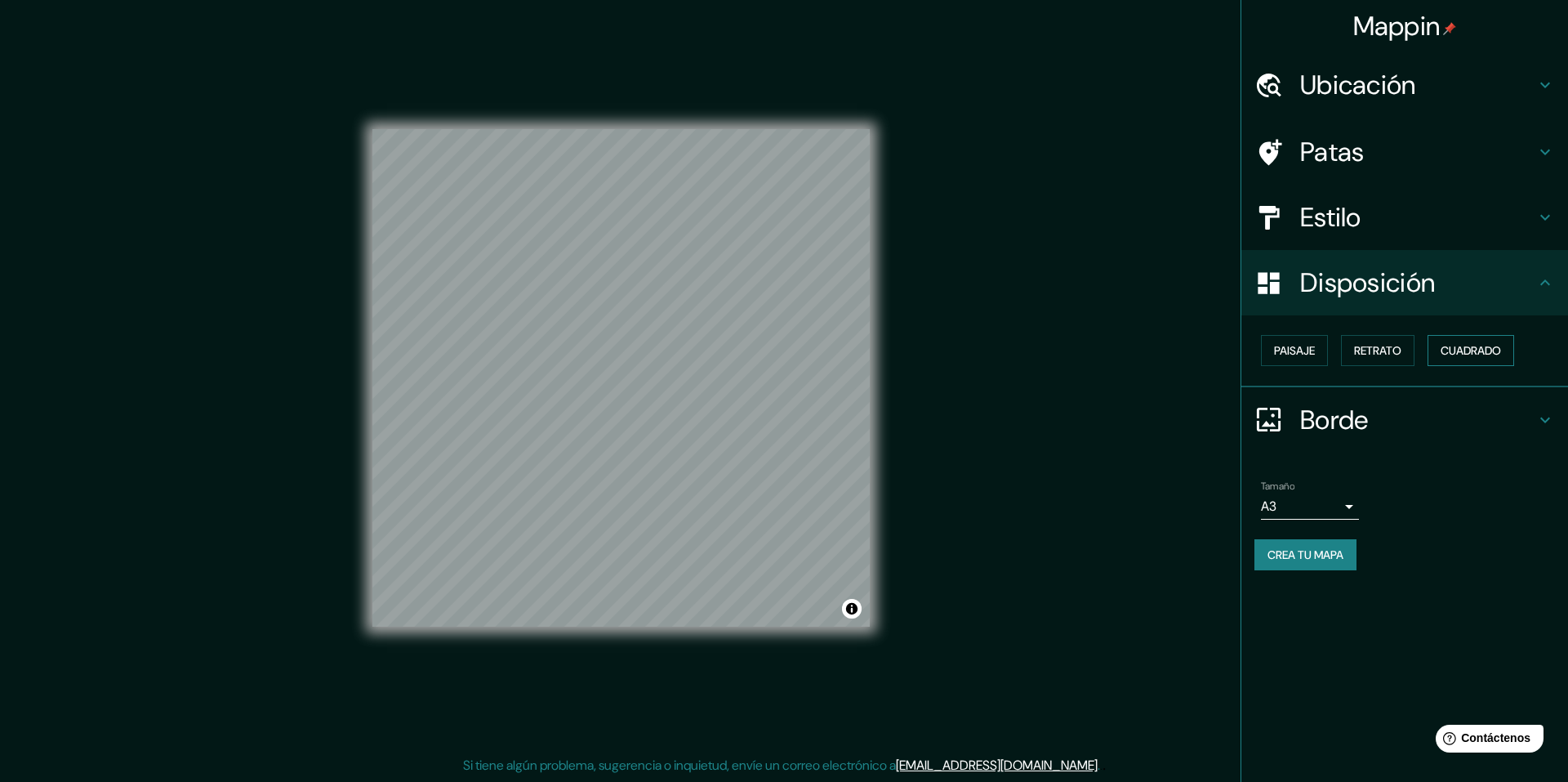
click at [1440, 355] on button "Cuadrado" at bounding box center [1471, 350] width 87 height 31
click at [1401, 354] on font "Retrato" at bounding box center [1378, 351] width 48 height 15
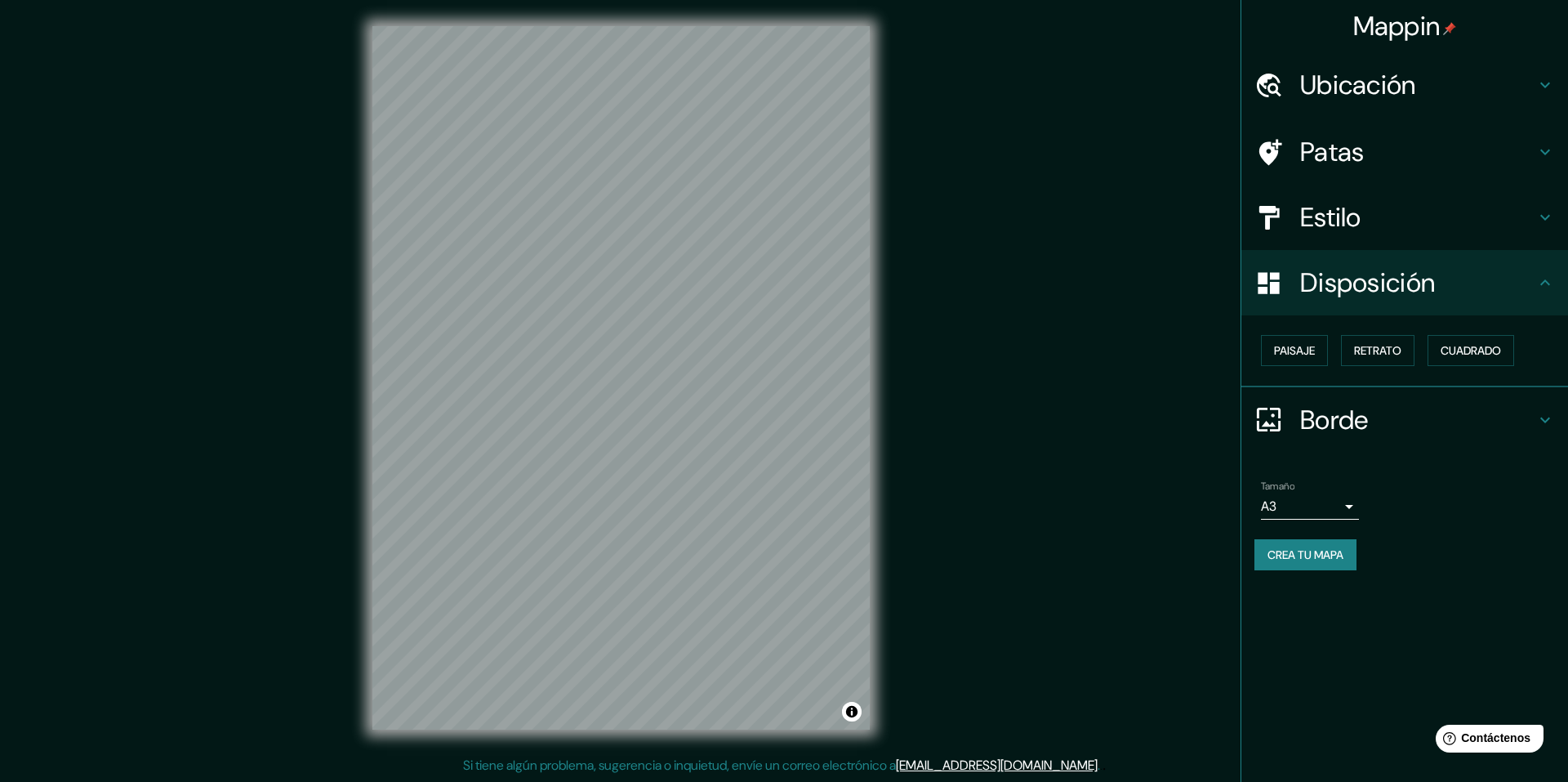
click at [1328, 91] on font "Ubicación" at bounding box center [1358, 84] width 116 height 35
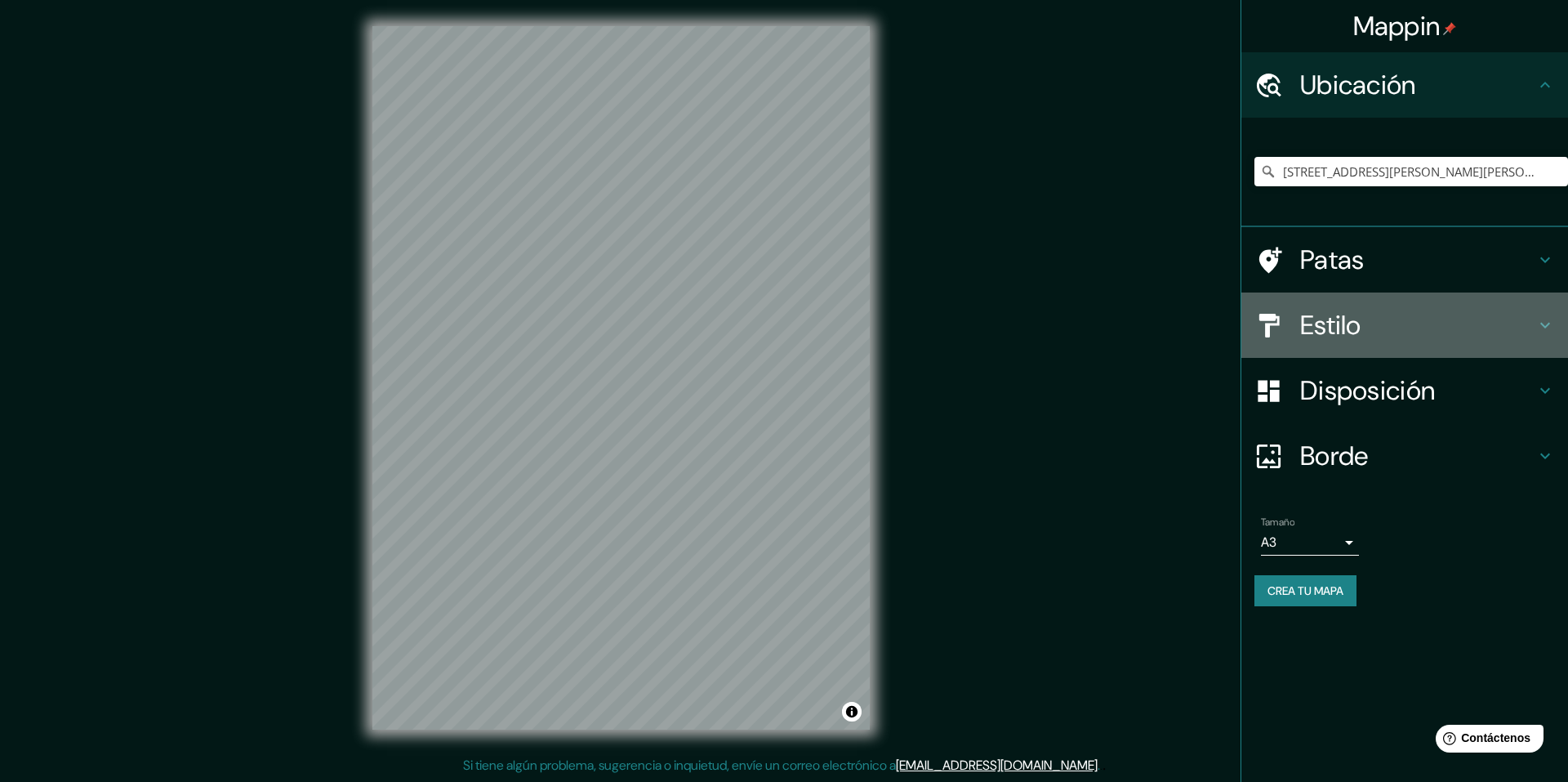
click at [1330, 338] on font "Estilo" at bounding box center [1330, 325] width 61 height 35
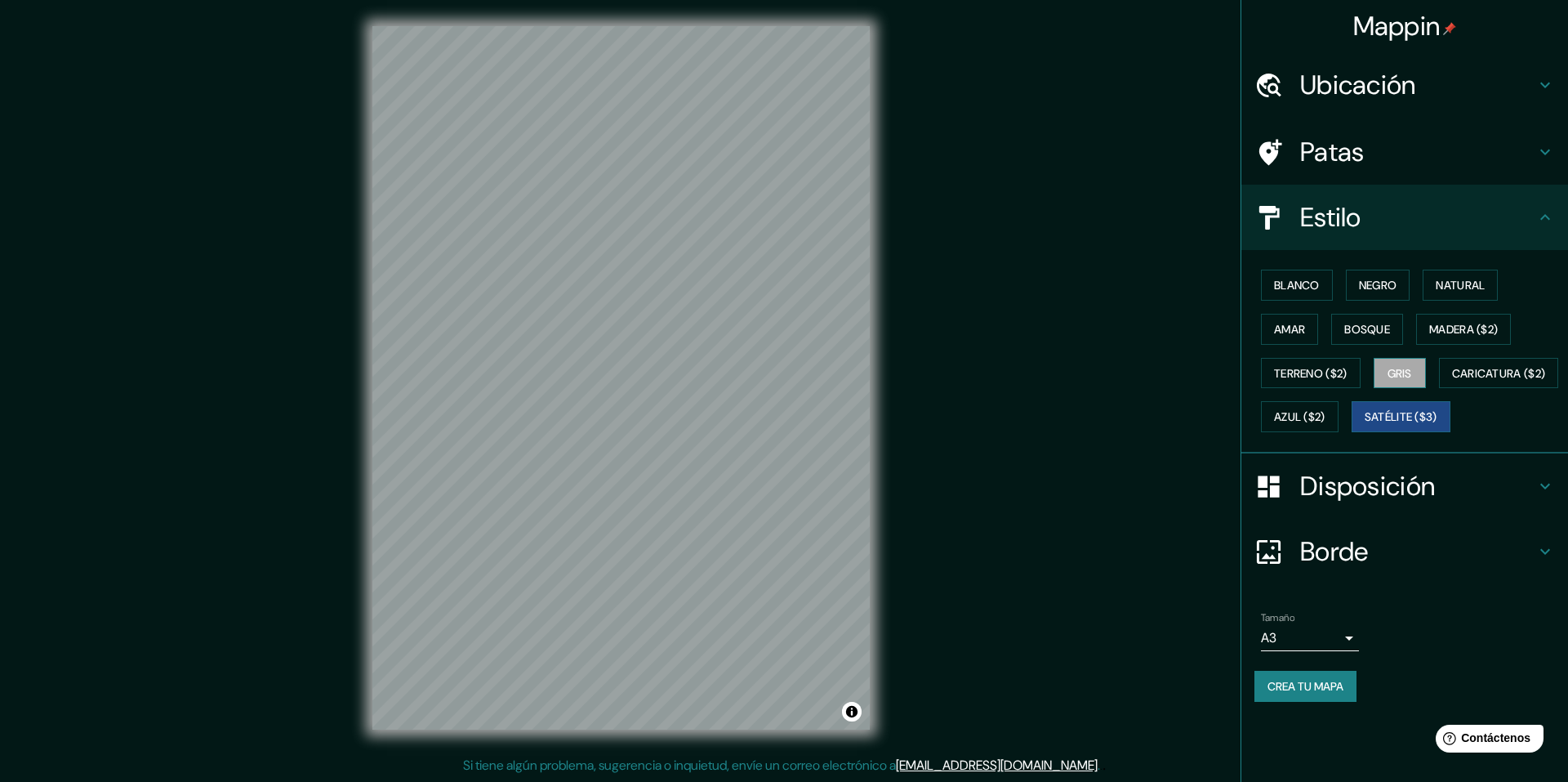
click at [1421, 372] on button "Gris" at bounding box center [1401, 372] width 52 height 31
click at [1332, 295] on button "Blanco" at bounding box center [1297, 284] width 72 height 31
click at [1376, 288] on font "Negro" at bounding box center [1378, 285] width 38 height 15
click at [1469, 299] on button "Natural" at bounding box center [1460, 284] width 75 height 31
click at [1299, 292] on font "Blanco" at bounding box center [1297, 285] width 46 height 15
